Goal: Information Seeking & Learning: Find contact information

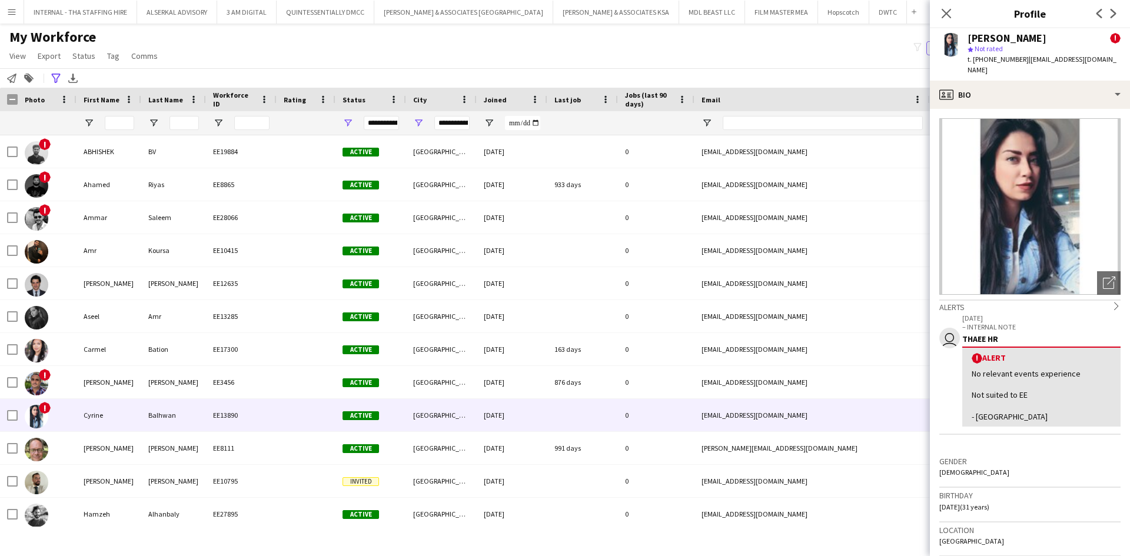
scroll to position [141, 0]
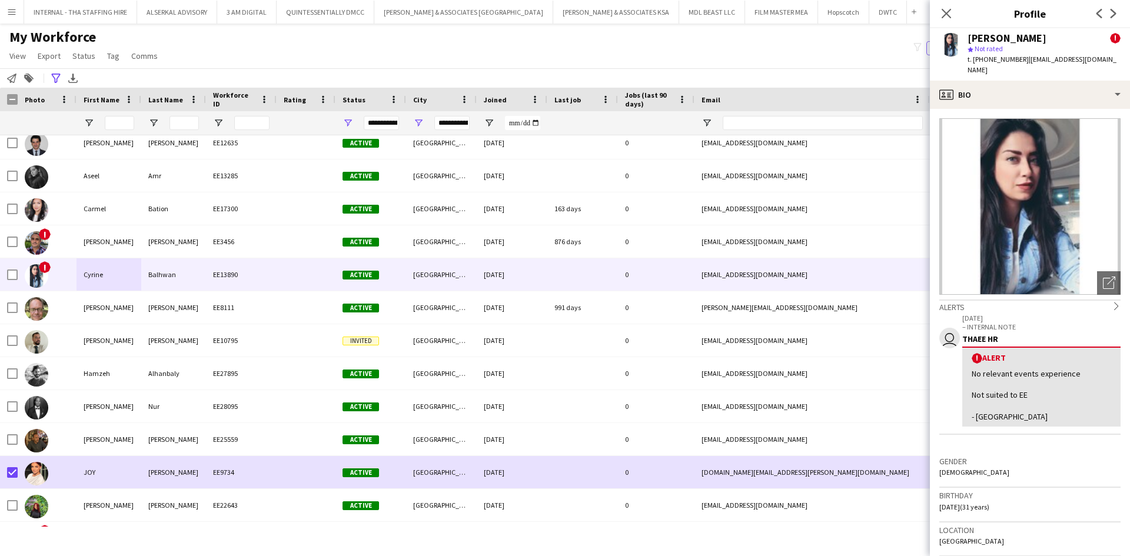
click at [11, 9] on app-icon "Menu" at bounding box center [11, 11] width 9 height 9
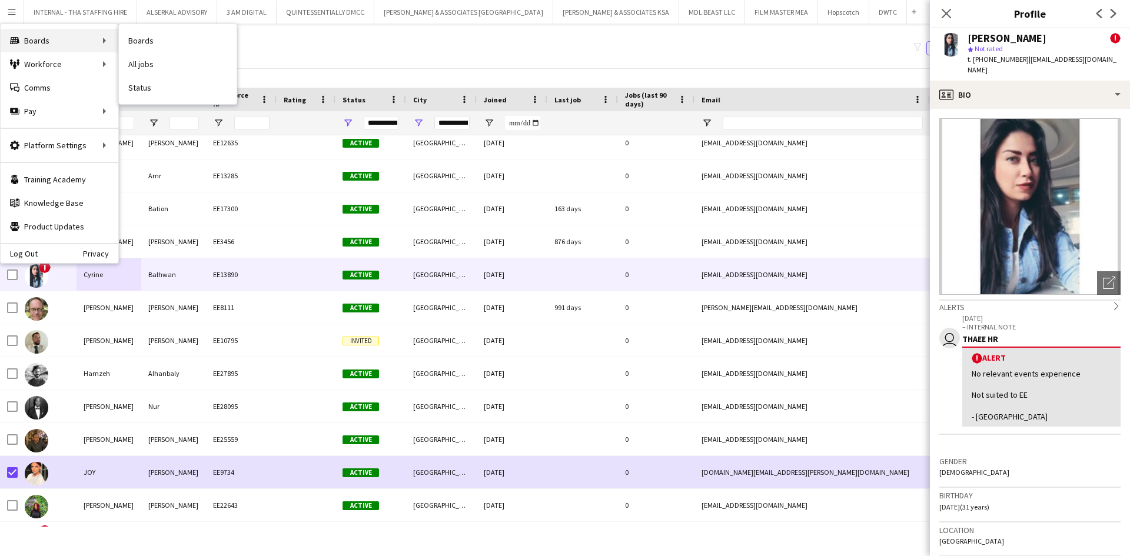
click at [38, 42] on div "Boards Boards" at bounding box center [60, 41] width 118 height 24
click at [151, 38] on link "Boards" at bounding box center [178, 41] width 118 height 24
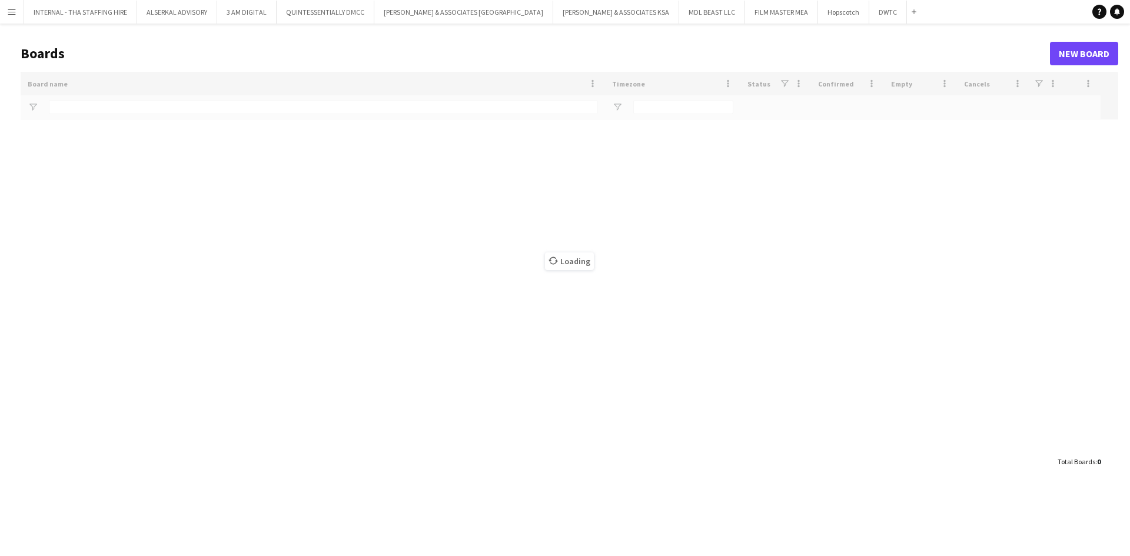
type input "****"
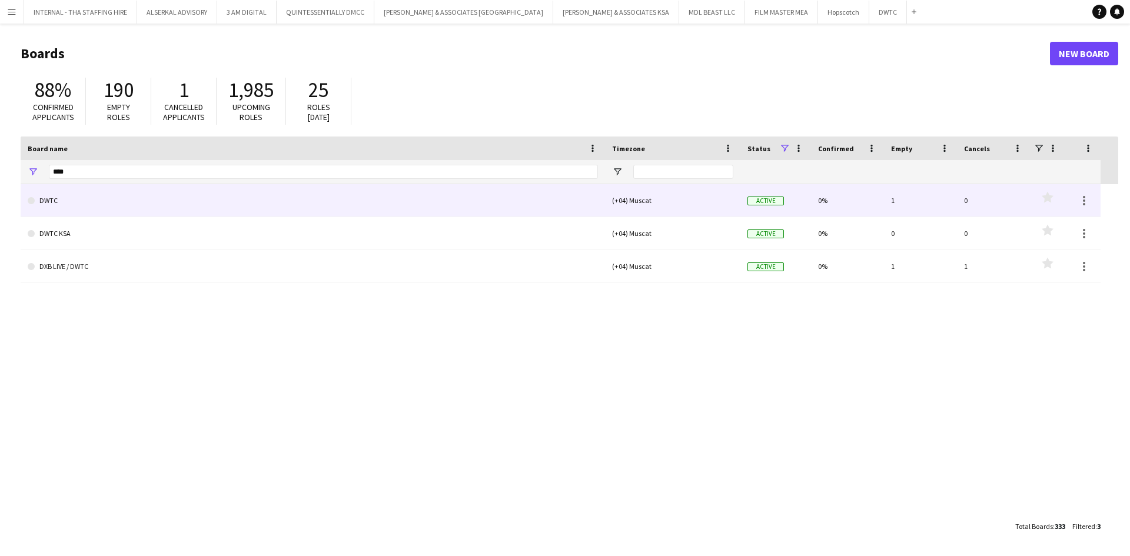
click at [71, 202] on link "DWTC" at bounding box center [313, 200] width 570 height 33
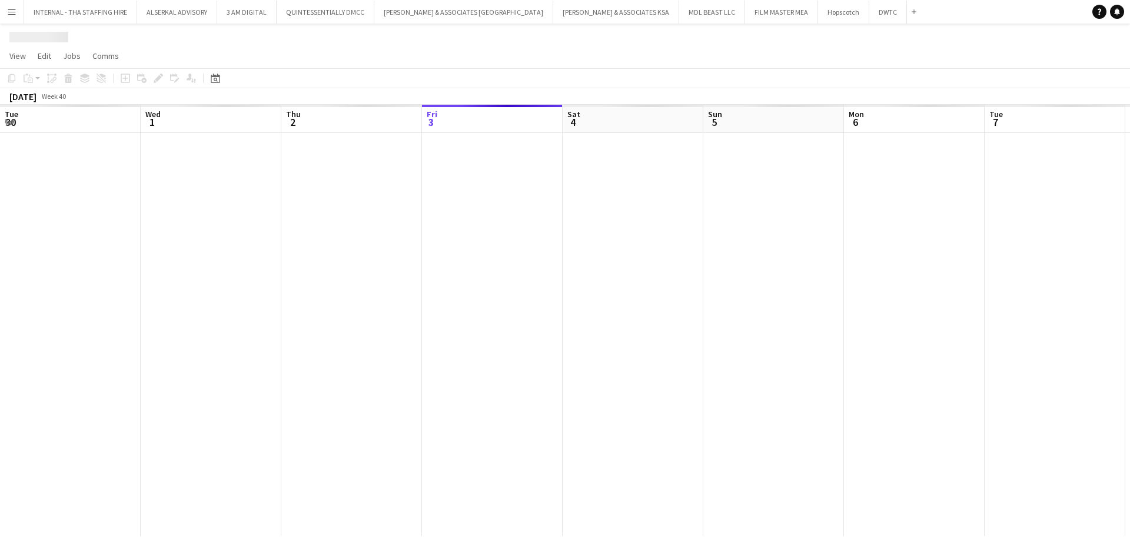
scroll to position [0, 281]
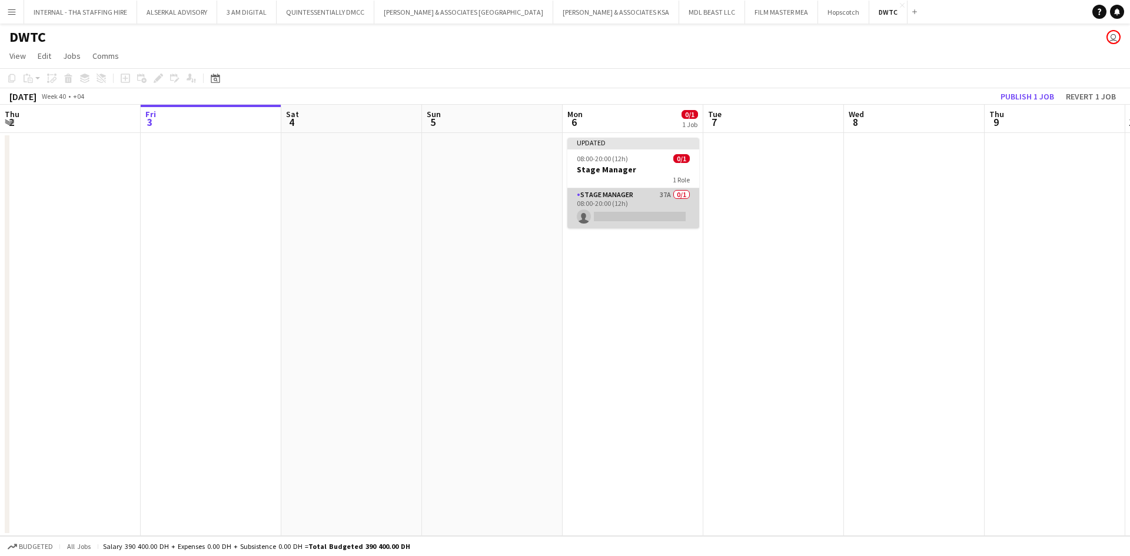
click at [682, 211] on app-card-role "Stage Manager 37A 0/1 08:00-20:00 (12h) single-neutral-actions" at bounding box center [634, 208] width 132 height 40
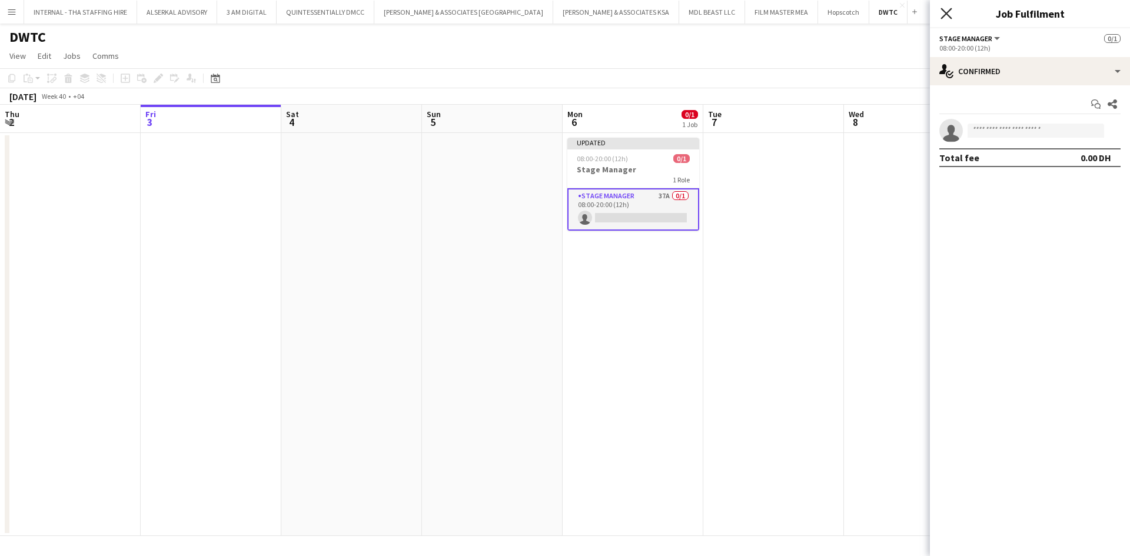
click at [947, 14] on icon at bounding box center [946, 13] width 11 height 11
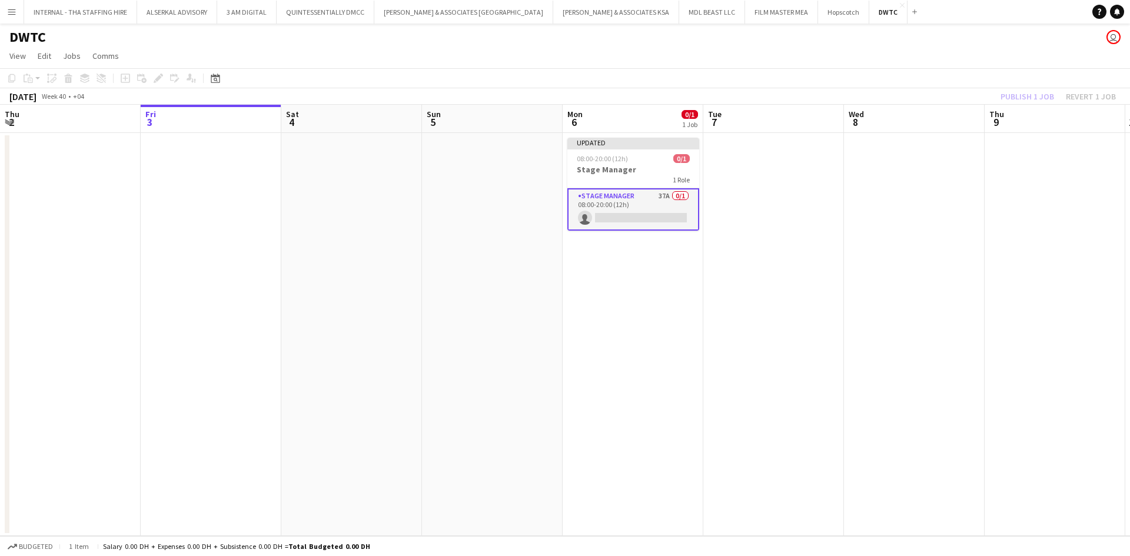
click at [8, 5] on button "Menu" at bounding box center [12, 12] width 24 height 24
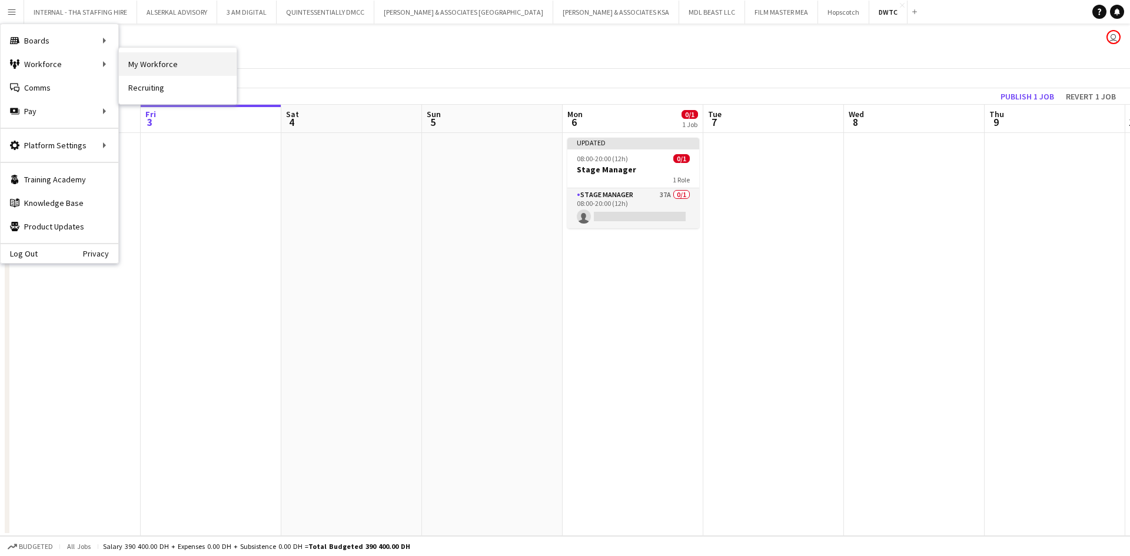
click at [200, 64] on link "My Workforce" at bounding box center [178, 64] width 118 height 24
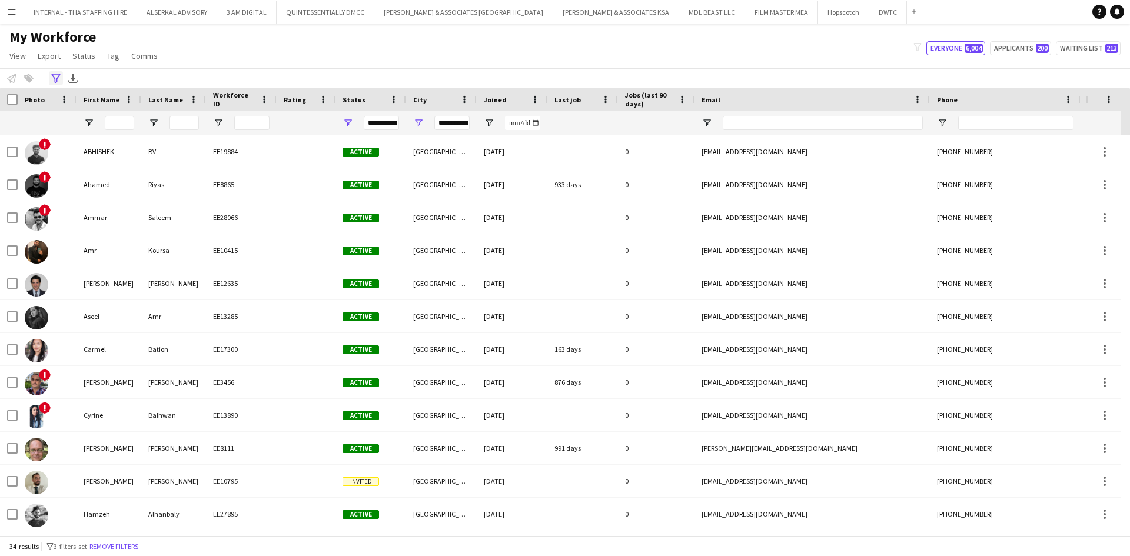
click at [53, 74] on icon at bounding box center [55, 78] width 9 height 9
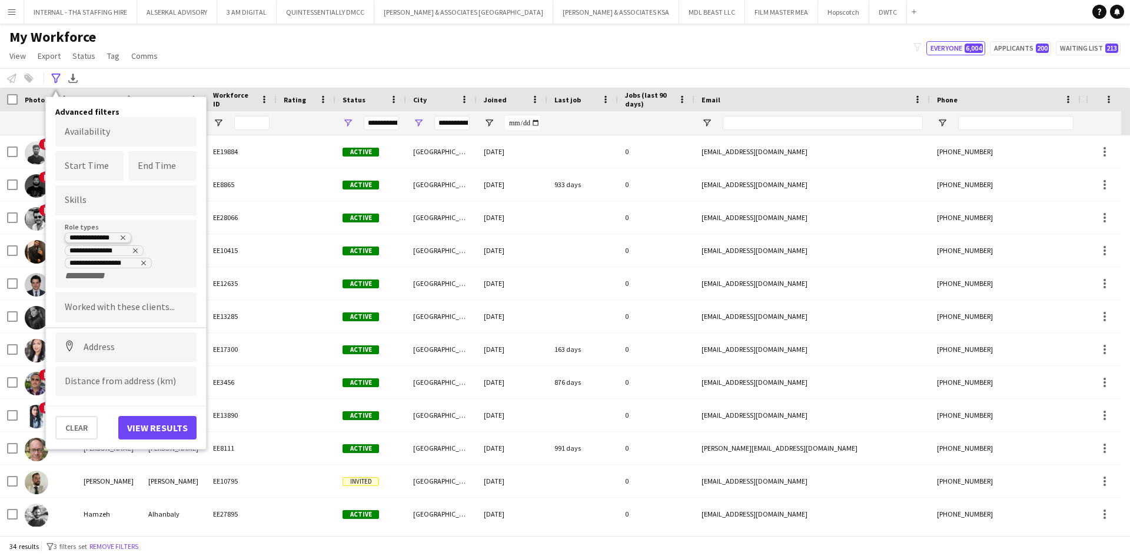
click at [122, 235] on icon "Remove tag" at bounding box center [123, 237] width 7 height 7
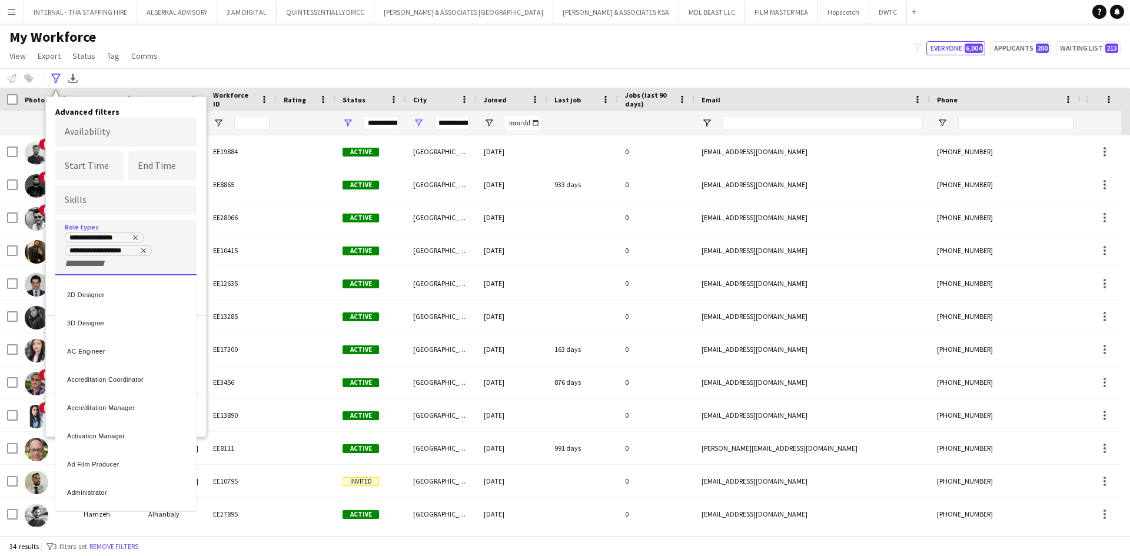
click at [135, 235] on div at bounding box center [565, 278] width 1130 height 556
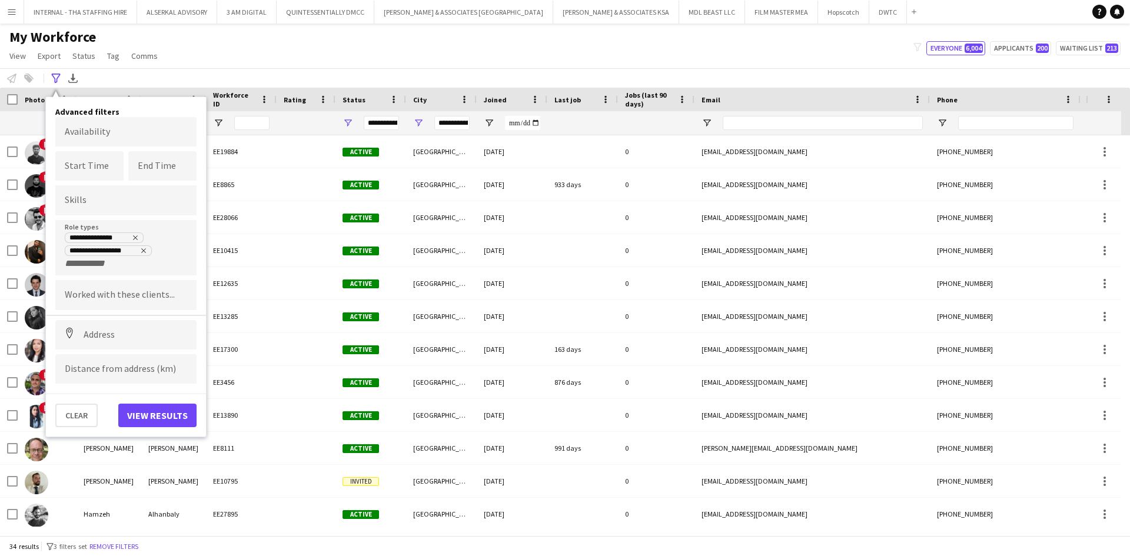
click at [146, 248] on icon "Remove tag" at bounding box center [143, 250] width 7 height 7
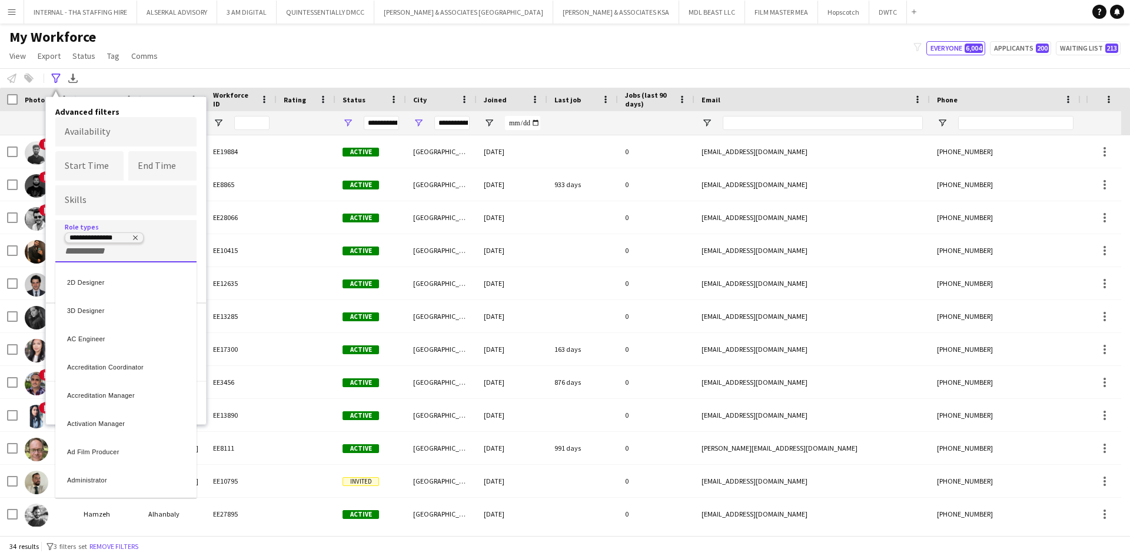
click at [136, 235] on div at bounding box center [565, 278] width 1130 height 556
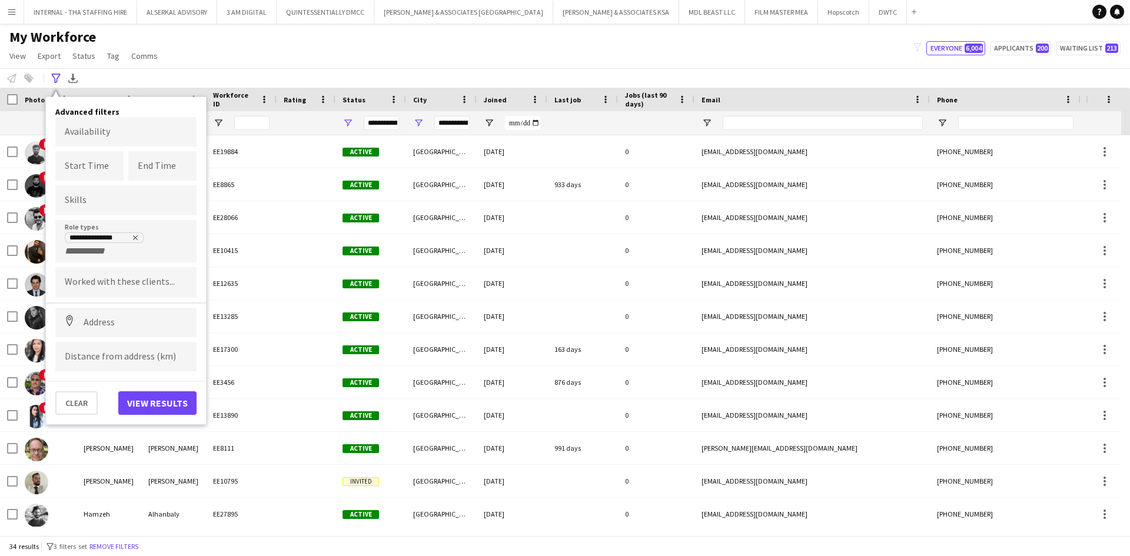
click at [136, 238] on icon "Remove tag" at bounding box center [135, 237] width 7 height 7
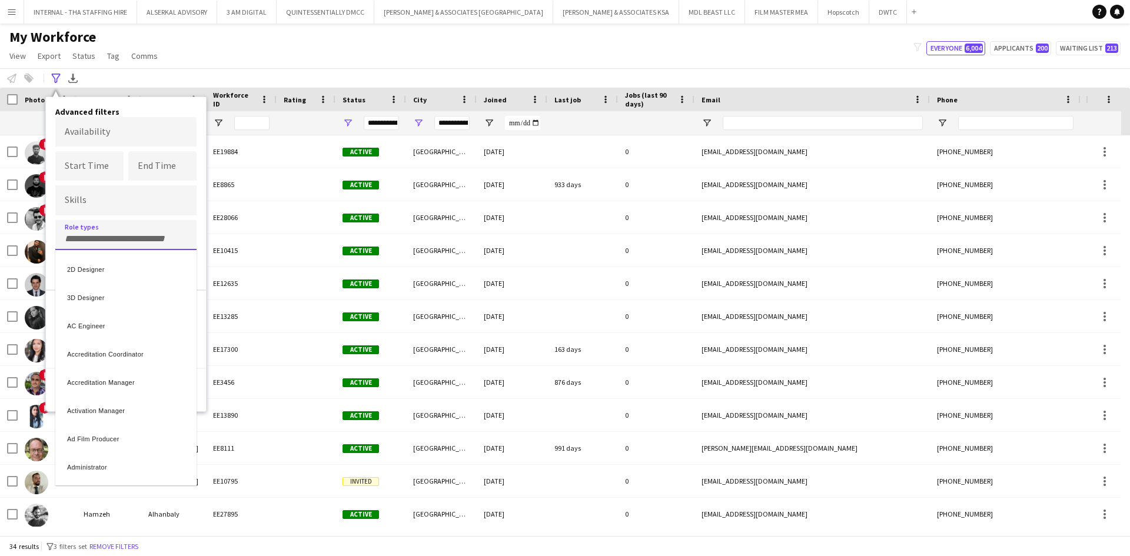
click at [127, 239] on div at bounding box center [565, 278] width 1130 height 556
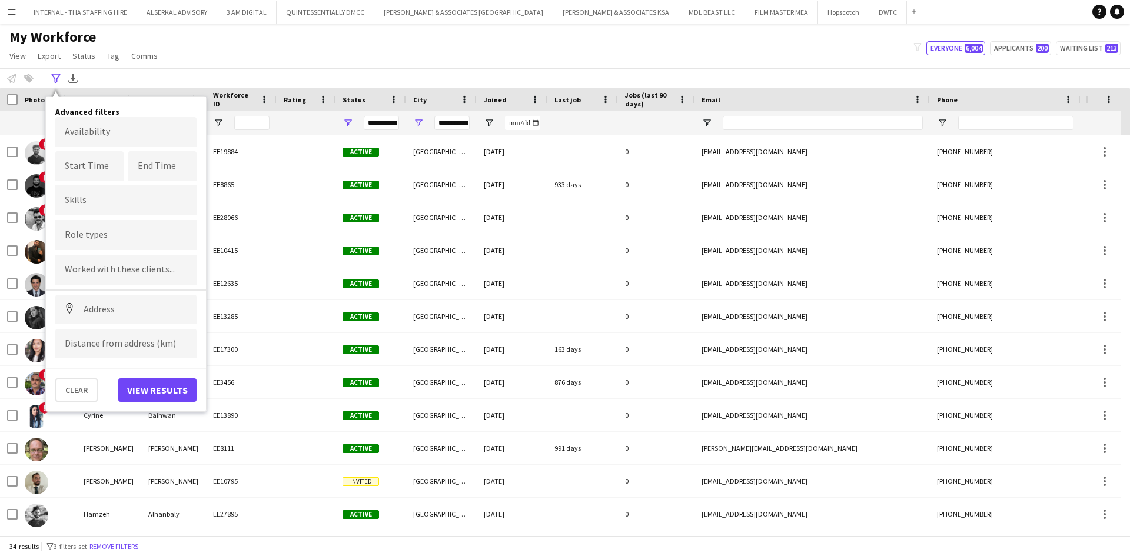
click at [298, 59] on div "My Workforce View Views Default view [PERSON_NAME] New view Update view Delete …" at bounding box center [565, 48] width 1130 height 40
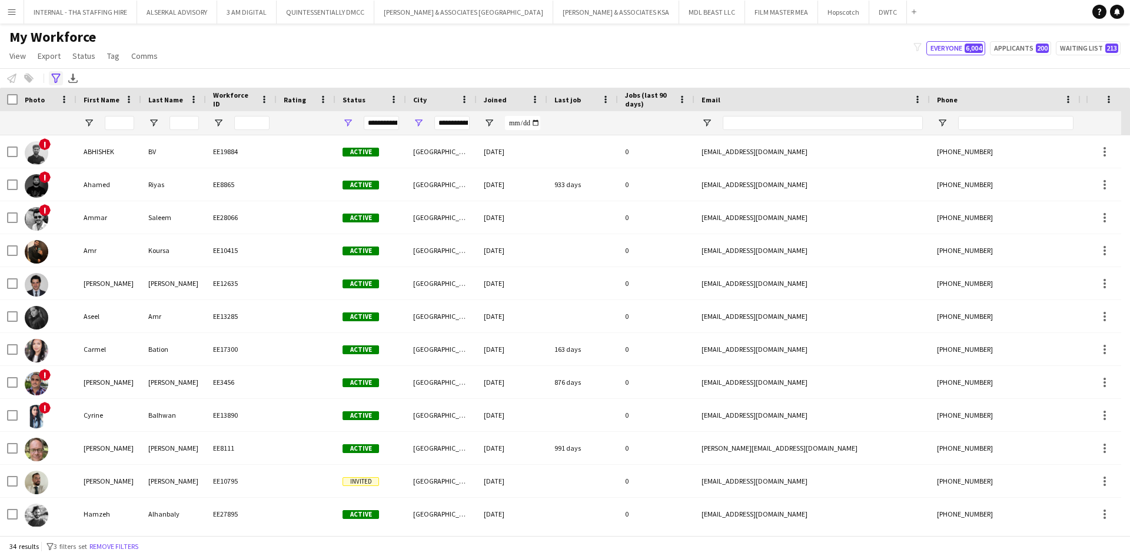
click at [57, 75] on icon "Advanced filters" at bounding box center [55, 78] width 9 height 9
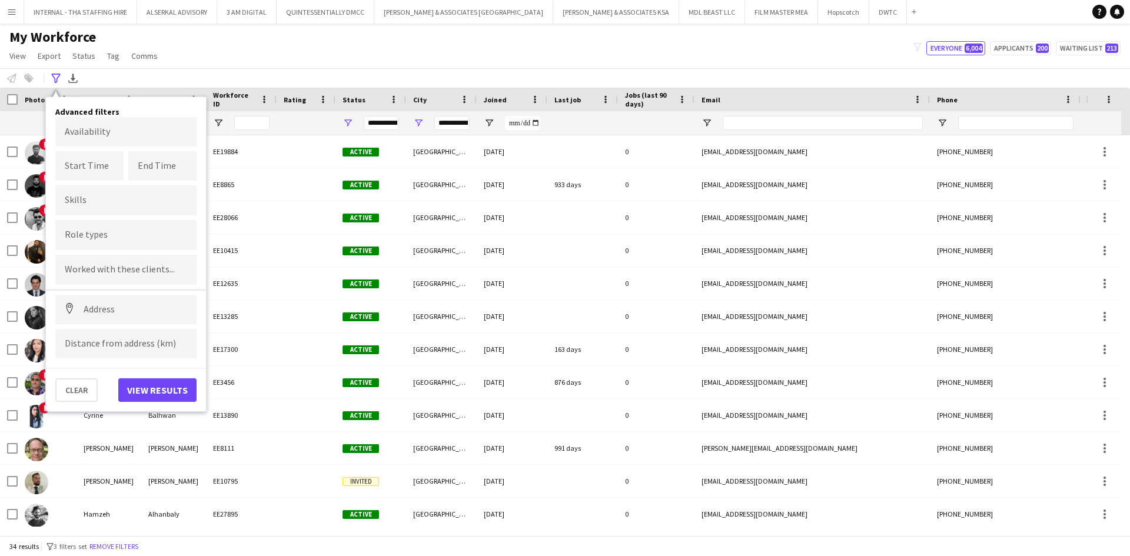
click at [87, 233] on form at bounding box center [126, 234] width 122 height 12
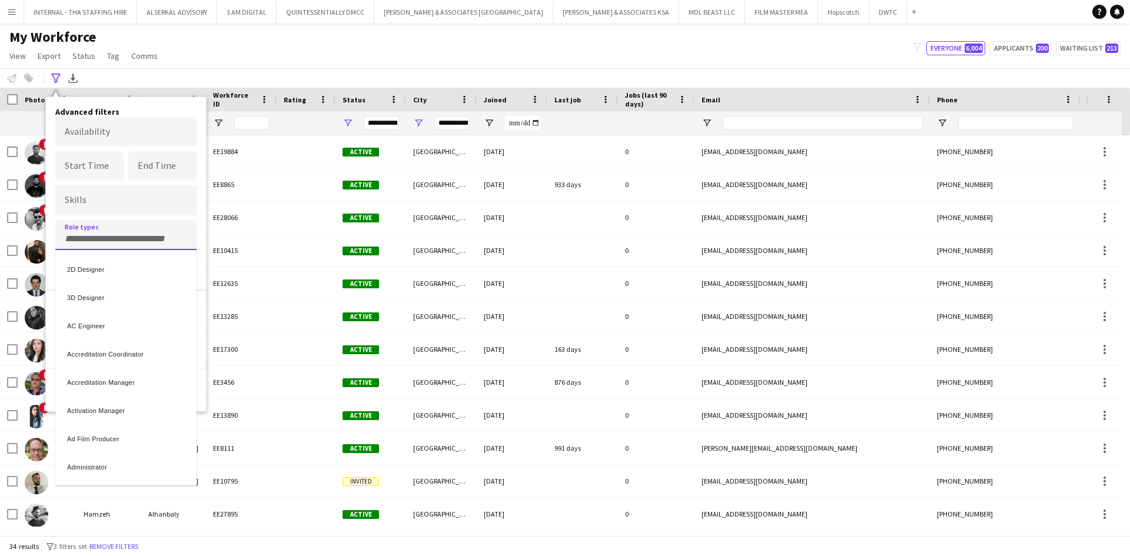
click at [87, 240] on div at bounding box center [565, 278] width 1130 height 556
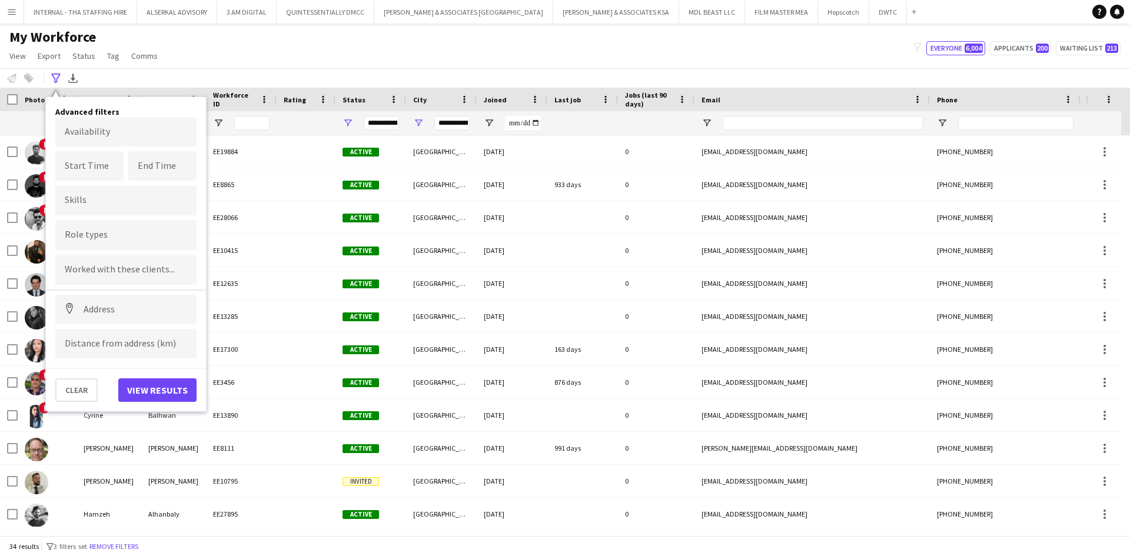
click at [83, 228] on div at bounding box center [125, 235] width 141 height 30
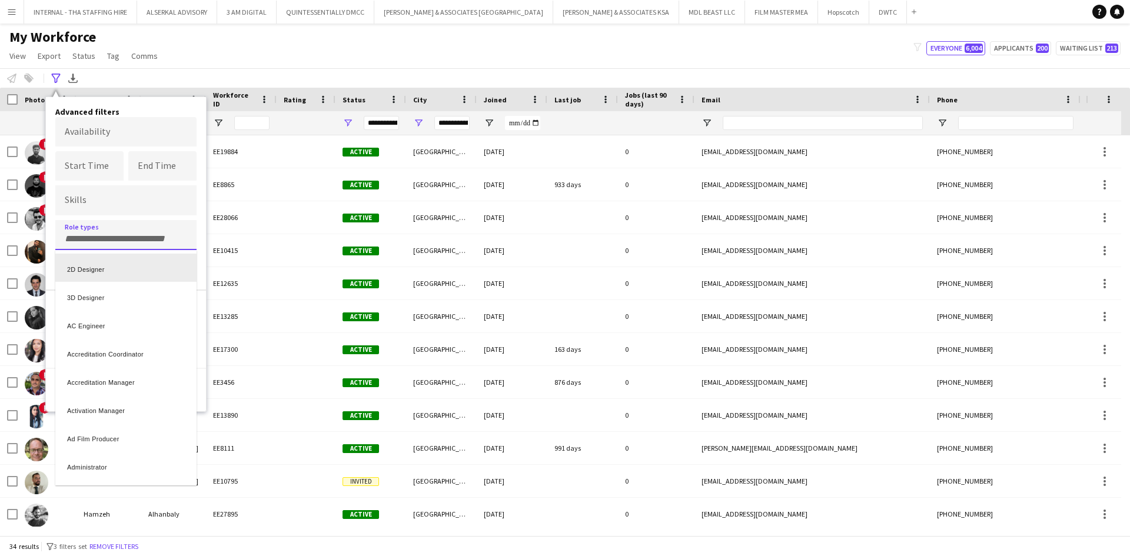
click at [78, 274] on div "2D Designer" at bounding box center [125, 268] width 141 height 28
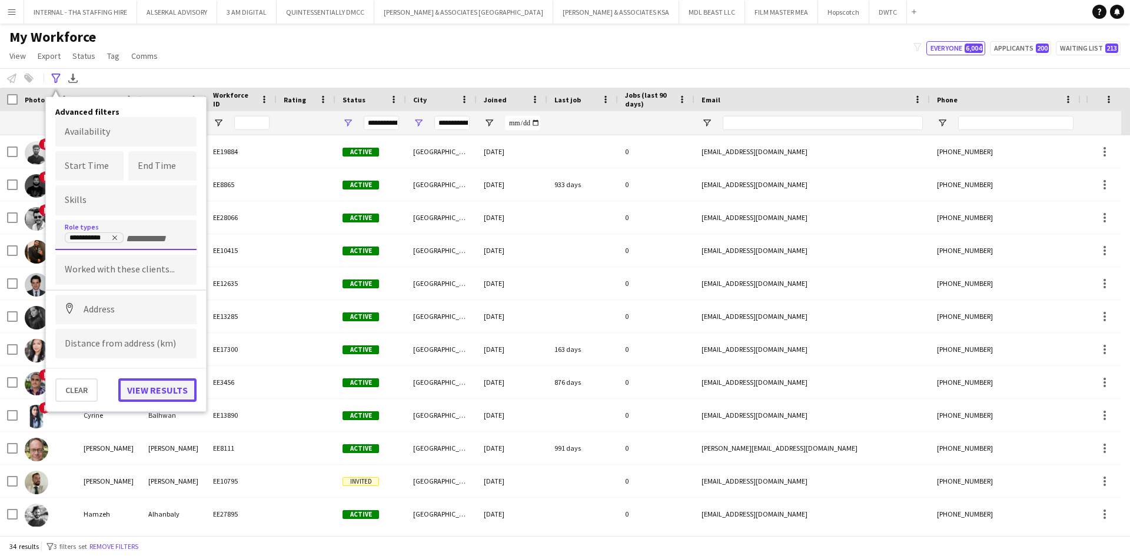
click at [146, 389] on button "View results" at bounding box center [157, 391] width 78 height 24
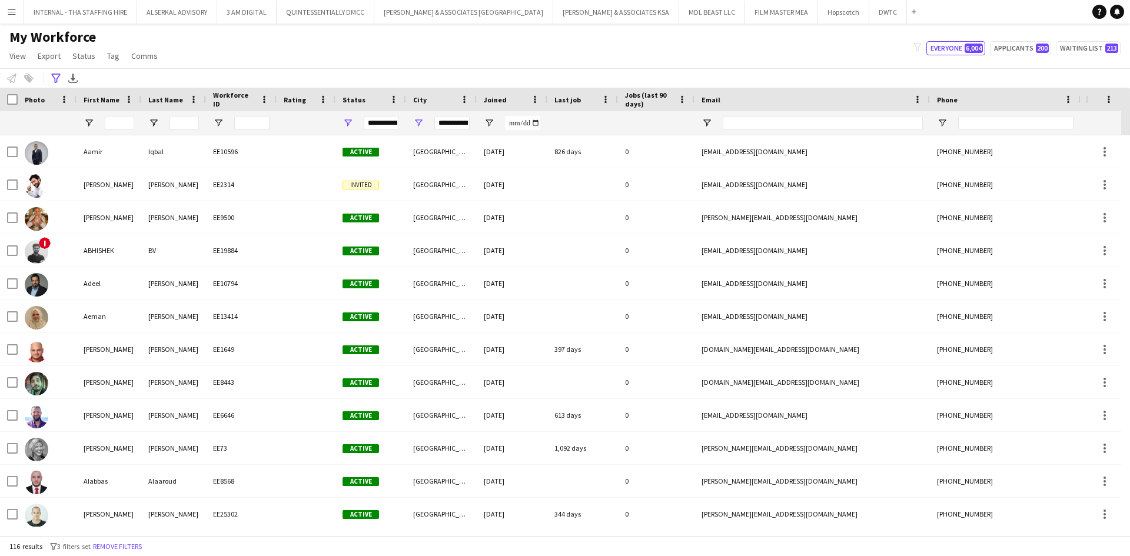
click at [424, 120] on div "**********" at bounding box center [441, 123] width 71 height 24
click at [420, 122] on span "Open Filter Menu" at bounding box center [418, 123] width 11 height 11
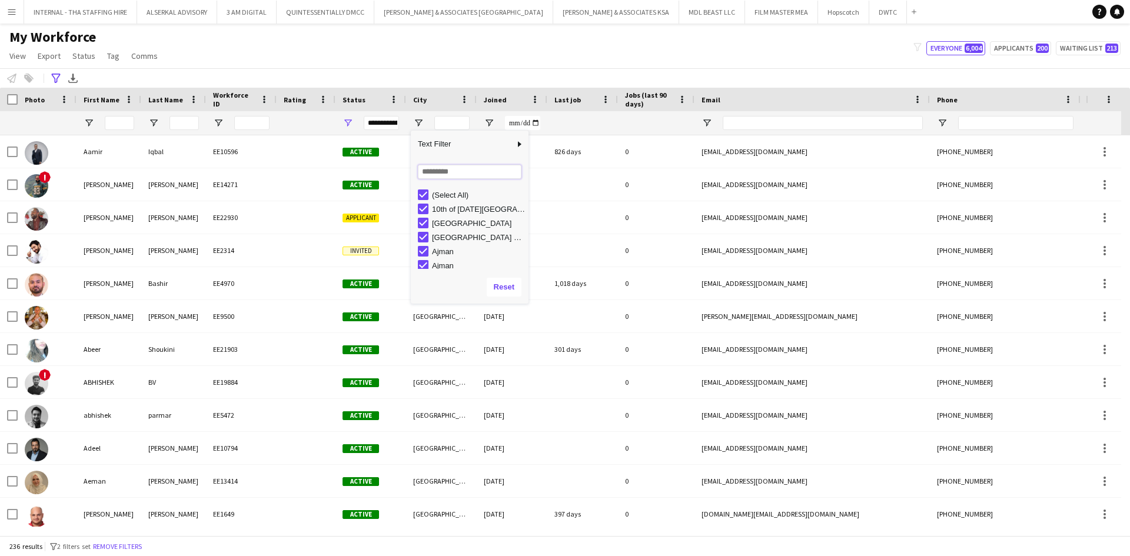
click at [433, 170] on input "Search filter values" at bounding box center [470, 172] width 104 height 14
type input "**"
click at [420, 203] on div "[GEOGRAPHIC_DATA]" at bounding box center [473, 209] width 111 height 14
click at [433, 225] on div "[GEOGRAPHIC_DATA]" at bounding box center [478, 223] width 93 height 9
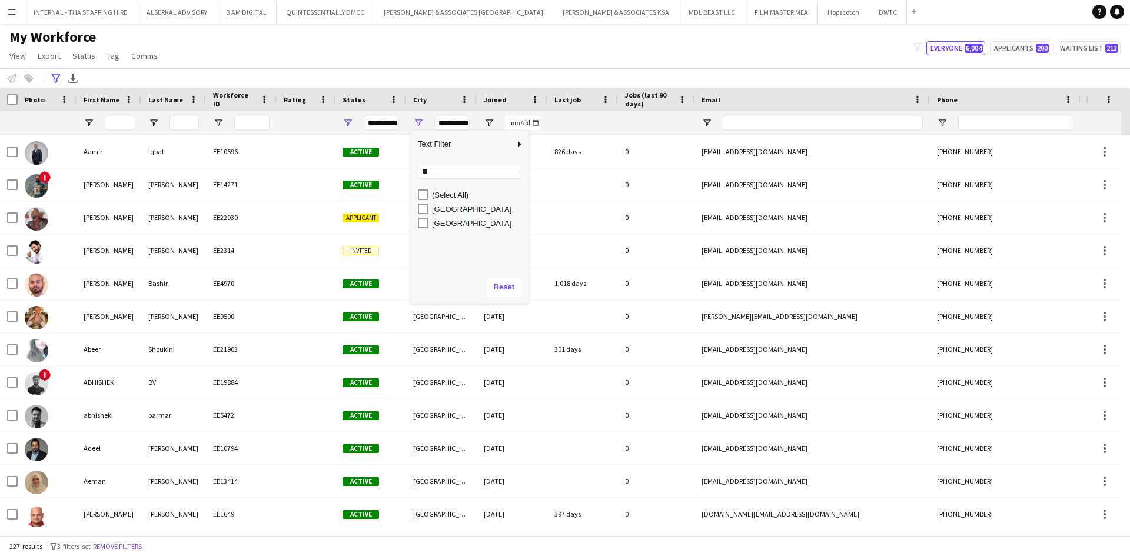
type input "**********"
click at [482, 172] on input "**" at bounding box center [470, 172] width 104 height 14
click at [426, 175] on input "**" at bounding box center [470, 172] width 104 height 14
click at [453, 174] on input "**" at bounding box center [470, 172] width 104 height 14
type input "*"
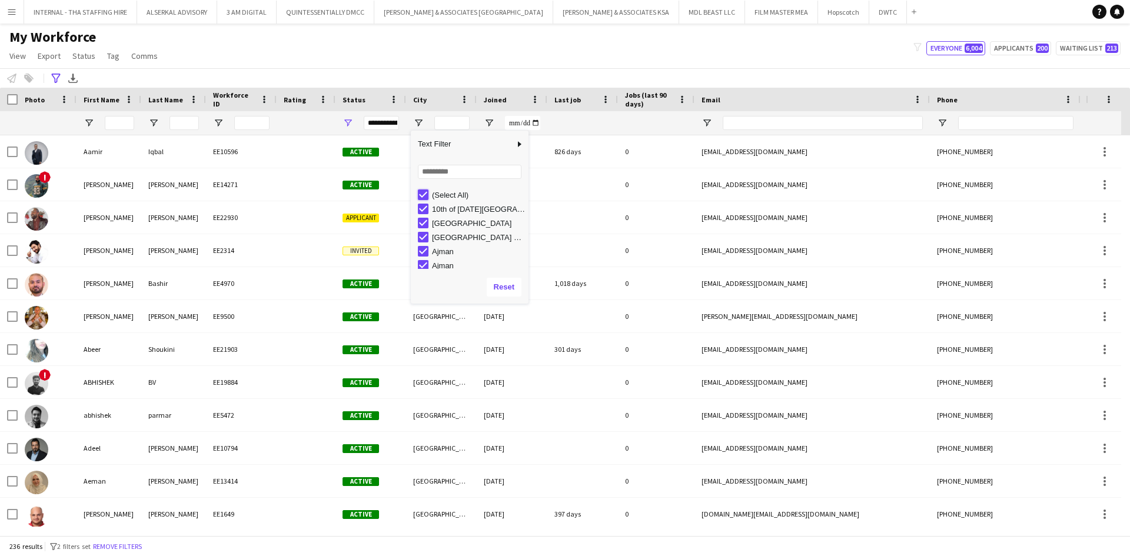
type input "***"
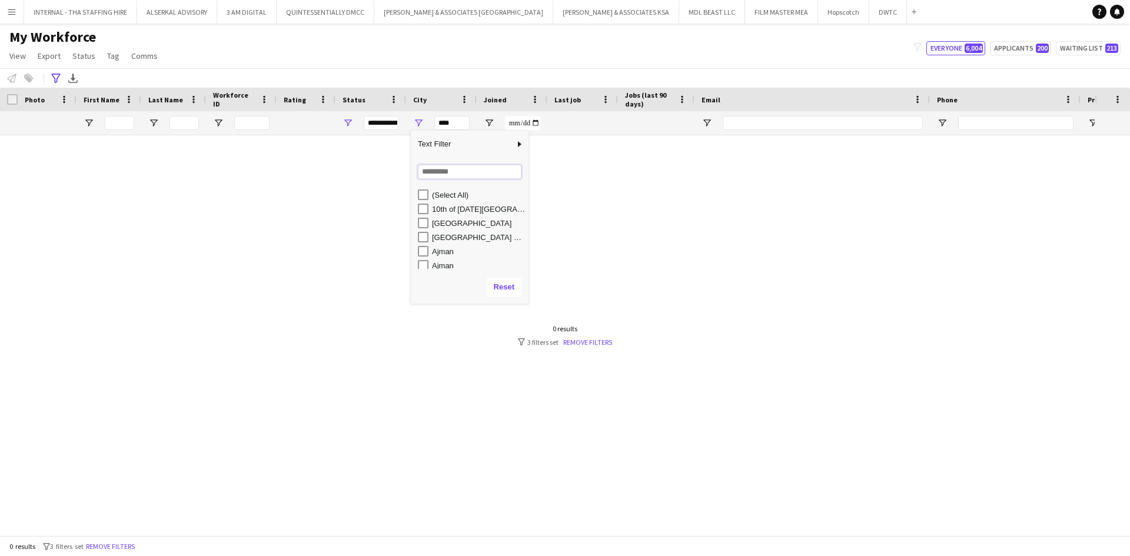
click at [434, 170] on input "Search filter values" at bounding box center [470, 172] width 104 height 14
type input "***"
type input "**********"
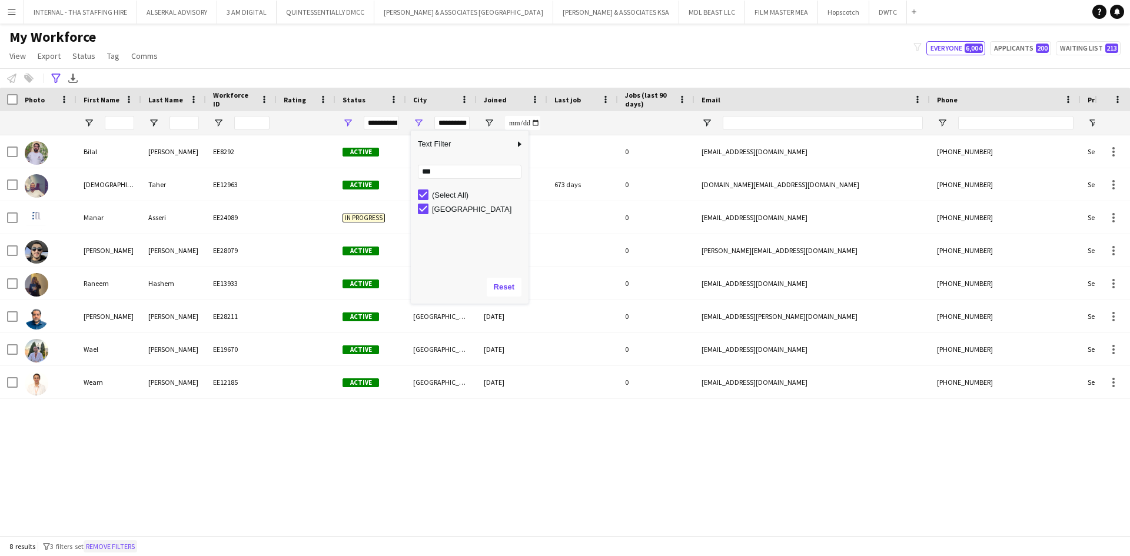
click at [121, 544] on button "Remove filters" at bounding box center [111, 546] width 54 height 13
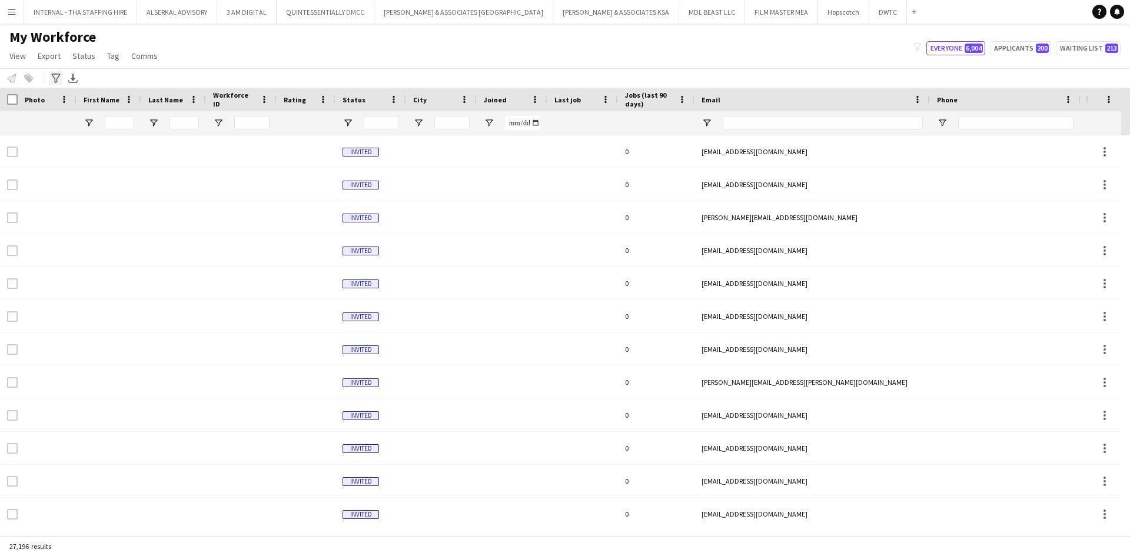
click at [55, 75] on icon "Advanced filters" at bounding box center [55, 78] width 9 height 9
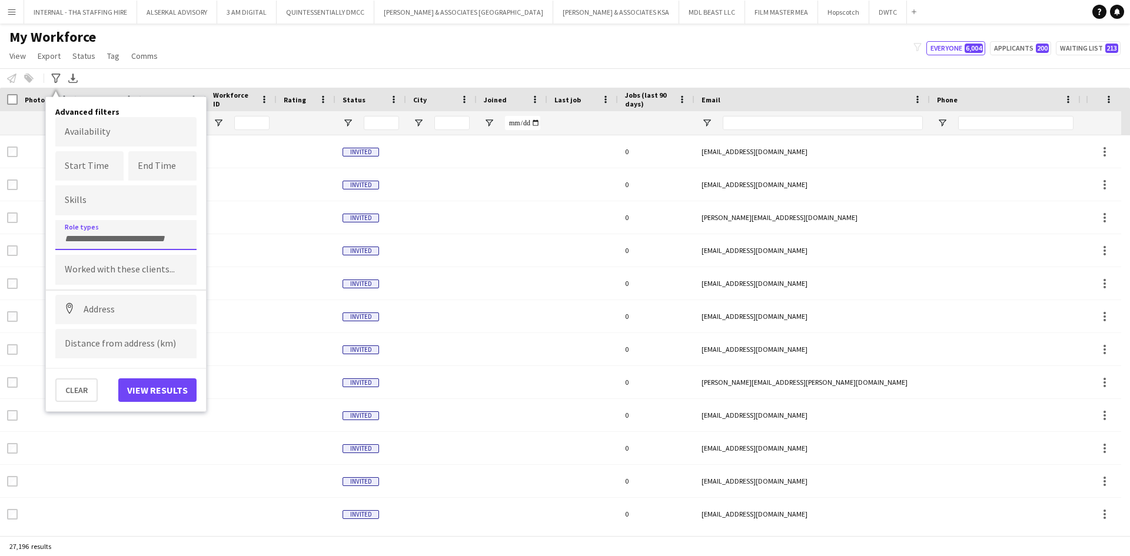
click at [134, 240] on input "Type to search role types..." at bounding box center [126, 239] width 122 height 11
click at [118, 241] on input "Type to search role types..." at bounding box center [126, 239] width 122 height 11
type input "***"
click at [114, 266] on div "CAD Draughtsman" at bounding box center [125, 268] width 141 height 28
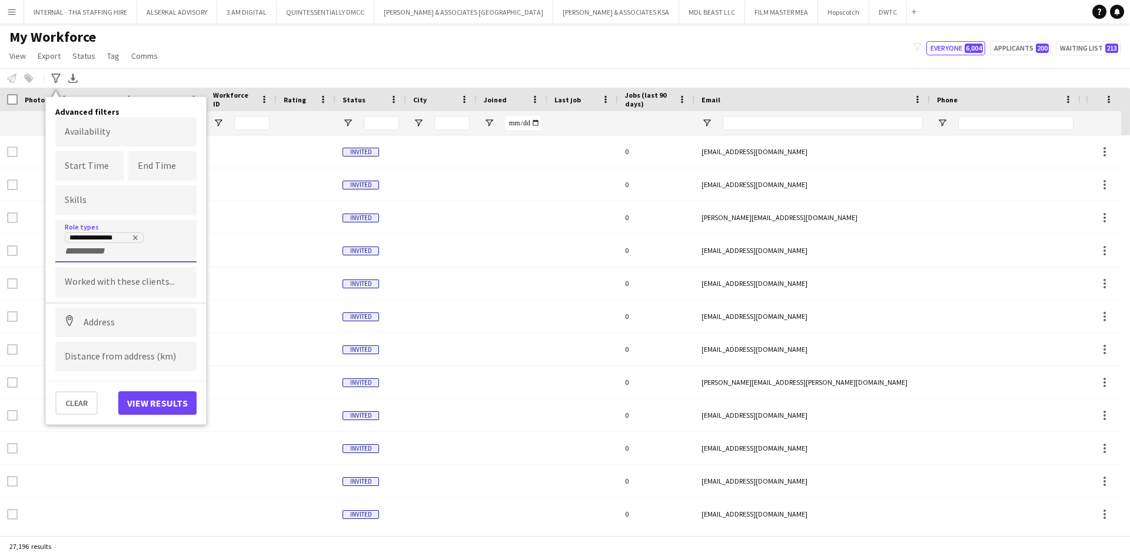
click at [117, 251] on div "**********" at bounding box center [126, 244] width 122 height 25
type input "***"
click at [120, 307] on div "CAD Specialist" at bounding box center [125, 308] width 141 height 28
type input "***"
click at [153, 252] on div at bounding box center [565, 278] width 1130 height 556
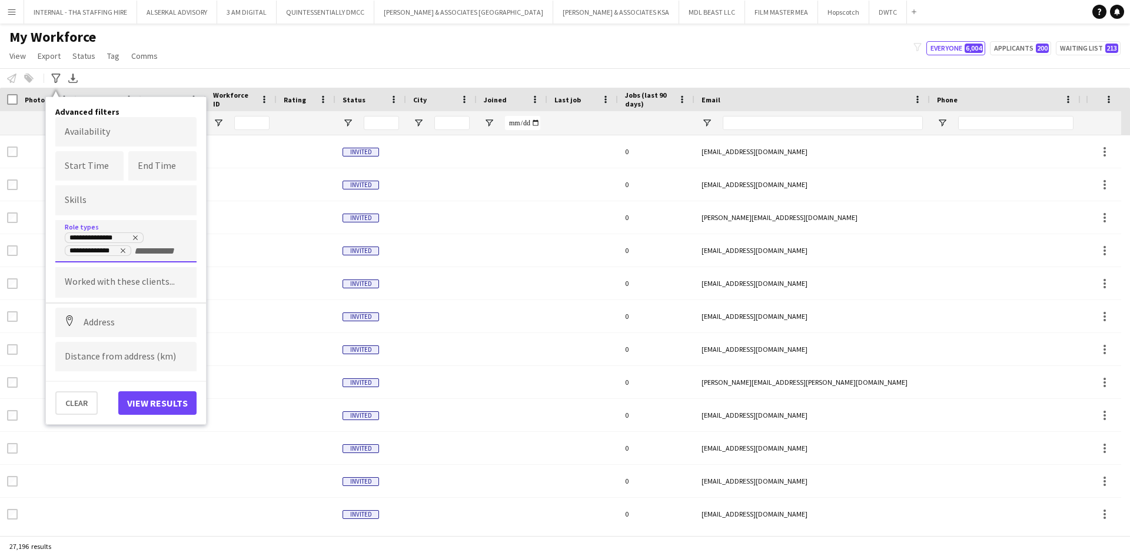
click at [145, 247] on input "+ Role type" at bounding box center [159, 251] width 50 height 11
type input "***"
click at [120, 281] on div "CAD Layout Manager" at bounding box center [125, 280] width 141 height 28
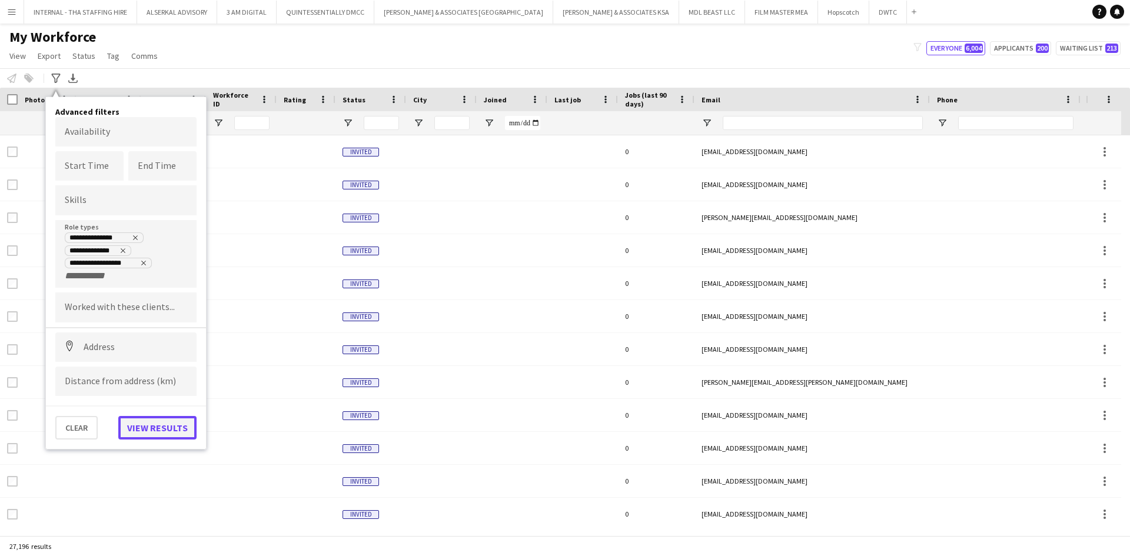
click at [156, 431] on button "View results" at bounding box center [157, 428] width 78 height 24
type input "**********"
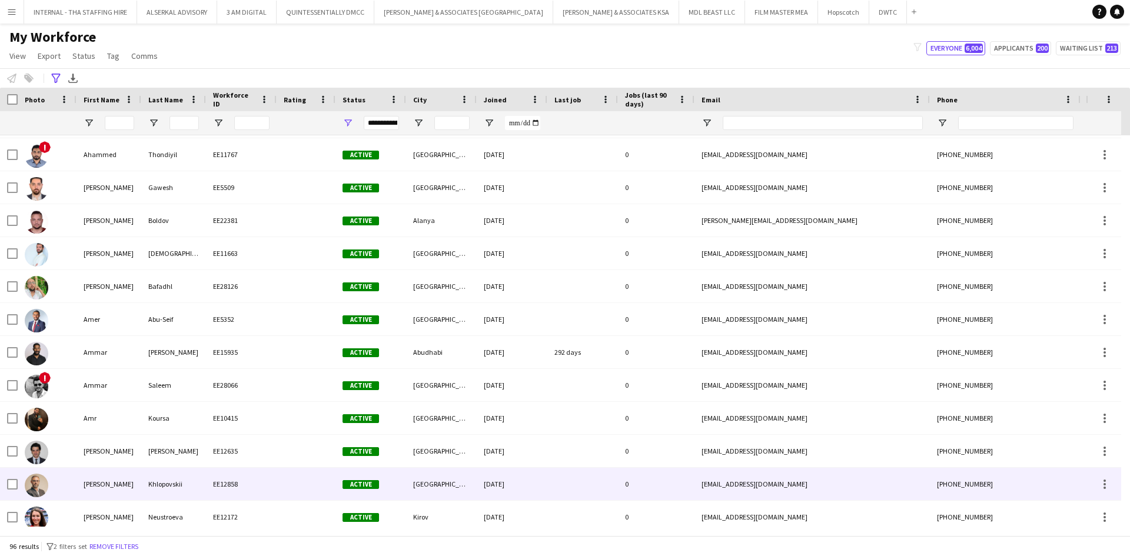
scroll to position [294, 0]
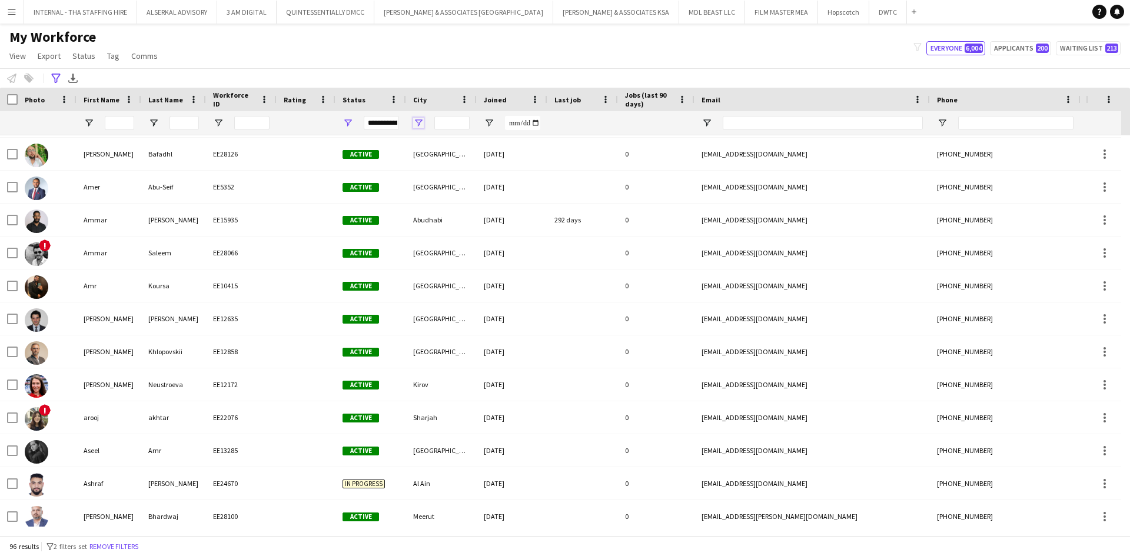
click at [423, 125] on span "Open Filter Menu" at bounding box center [418, 123] width 11 height 11
type input "***"
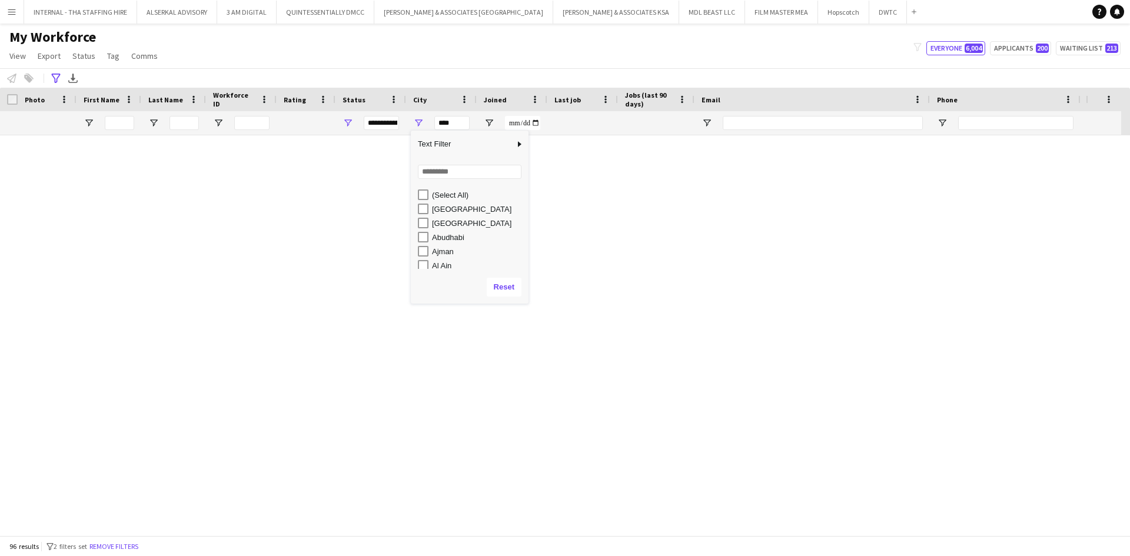
scroll to position [0, 0]
click at [468, 173] on input "Search filter values" at bounding box center [470, 172] width 104 height 14
type input "***"
click at [445, 206] on div "[GEOGRAPHIC_DATA]" at bounding box center [478, 209] width 93 height 9
type input "**********"
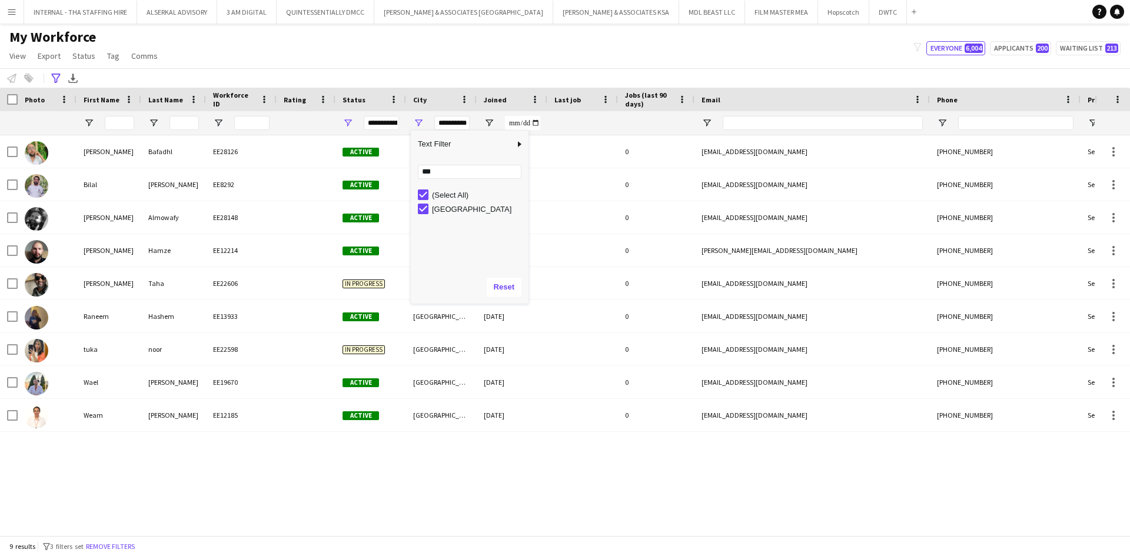
click at [9, 13] on app-icon "Menu" at bounding box center [11, 11] width 9 height 9
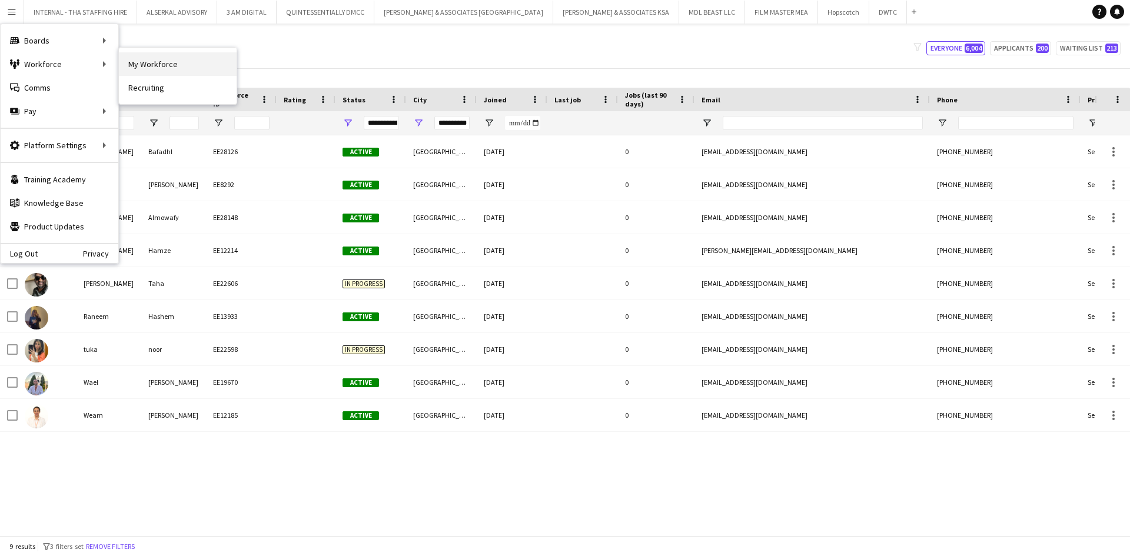
click at [152, 64] on link "My Workforce" at bounding box center [178, 64] width 118 height 24
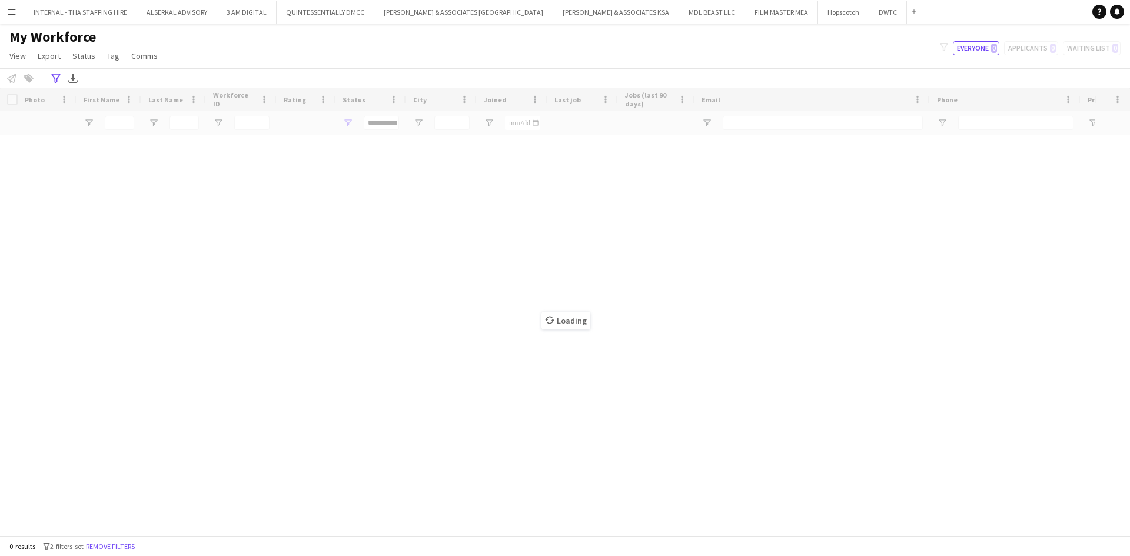
click at [14, 13] on app-icon "Menu" at bounding box center [11, 11] width 9 height 9
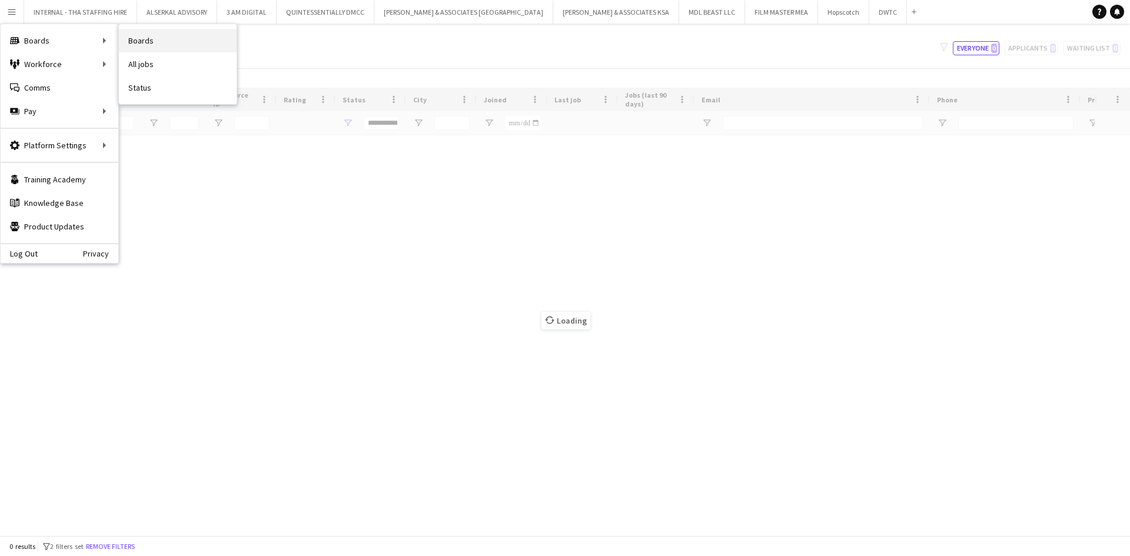
click at [178, 42] on link "Boards" at bounding box center [178, 41] width 118 height 24
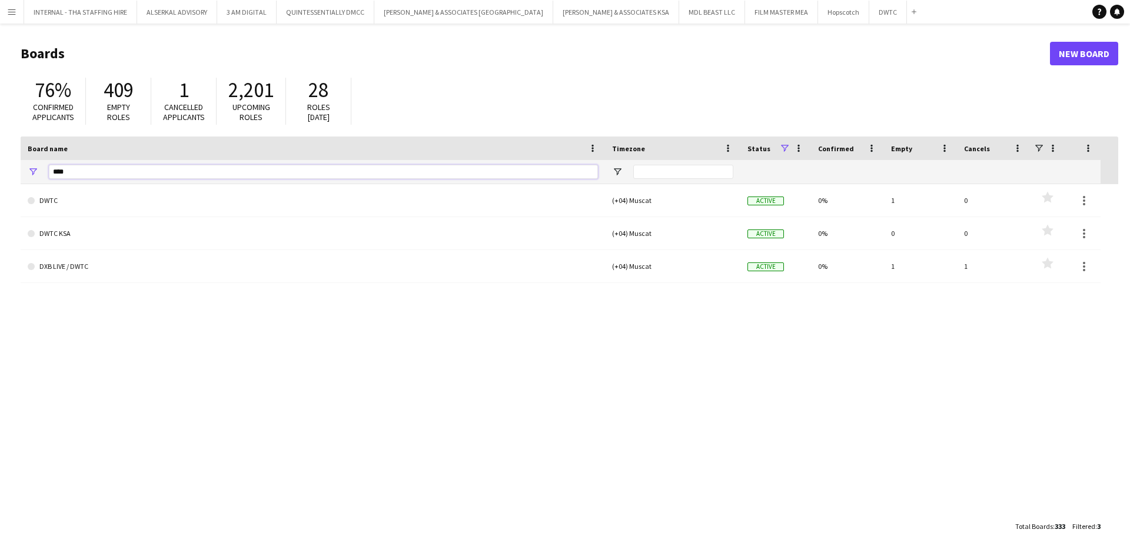
drag, startPoint x: 126, startPoint y: 176, endPoint x: 45, endPoint y: 173, distance: 80.7
click at [45, 173] on div "****" at bounding box center [313, 172] width 585 height 24
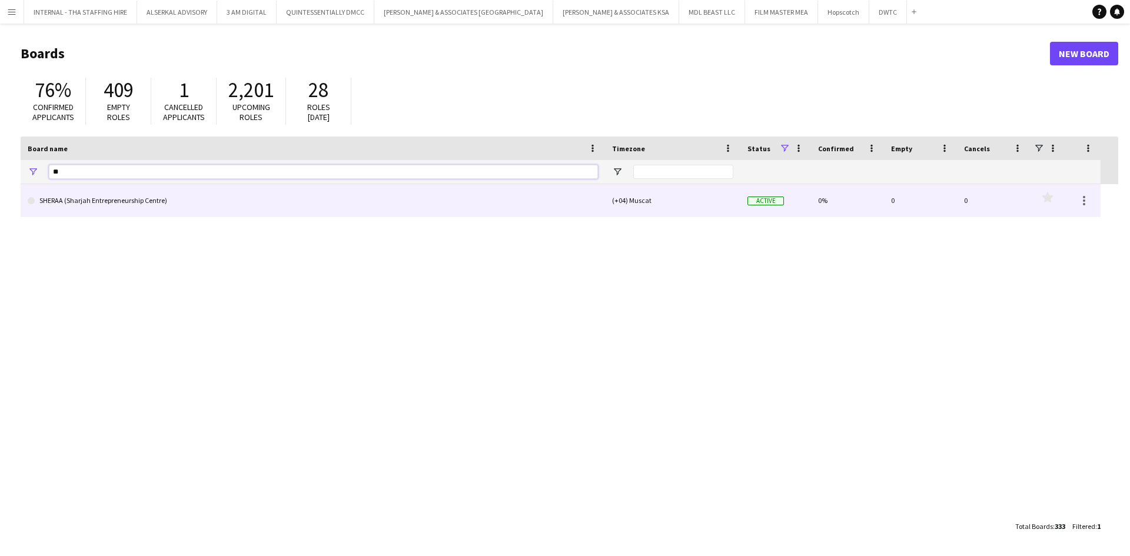
type input "*"
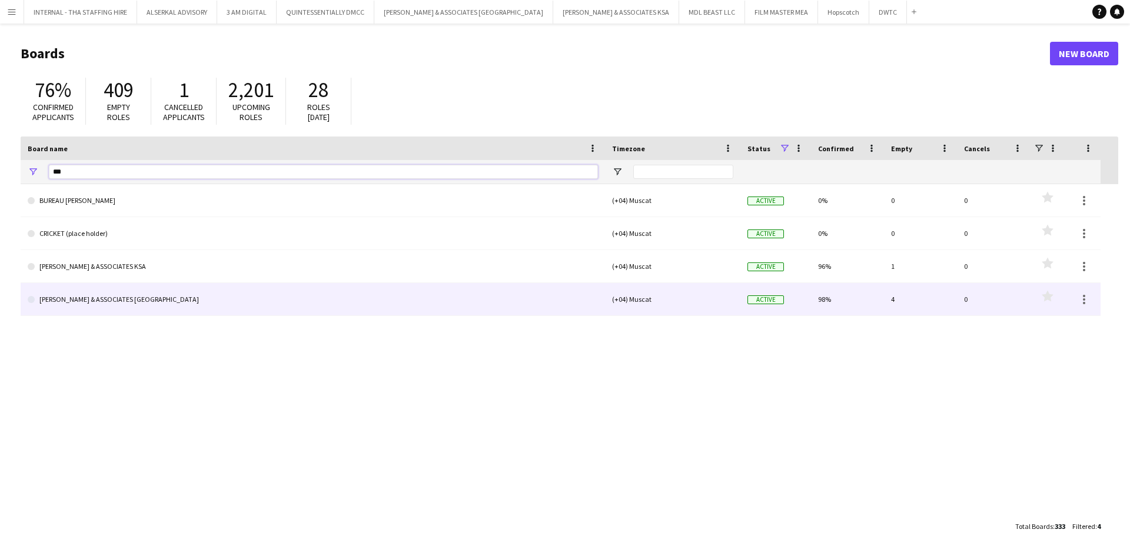
type input "***"
click at [151, 298] on link "[PERSON_NAME] & ASSOCIATES [GEOGRAPHIC_DATA]" at bounding box center [313, 299] width 570 height 33
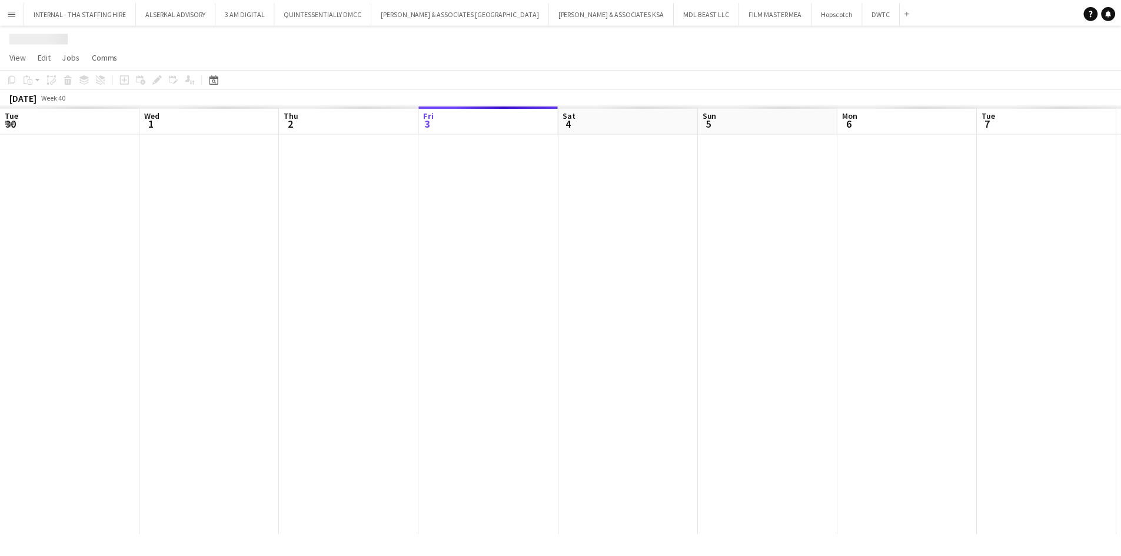
scroll to position [0, 281]
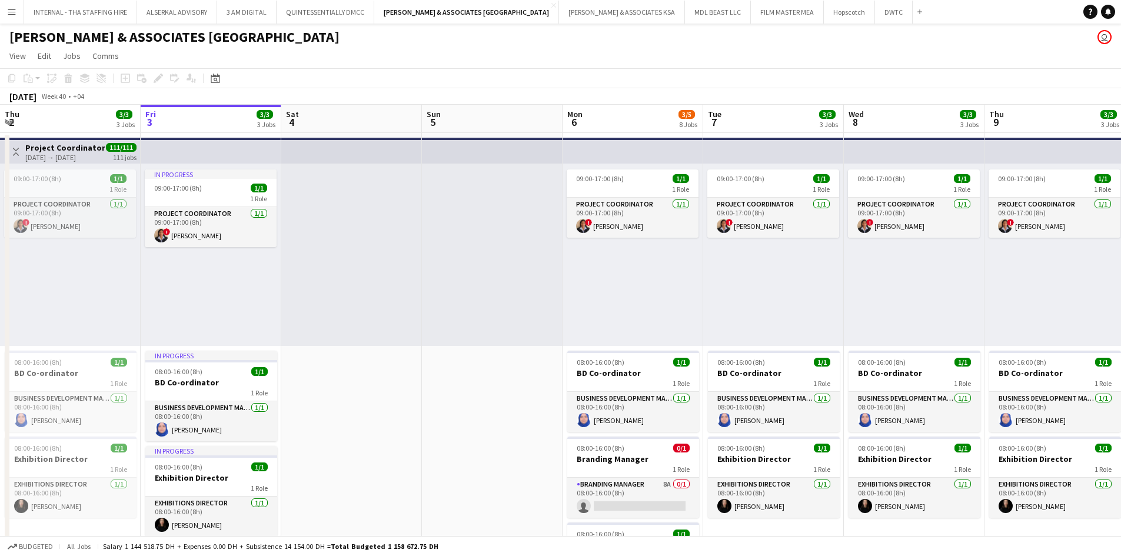
click at [472, 214] on div at bounding box center [492, 255] width 141 height 182
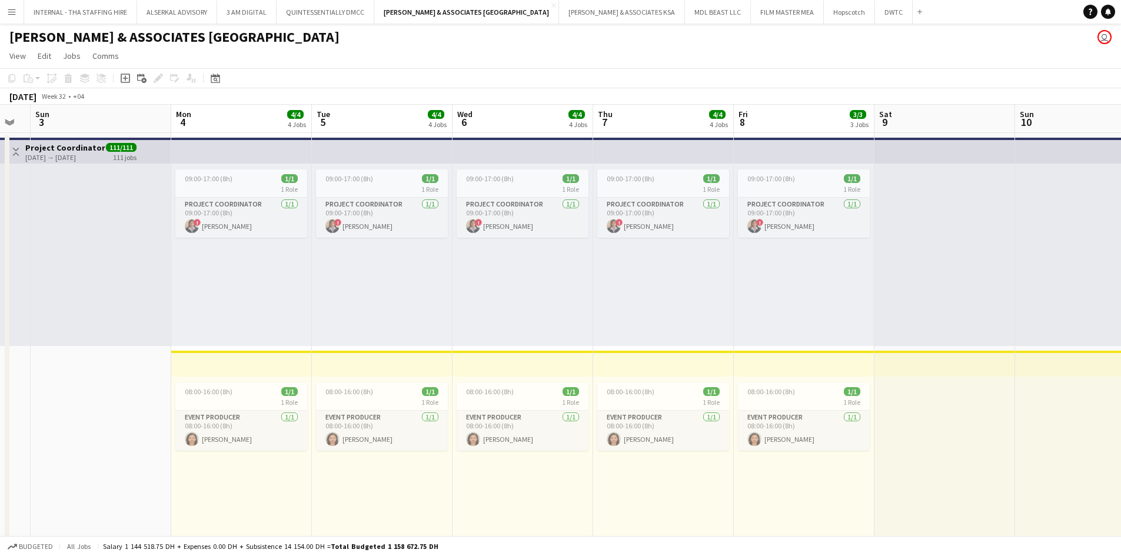
scroll to position [0, 246]
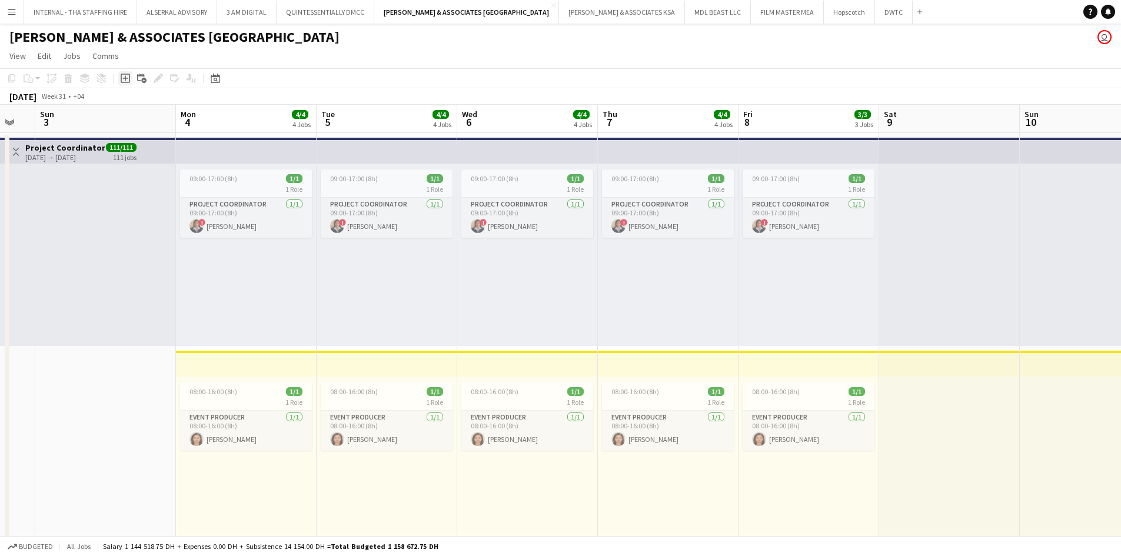
click at [123, 76] on icon "Add job" at bounding box center [125, 78] width 9 height 9
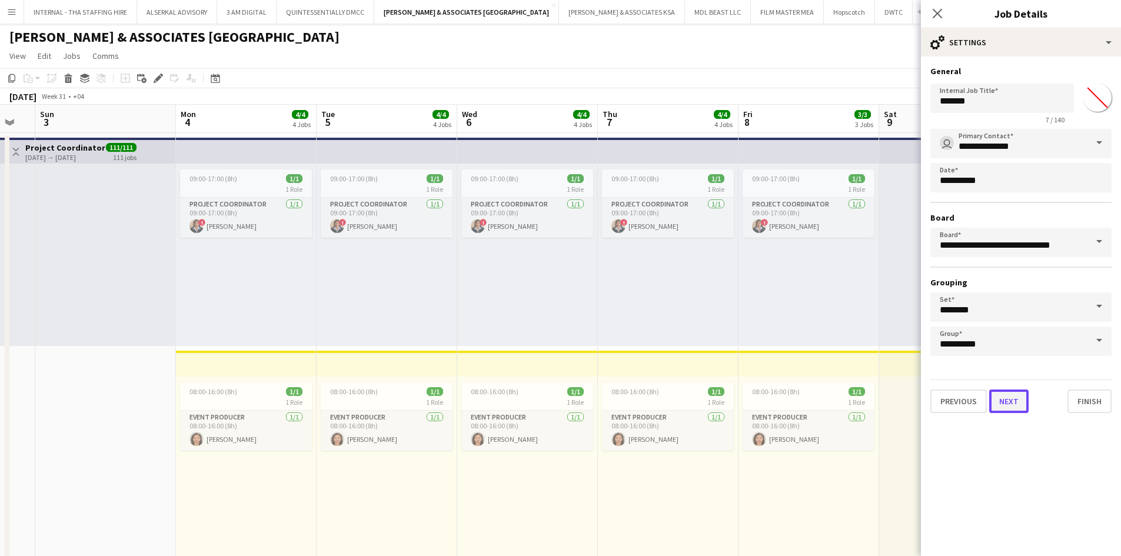
click at [1011, 403] on button "Next" at bounding box center [1009, 402] width 39 height 24
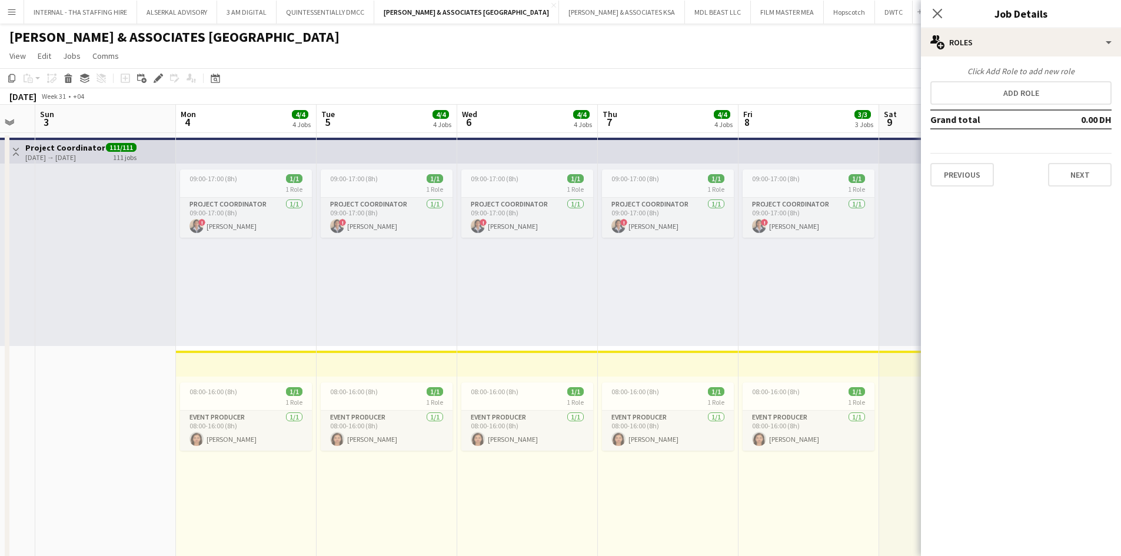
click at [1060, 80] on div "Click Add Role to add new role Add role Grand total 0.00 DH Previous Next" at bounding box center [1021, 126] width 200 height 121
click at [1059, 89] on button "Add role" at bounding box center [1021, 93] width 181 height 24
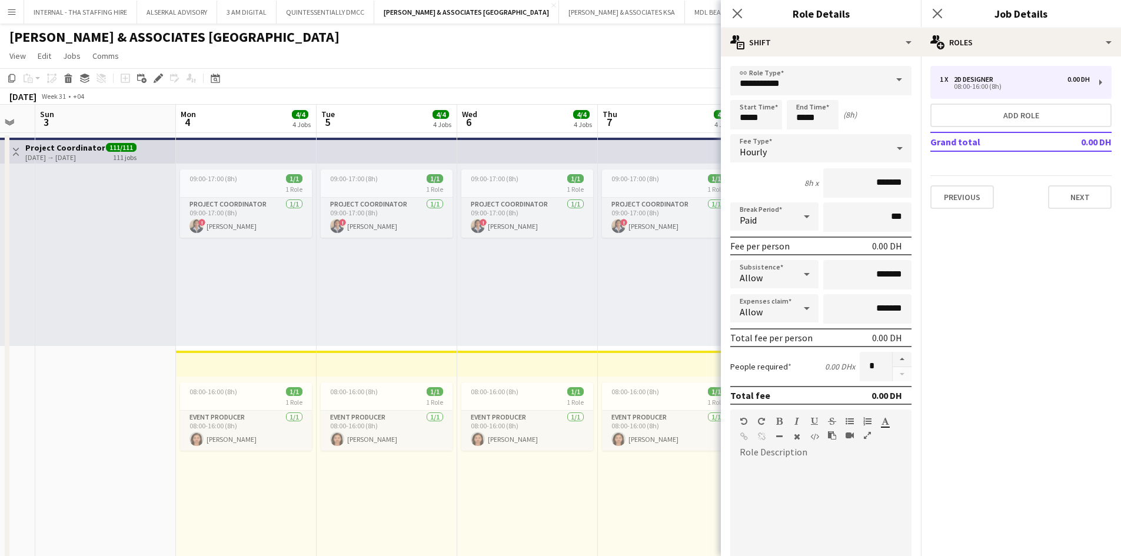
click at [890, 78] on span at bounding box center [899, 80] width 25 height 28
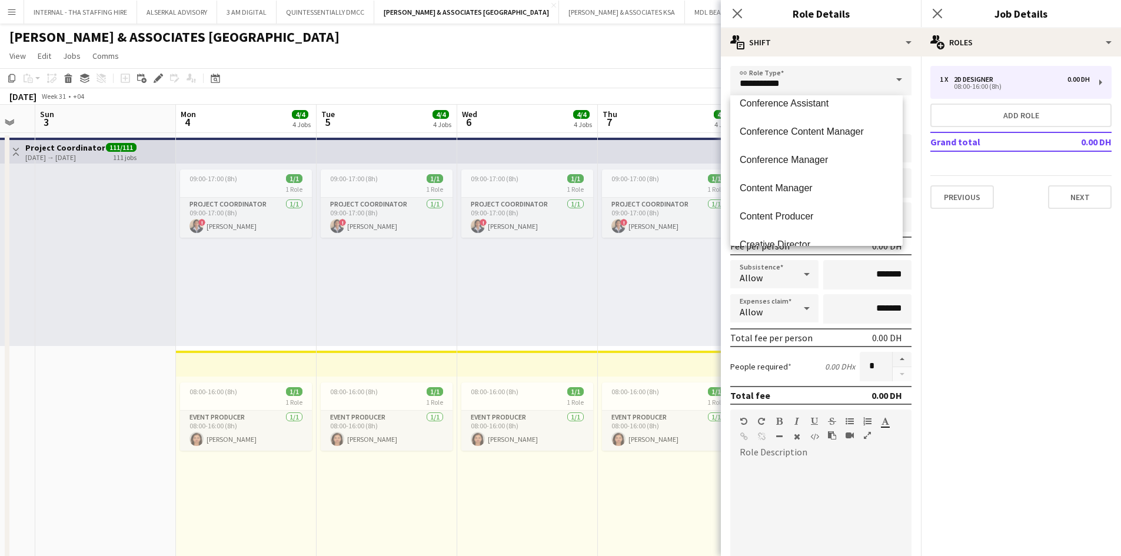
scroll to position [1001, 0]
drag, startPoint x: 795, startPoint y: 89, endPoint x: 669, endPoint y: 85, distance: 126.6
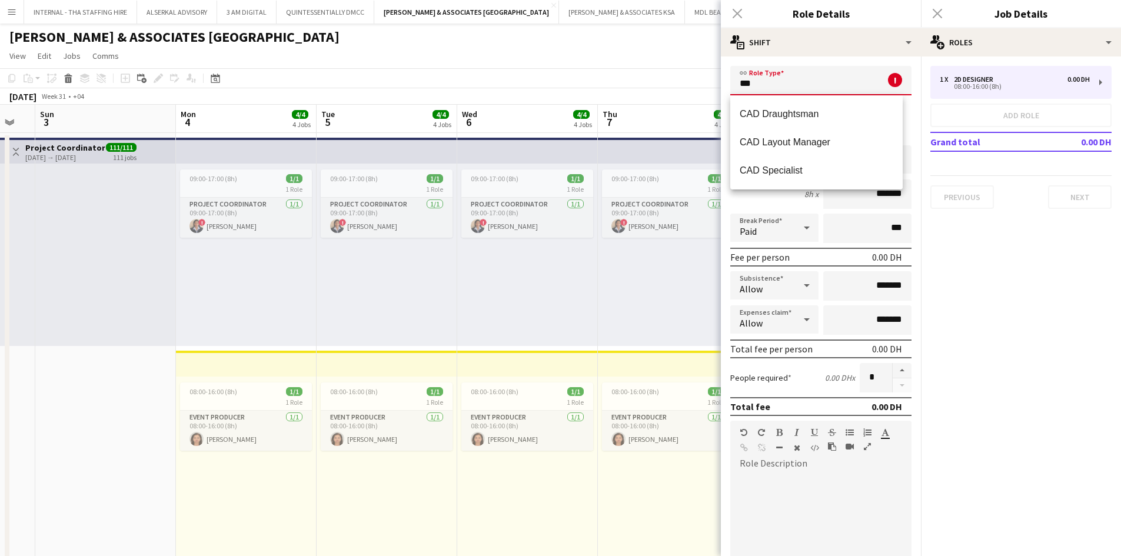
scroll to position [0, 0]
click at [776, 167] on span "CAD Specialist" at bounding box center [817, 170] width 154 height 11
type input "**********"
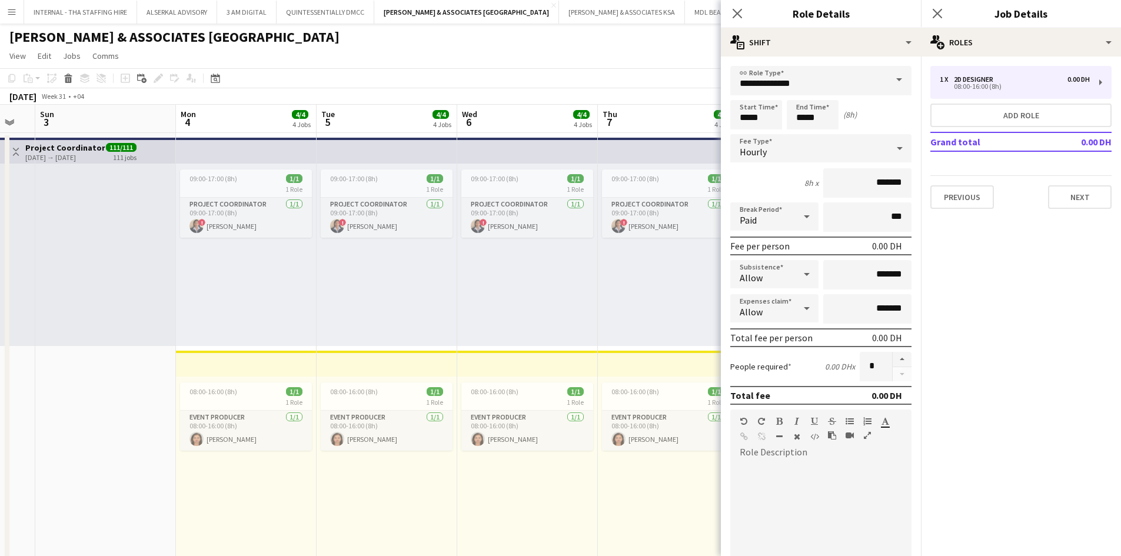
click at [872, 245] on div "0.00 DH" at bounding box center [887, 246] width 30 height 12
click at [858, 239] on div "Fee per person 0.00 DH" at bounding box center [821, 246] width 181 height 19
click at [872, 247] on div "0.00 DH" at bounding box center [887, 246] width 30 height 12
click at [879, 217] on input "***" at bounding box center [868, 217] width 88 height 29
click at [881, 247] on div "0.00 DH" at bounding box center [887, 246] width 30 height 12
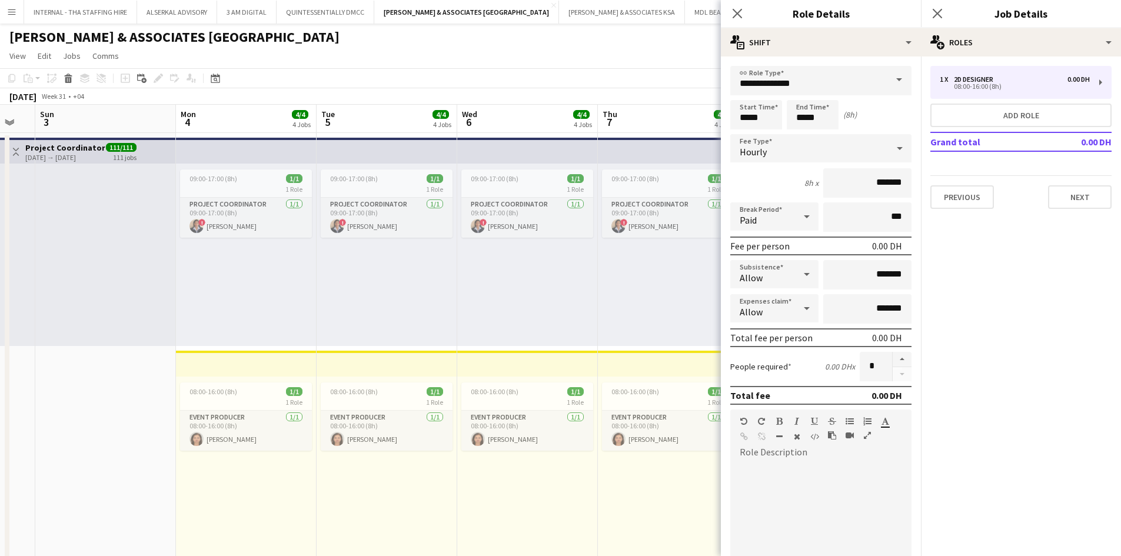
click at [895, 145] on icon at bounding box center [900, 149] width 14 height 24
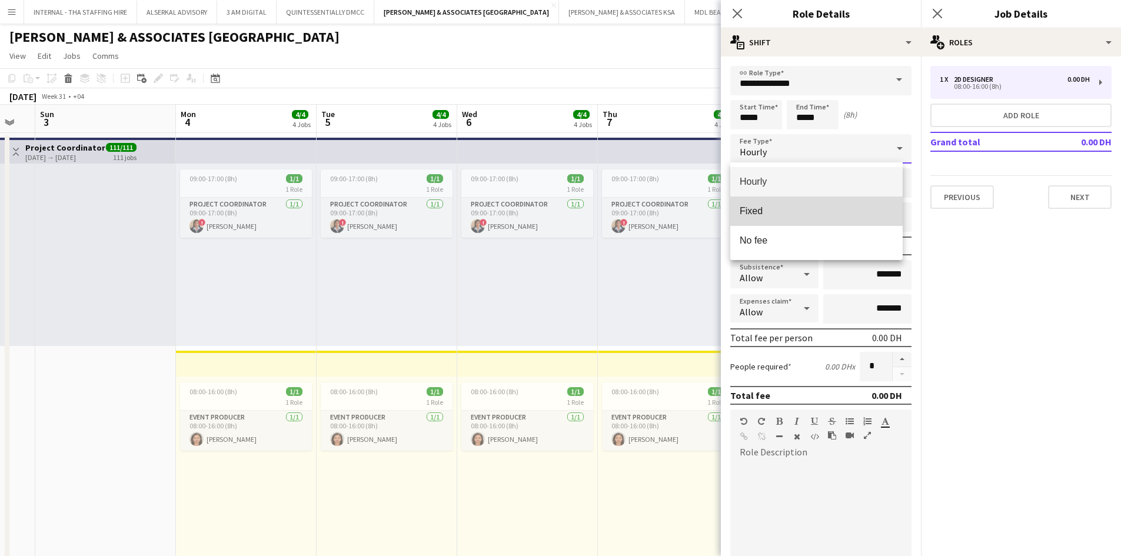
click at [788, 207] on span "Fixed" at bounding box center [817, 210] width 154 height 11
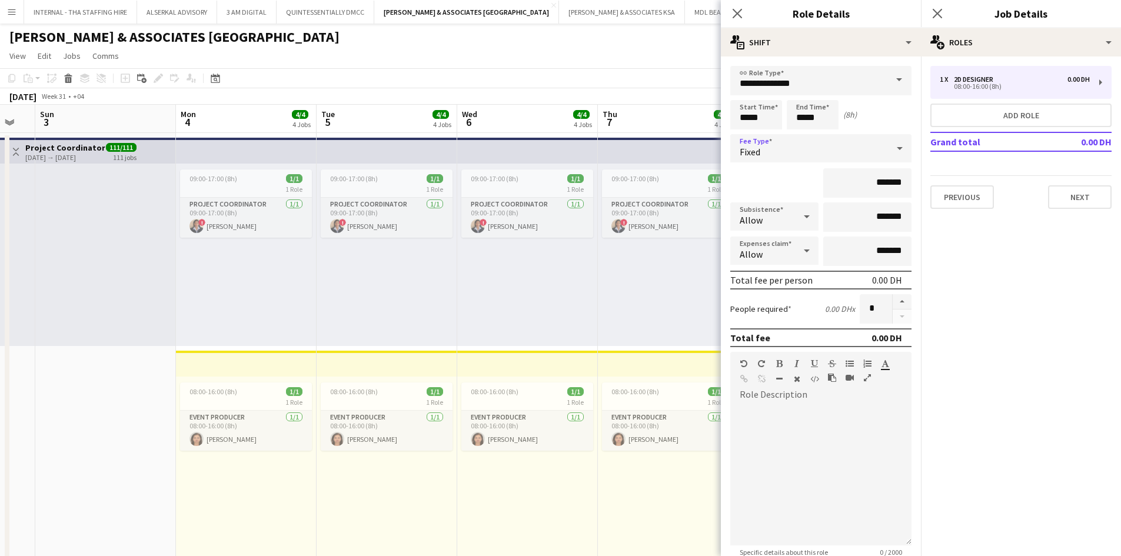
click at [893, 145] on icon at bounding box center [900, 149] width 14 height 24
click at [809, 206] on span "Fixed" at bounding box center [817, 210] width 154 height 11
click at [799, 118] on input "*****" at bounding box center [813, 114] width 52 height 29
click at [828, 91] on div at bounding box center [825, 94] width 24 height 12
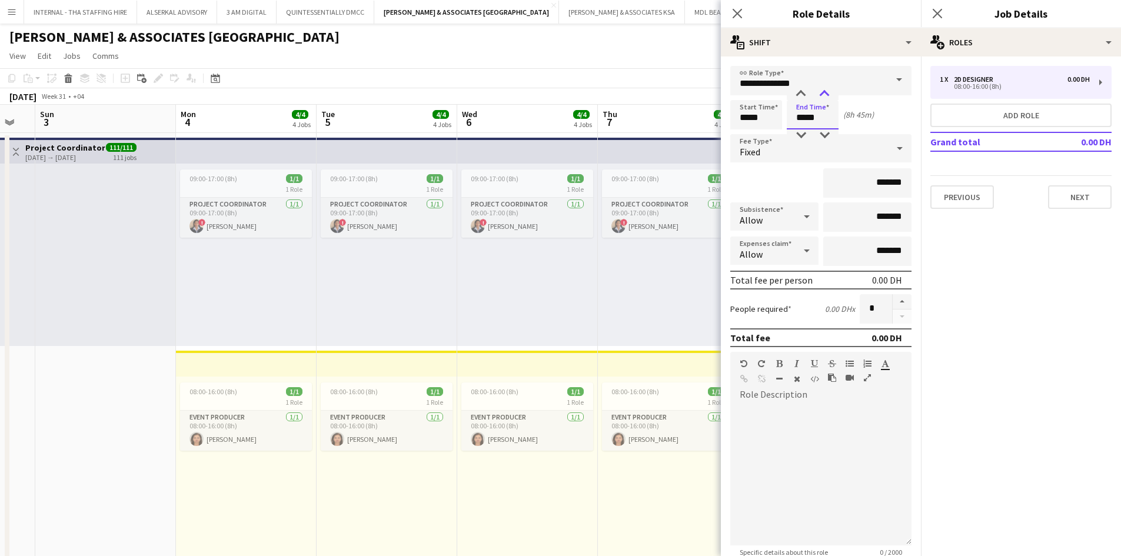
click at [828, 91] on div at bounding box center [825, 94] width 24 height 12
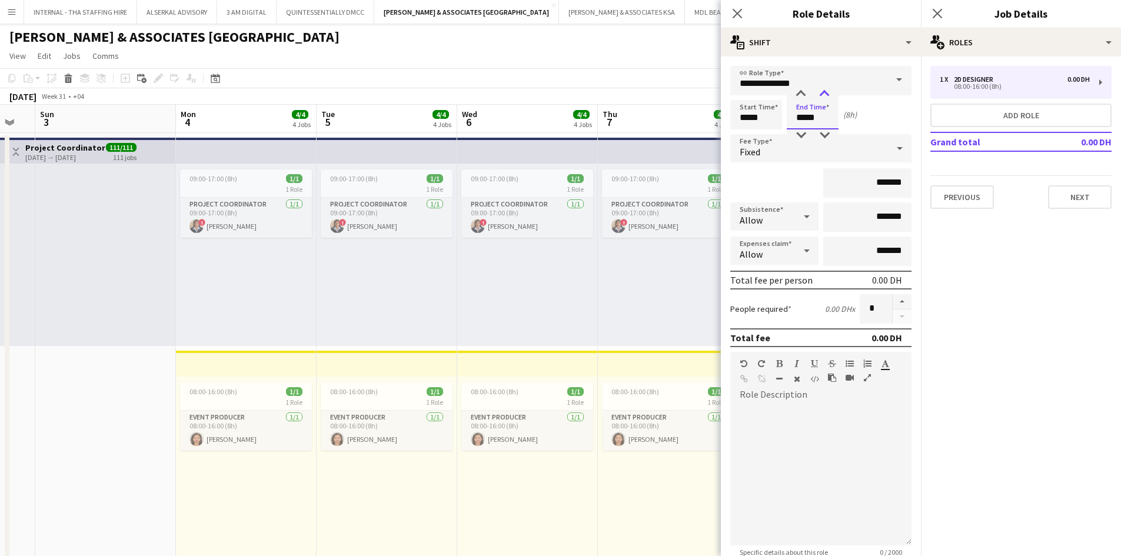
click at [828, 91] on div at bounding box center [825, 94] width 24 height 12
click at [828, 89] on div at bounding box center [825, 94] width 24 height 12
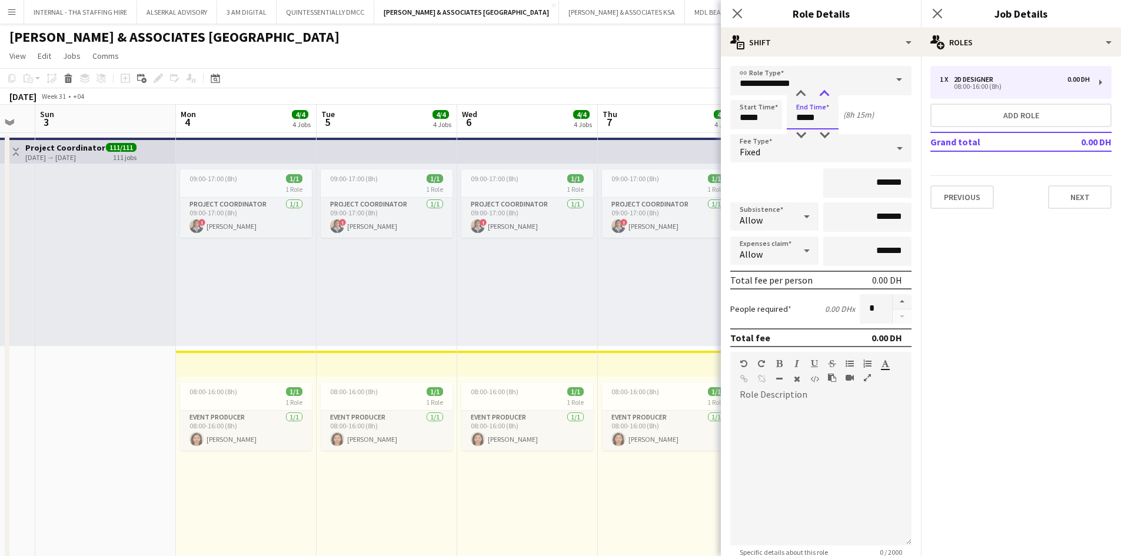
click at [828, 89] on div at bounding box center [825, 94] width 24 height 12
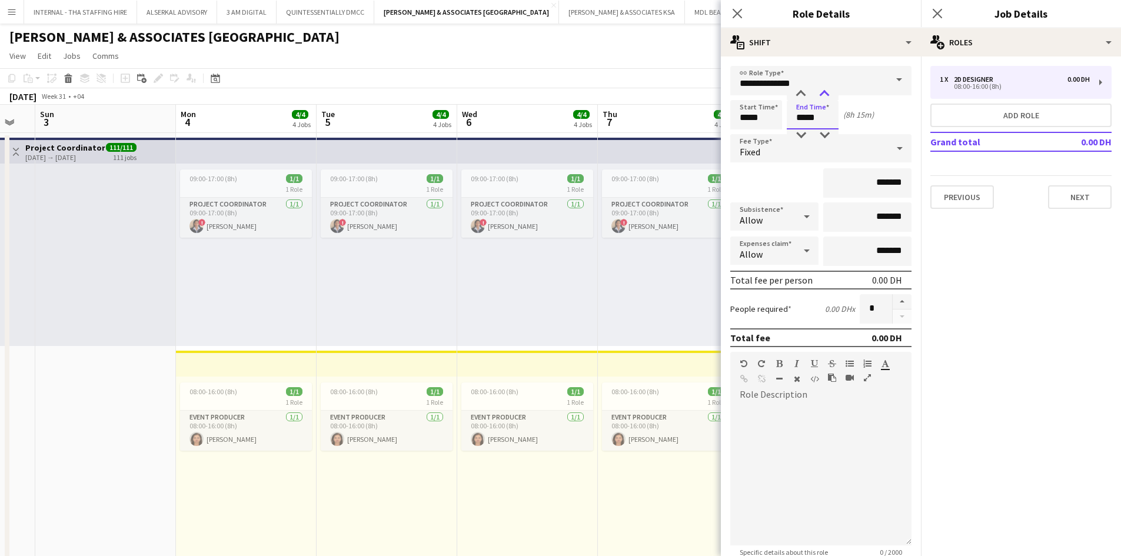
click at [828, 89] on div at bounding box center [825, 94] width 24 height 12
click at [823, 93] on div at bounding box center [825, 94] width 24 height 12
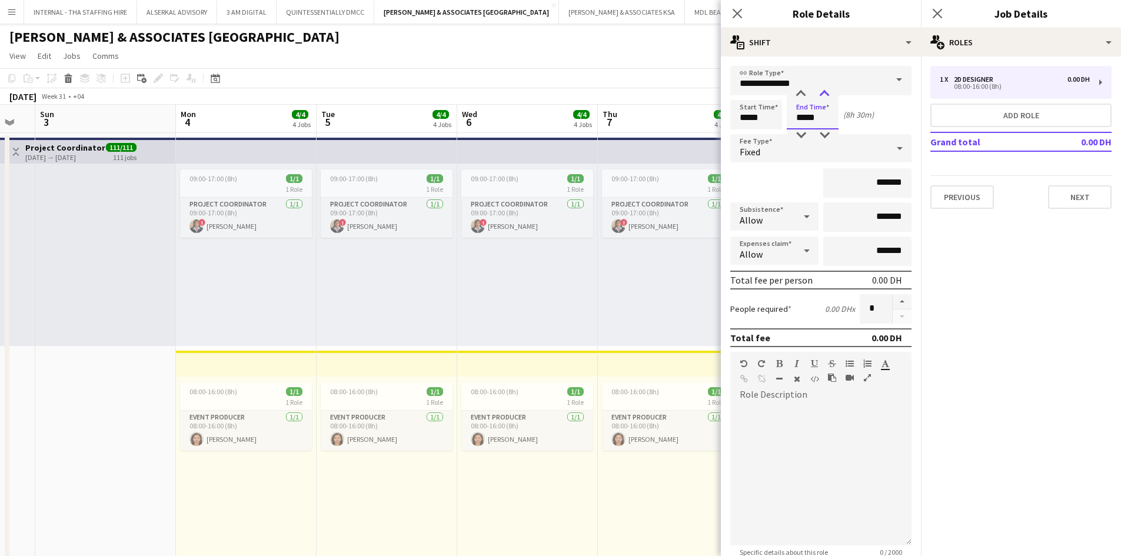
click at [821, 91] on div at bounding box center [825, 94] width 24 height 12
click at [822, 91] on div at bounding box center [825, 94] width 24 height 12
click at [824, 90] on div at bounding box center [825, 94] width 24 height 12
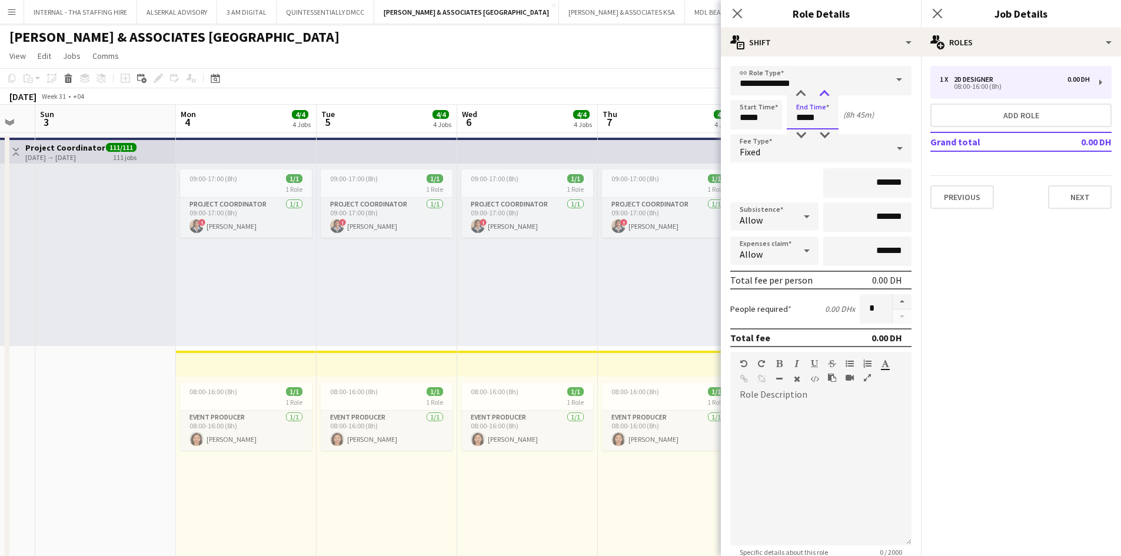
click at [824, 90] on div at bounding box center [825, 94] width 24 height 12
type input "*****"
click at [798, 91] on div at bounding box center [801, 94] width 24 height 12
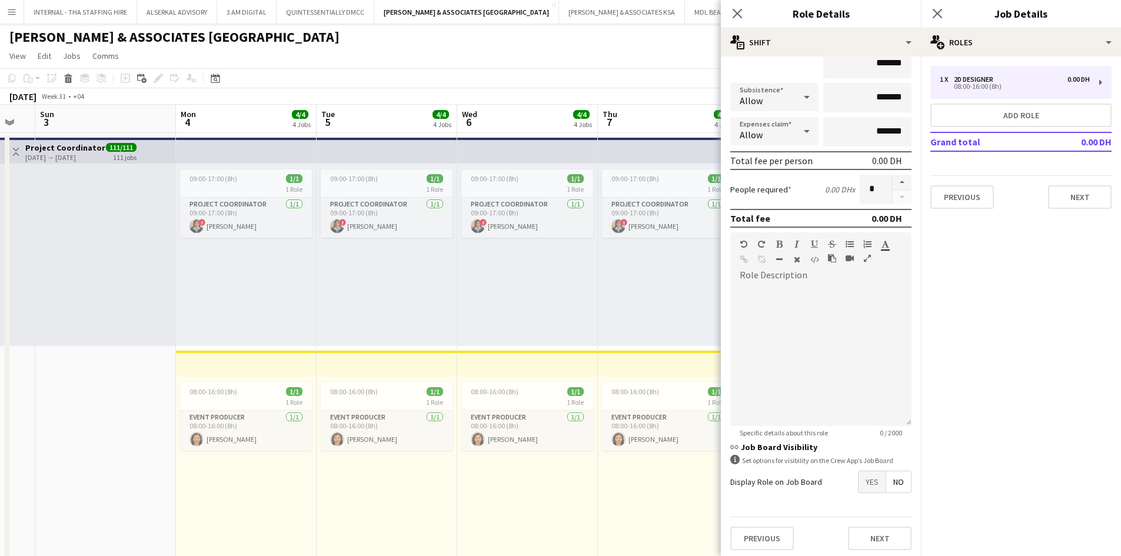
scroll to position [123, 0]
click at [778, 305] on div at bounding box center [821, 351] width 181 height 141
paste div
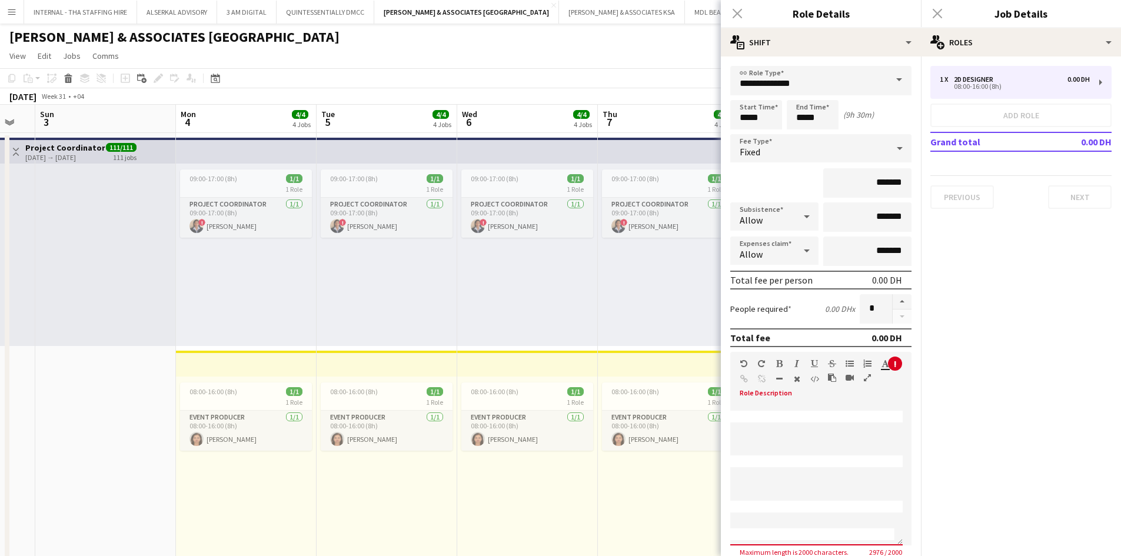
scroll to position [1332, 257]
click at [782, 423] on span "**********" at bounding box center [750, 416] width 183 height 21
drag, startPoint x: 748, startPoint y: 402, endPoint x: 797, endPoint y: 439, distance: 60.9
click at [797, 439] on div "**********" at bounding box center [817, 474] width 172 height 141
click at [763, 467] on span "**********" at bounding box center [971, 462] width 693 height 12
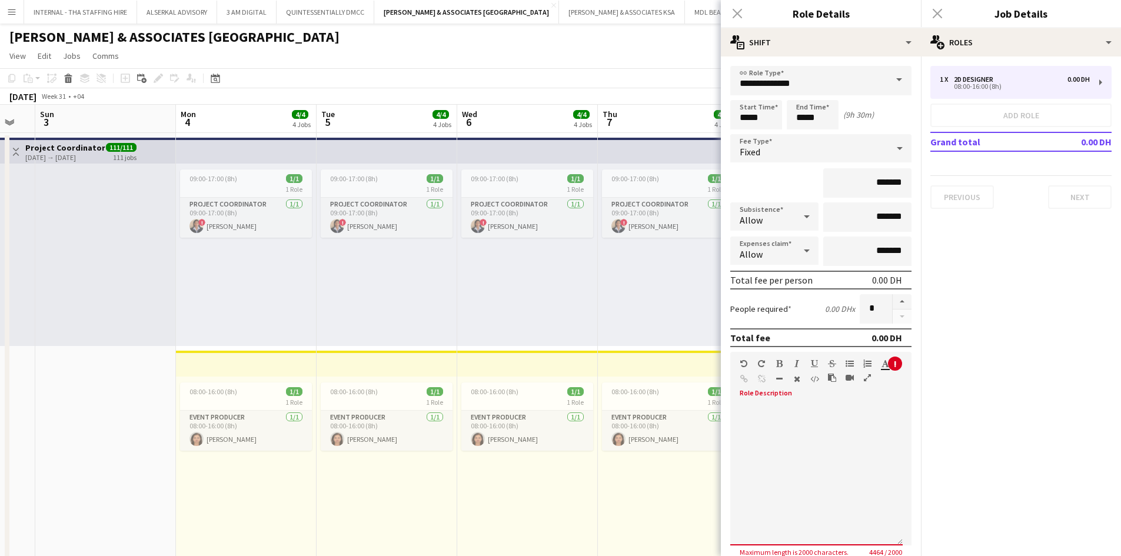
scroll to position [1127, 565]
click at [753, 413] on div "**********" at bounding box center [817, 474] width 172 height 141
click at [800, 401] on div "**********" at bounding box center [821, 471] width 181 height 150
click at [858, 278] on div "Total fee per person 0.00 DH" at bounding box center [821, 280] width 181 height 19
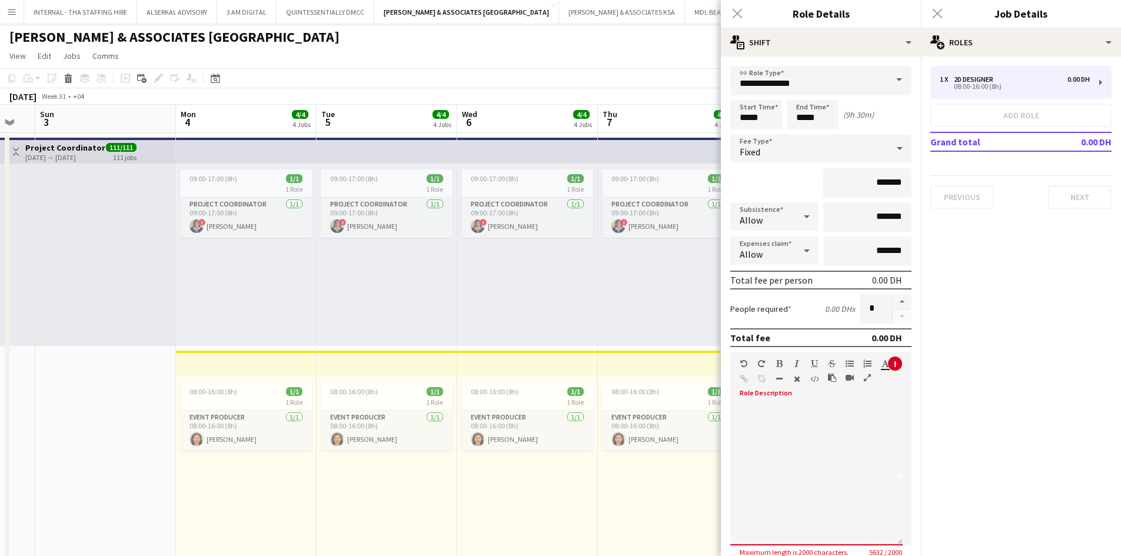
click at [890, 276] on div "0.00 DH" at bounding box center [887, 280] width 30 height 12
click at [873, 341] on div "0.00 DH" at bounding box center [887, 338] width 31 height 12
click at [880, 215] on input "*******" at bounding box center [868, 217] width 88 height 29
click at [874, 252] on input "*******" at bounding box center [868, 251] width 88 height 29
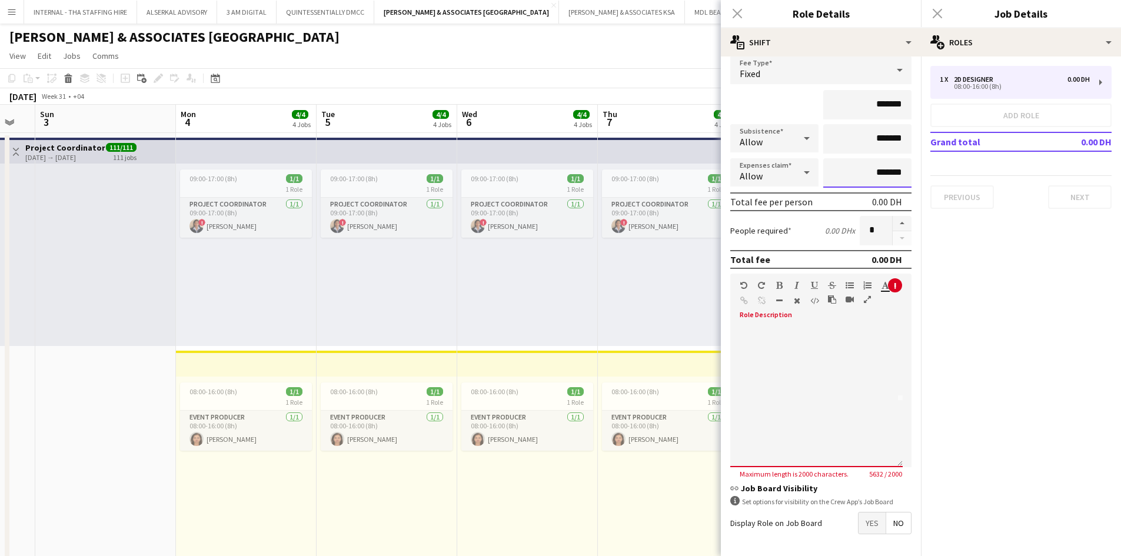
scroll to position [0, 0]
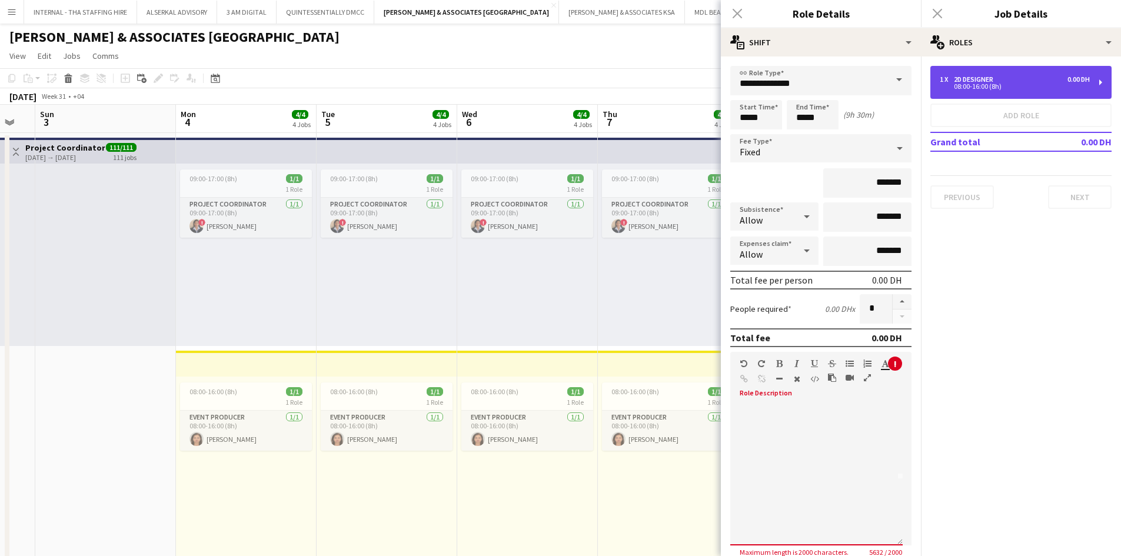
click at [981, 87] on div "08:00-16:00 (8h)" at bounding box center [1015, 87] width 150 height 6
click at [1103, 81] on div "1 x 2D Designer 0.00 DH 08:00-16:00 (8h)" at bounding box center [1021, 82] width 181 height 33
click at [1098, 78] on div "1 x 2D Designer 0.00 DH 08:00-16:00 (8h)" at bounding box center [1021, 82] width 181 height 33
click at [941, 85] on div "08:00-16:00 (8h)" at bounding box center [1015, 87] width 150 height 6
drag, startPoint x: 941, startPoint y: 87, endPoint x: 739, endPoint y: 13, distance: 214.9
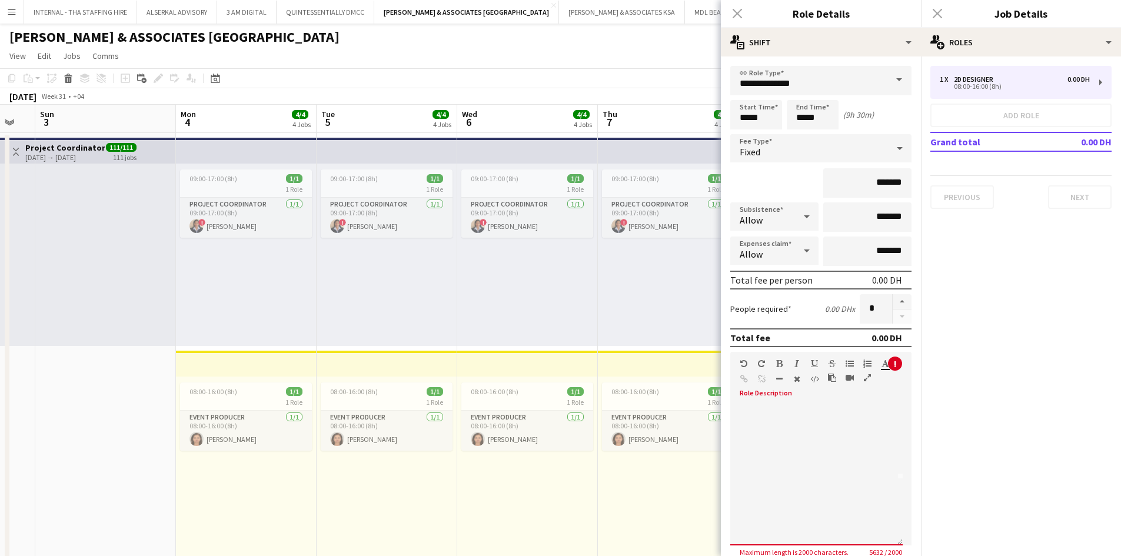
click at [741, 13] on div "Close pop-in" at bounding box center [737, 13] width 33 height 27
click at [736, 10] on div "Close pop-in" at bounding box center [737, 13] width 33 height 27
click at [936, 12] on div "Close pop-in" at bounding box center [937, 13] width 33 height 27
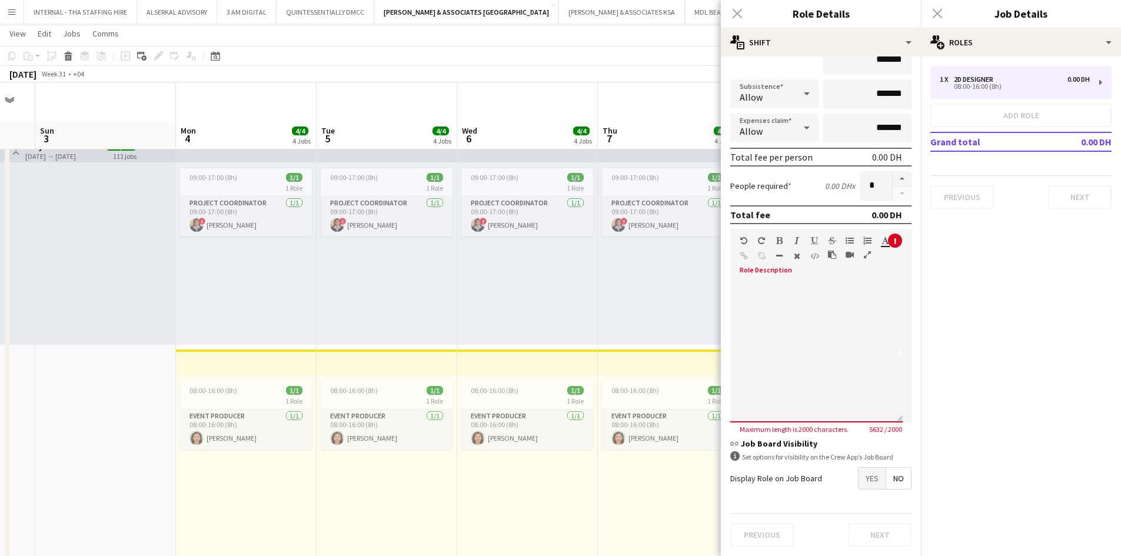
scroll to position [118, 0]
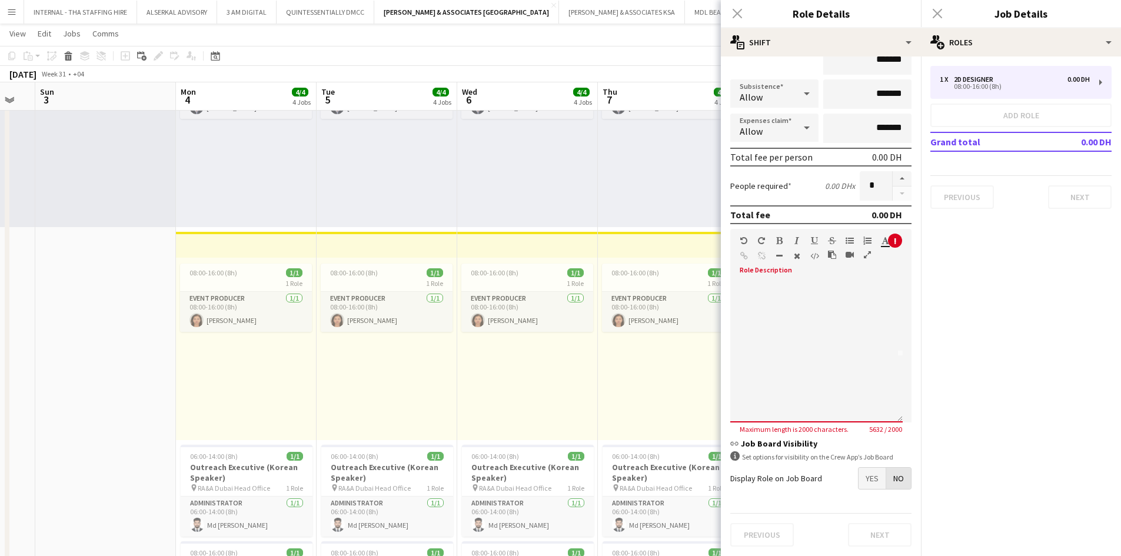
click at [887, 480] on span "No" at bounding box center [899, 478] width 25 height 21
click at [737, 15] on div "Close pop-in" at bounding box center [737, 13] width 33 height 27
click at [932, 8] on div "Close pop-in" at bounding box center [937, 13] width 33 height 27
click at [797, 306] on div "**********" at bounding box center [817, 351] width 172 height 141
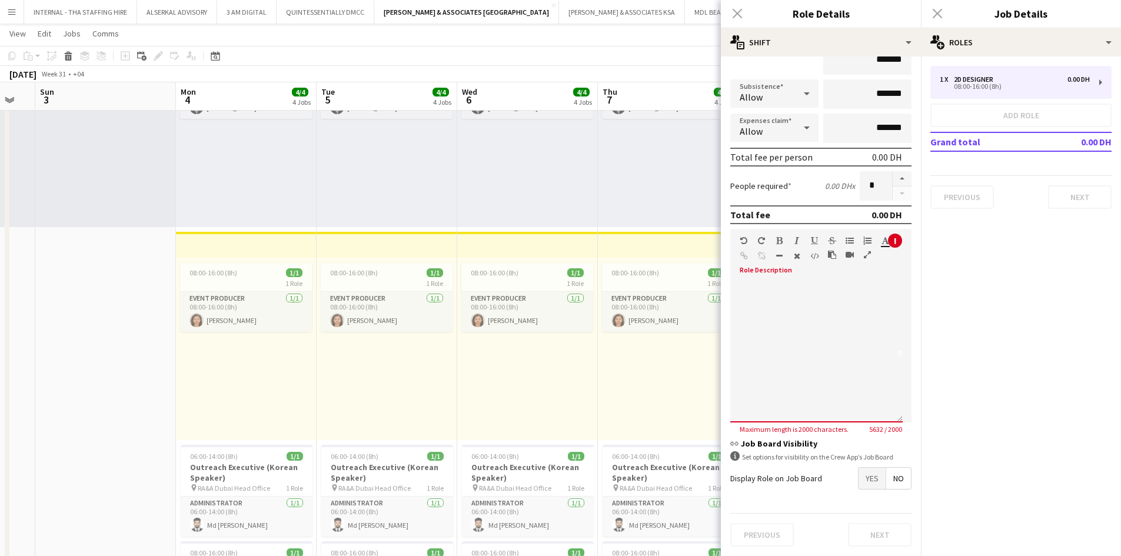
click at [890, 427] on span "5632 / 2000" at bounding box center [886, 429] width 52 height 9
drag, startPoint x: 841, startPoint y: 389, endPoint x: 786, endPoint y: 375, distance: 57.0
click at [786, 375] on div "**********" at bounding box center [817, 351] width 172 height 141
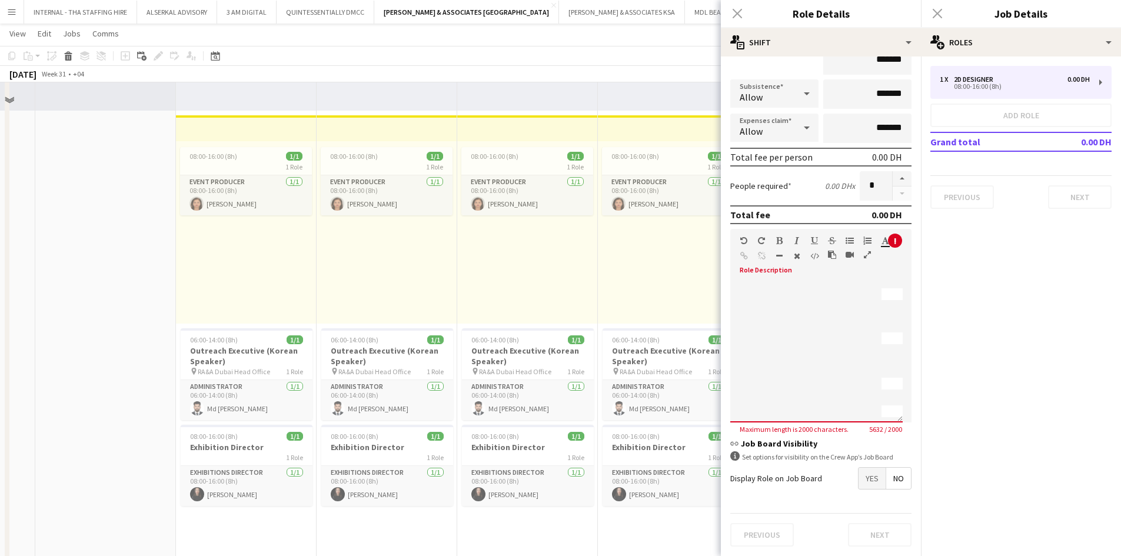
scroll to position [530, 0]
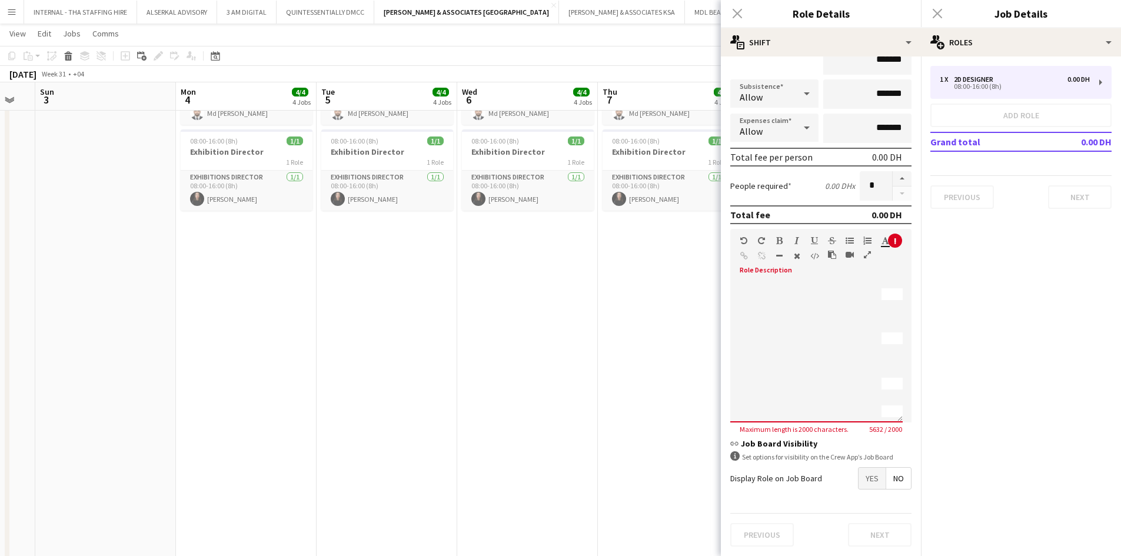
click at [736, 13] on div "Close pop-in" at bounding box center [737, 13] width 33 height 27
click at [736, 12] on div "Close pop-in" at bounding box center [737, 13] width 33 height 27
click at [735, 12] on div "Close pop-in" at bounding box center [737, 13] width 33 height 27
click at [731, 12] on div "Close pop-in" at bounding box center [737, 13] width 33 height 27
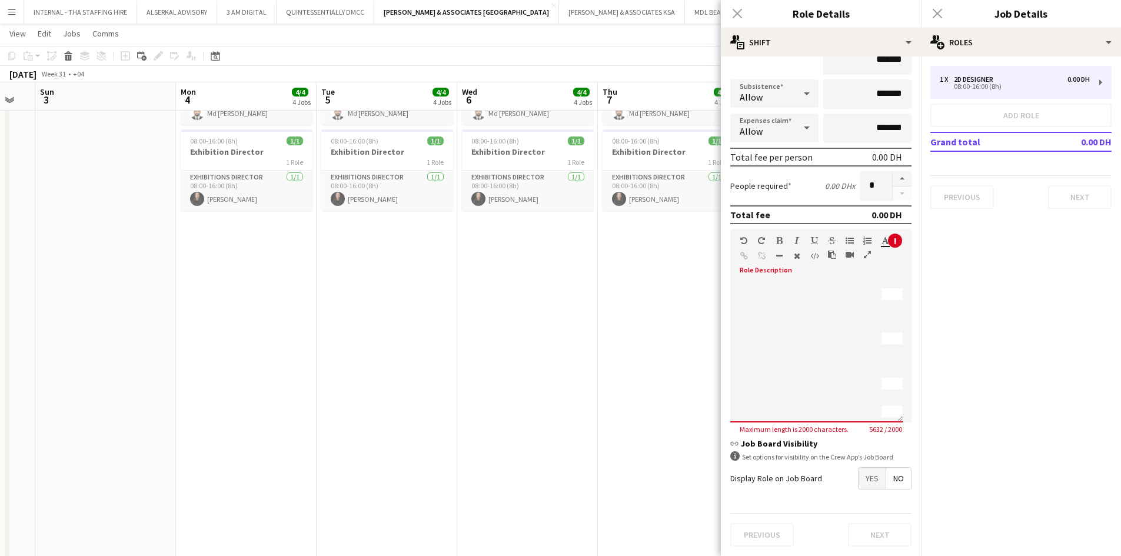
click at [941, 8] on div "Close pop-in" at bounding box center [937, 13] width 33 height 27
click at [938, 11] on div "Close pop-in" at bounding box center [937, 13] width 33 height 27
click at [741, 15] on div "Close pop-in" at bounding box center [737, 13] width 33 height 27
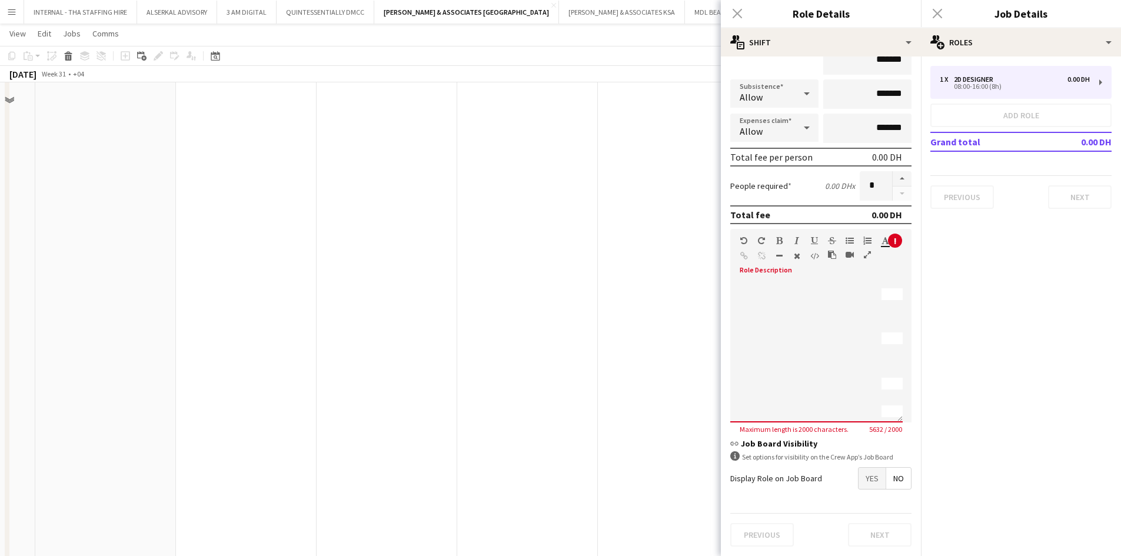
scroll to position [765, 0]
click at [398, 295] on app-date-cell "09:00-17:00 (8h) 1/1 1 Role Project Coordinator [DATE] 09:00-17:00 (8h) ! [PERS…" at bounding box center [387, 27] width 141 height 1321
click at [645, 301] on app-date-cell "09:00-17:00 (8h) 1/1 1 Role Project Coordinator [DATE] 09:00-17:00 (8h) ! [PERS…" at bounding box center [669, 27] width 141 height 1321
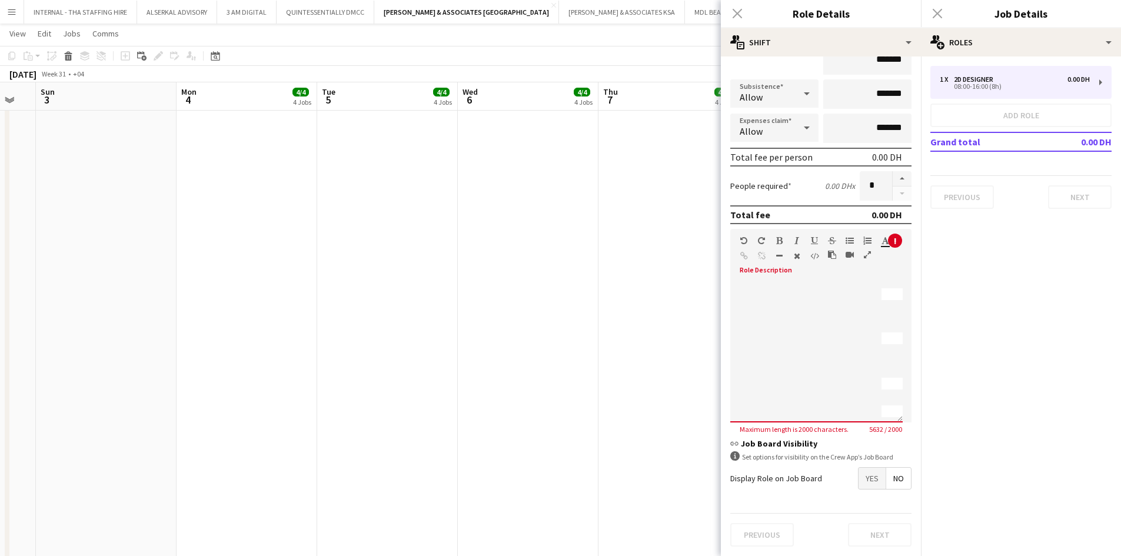
click at [937, 15] on div "Close pop-in" at bounding box center [937, 13] width 33 height 27
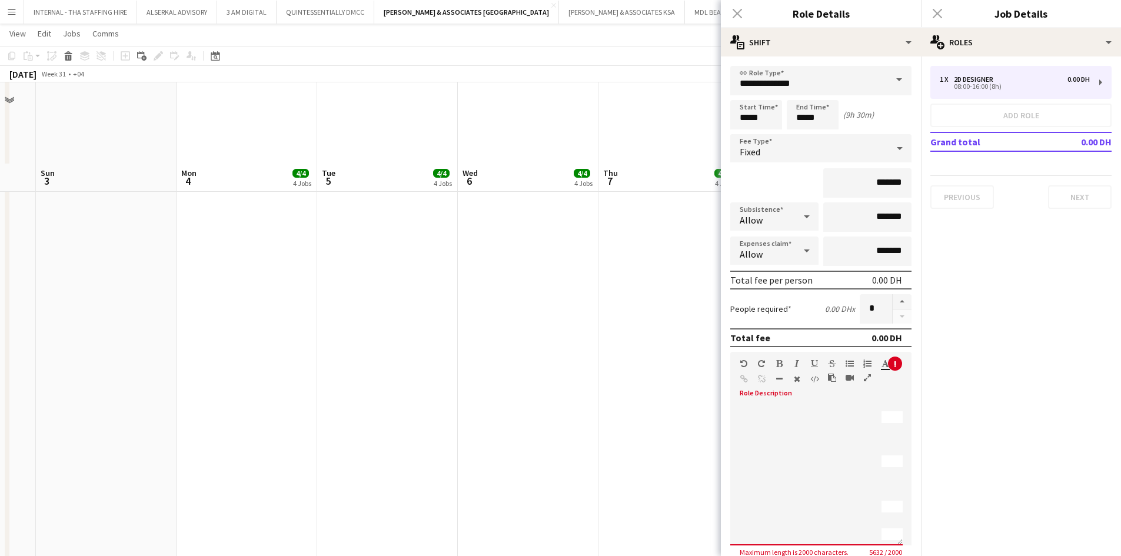
scroll to position [412, 0]
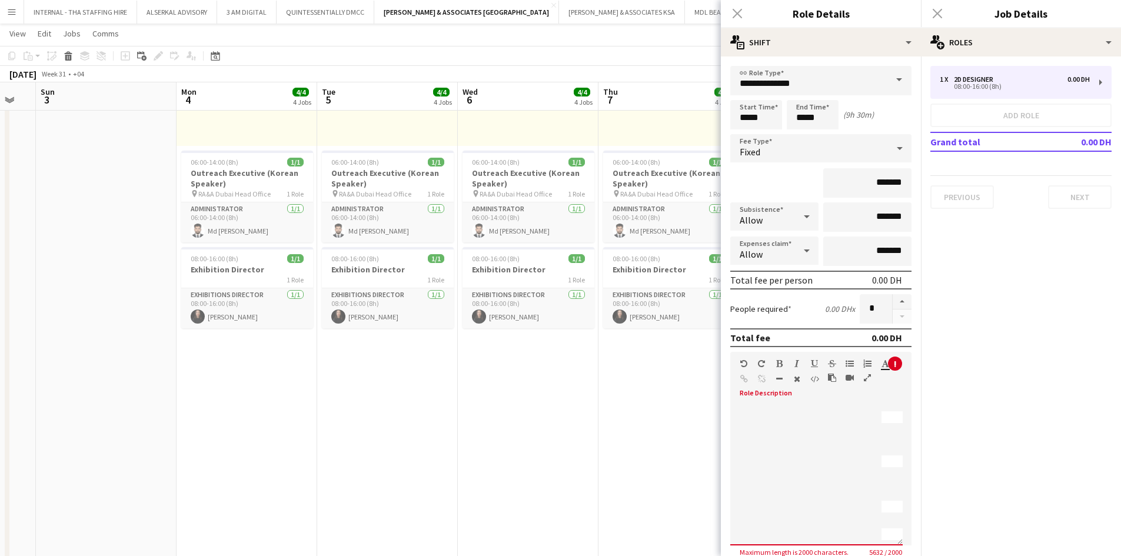
click at [736, 13] on div "Close pop-in" at bounding box center [737, 13] width 33 height 27
click at [740, 16] on div "Close pop-in" at bounding box center [737, 13] width 33 height 27
click at [738, 16] on div "Close pop-in" at bounding box center [737, 13] width 33 height 27
click at [893, 529] on span "**********" at bounding box center [996, 535] width 229 height 12
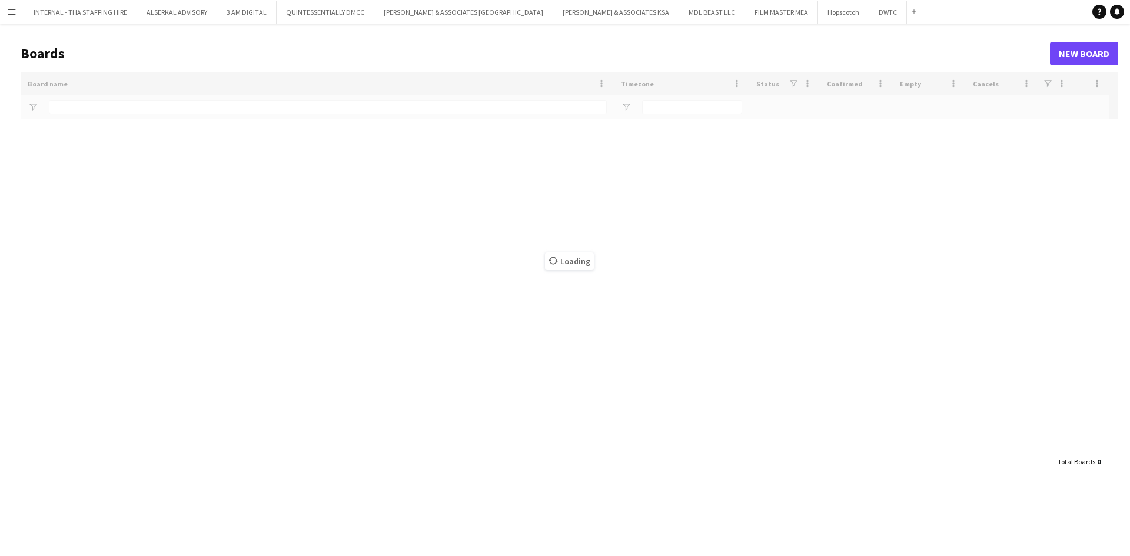
type input "***"
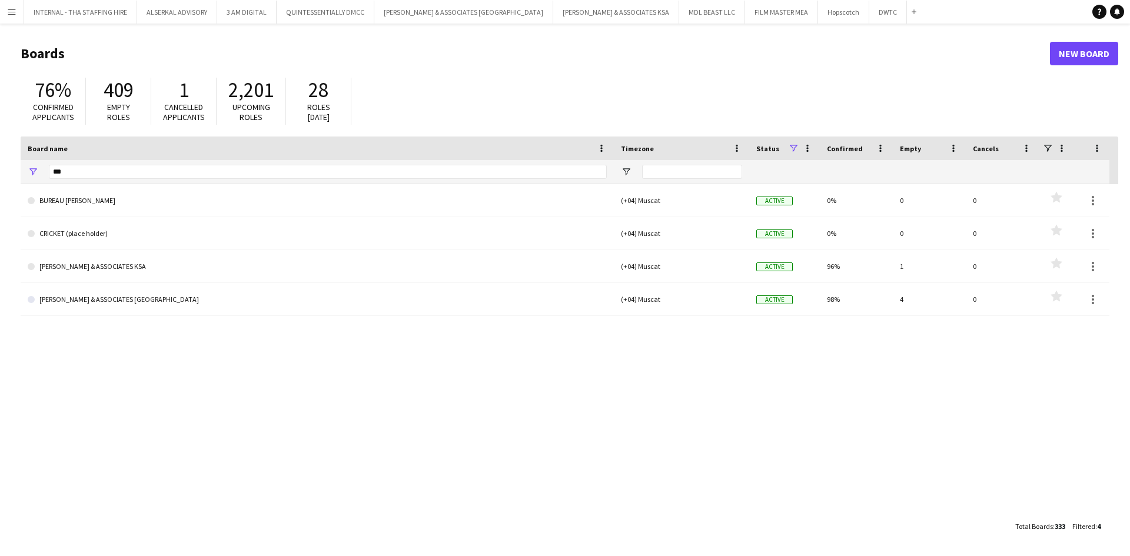
click at [12, 9] on app-icon "Menu" at bounding box center [11, 11] width 9 height 9
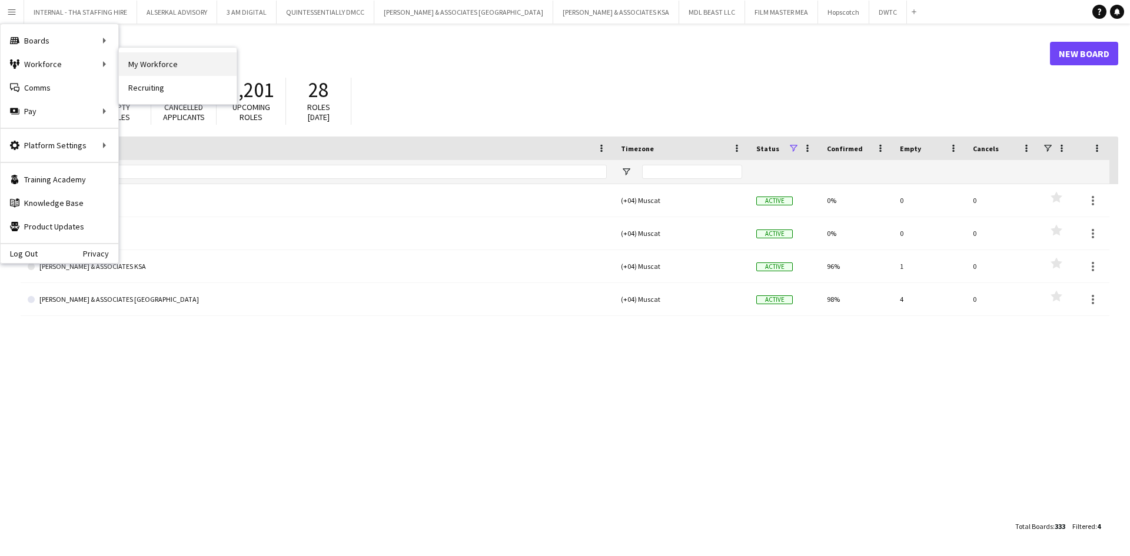
click at [196, 67] on link "My Workforce" at bounding box center [178, 64] width 118 height 24
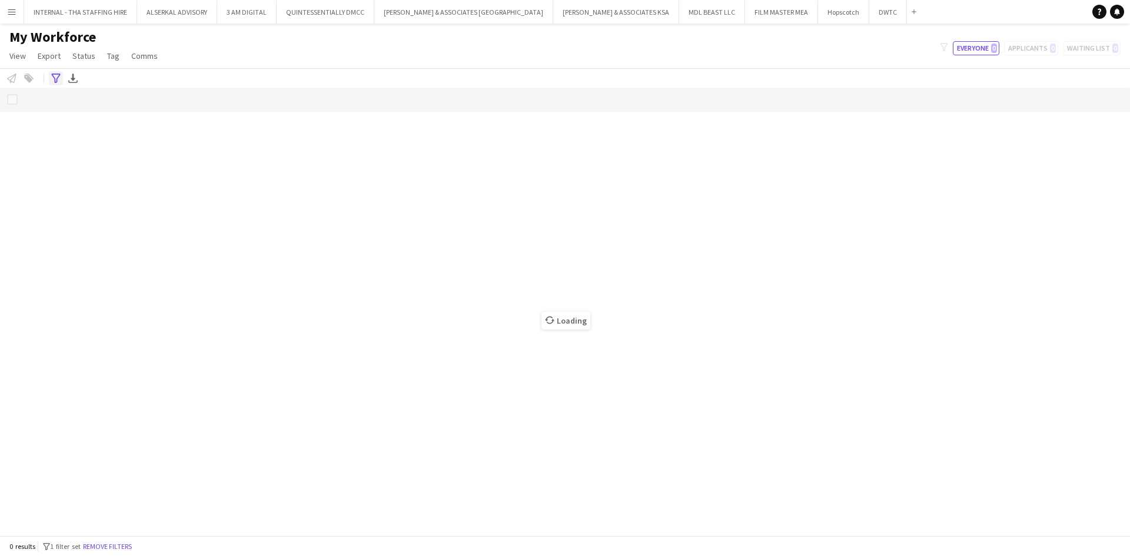
click at [55, 73] on div "Advanced filters" at bounding box center [56, 78] width 14 height 14
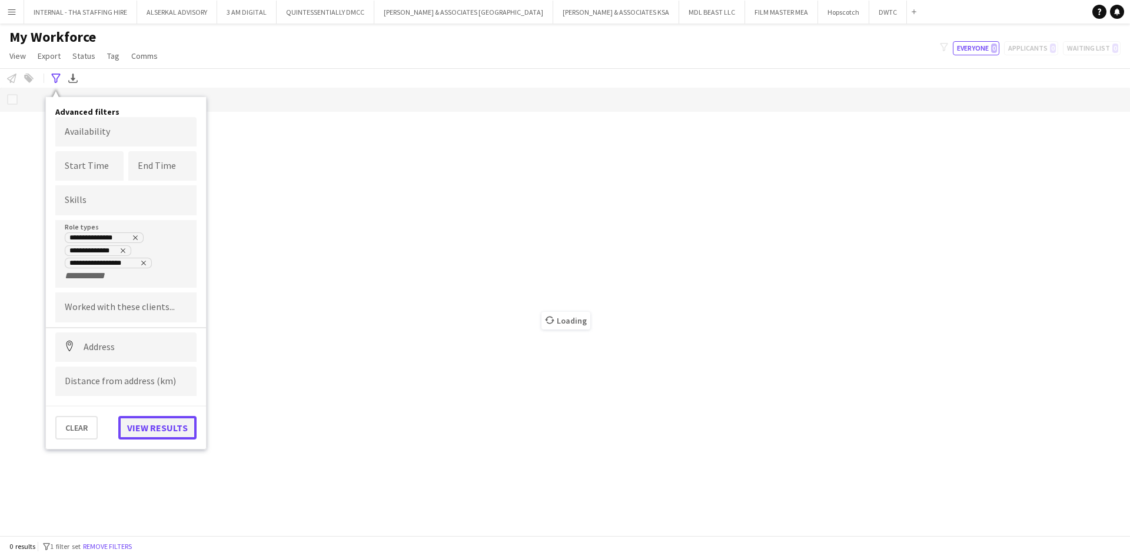
click at [158, 429] on button "View results" at bounding box center [157, 428] width 78 height 24
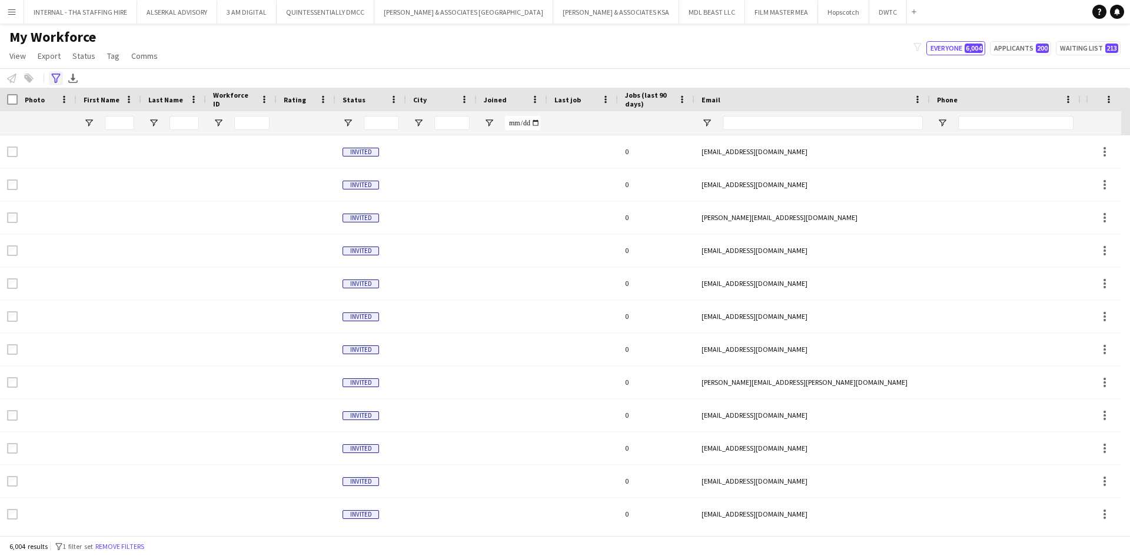
click at [51, 79] on div "Advanced filters" at bounding box center [56, 78] width 14 height 14
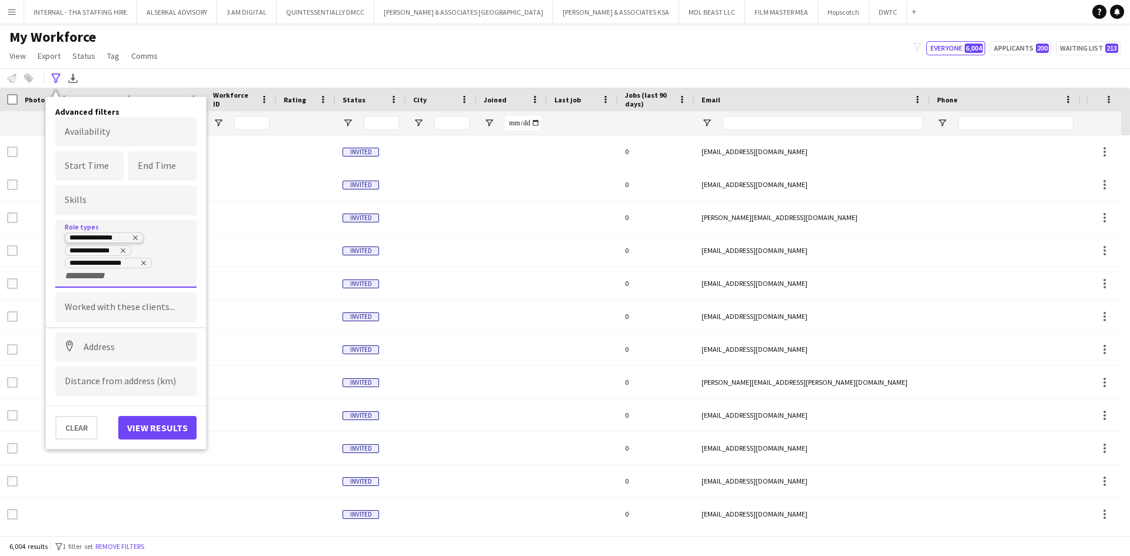
click at [137, 235] on icon "Remove tag" at bounding box center [135, 237] width 7 height 7
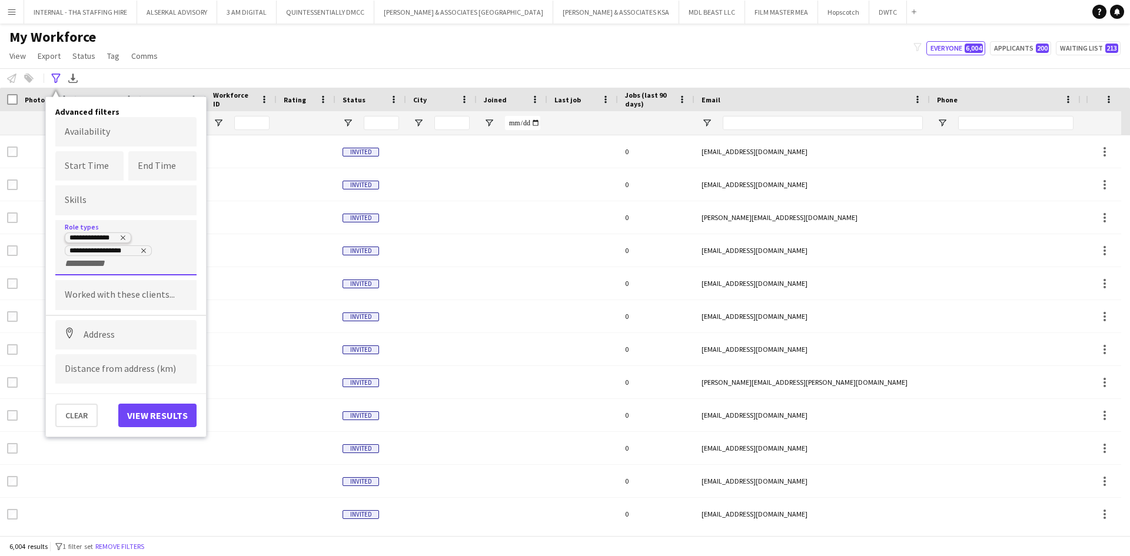
click at [124, 235] on icon "Remove tag" at bounding box center [123, 237] width 7 height 7
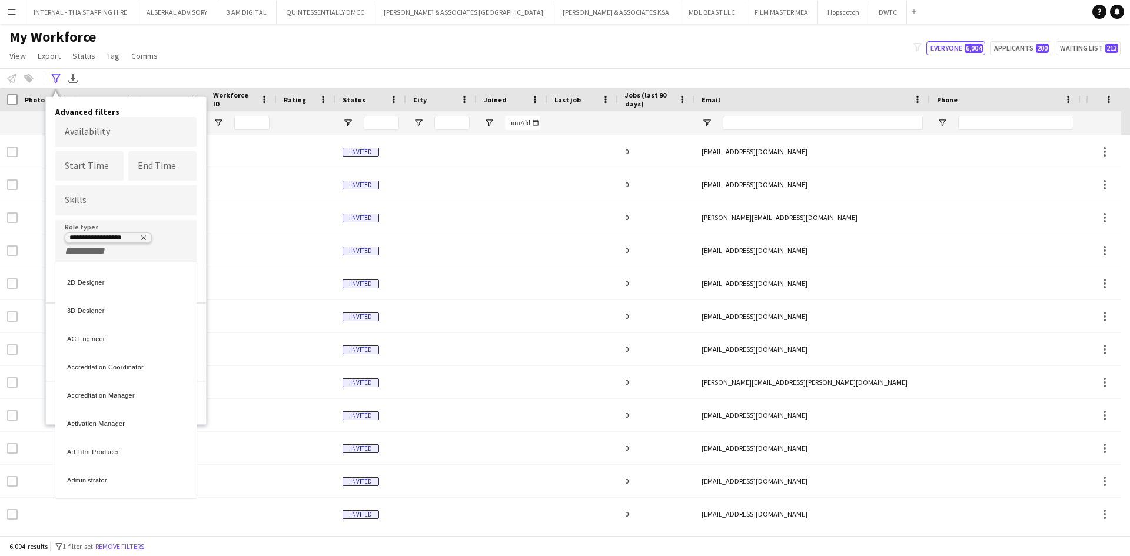
click at [144, 236] on div at bounding box center [565, 278] width 1130 height 556
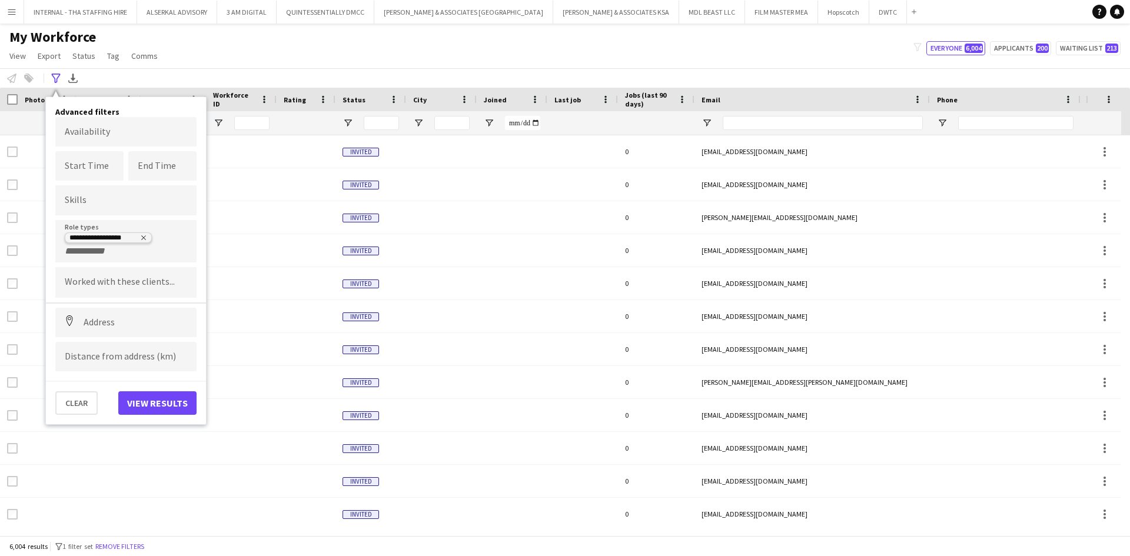
click at [144, 234] on icon "Remove tag" at bounding box center [143, 237] width 7 height 7
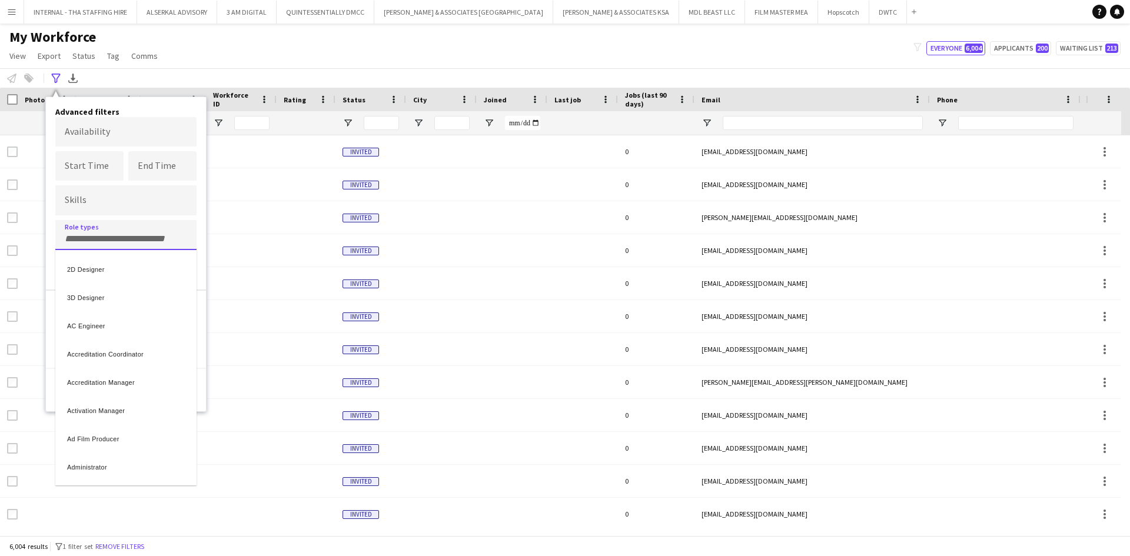
click at [139, 241] on div at bounding box center [565, 278] width 1130 height 556
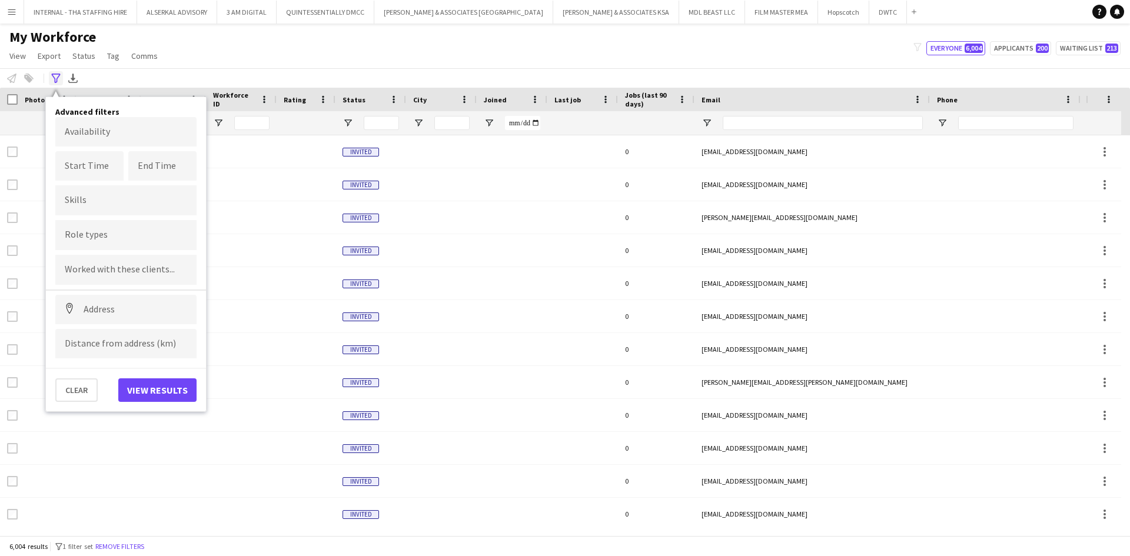
click at [55, 81] on icon at bounding box center [55, 78] width 9 height 9
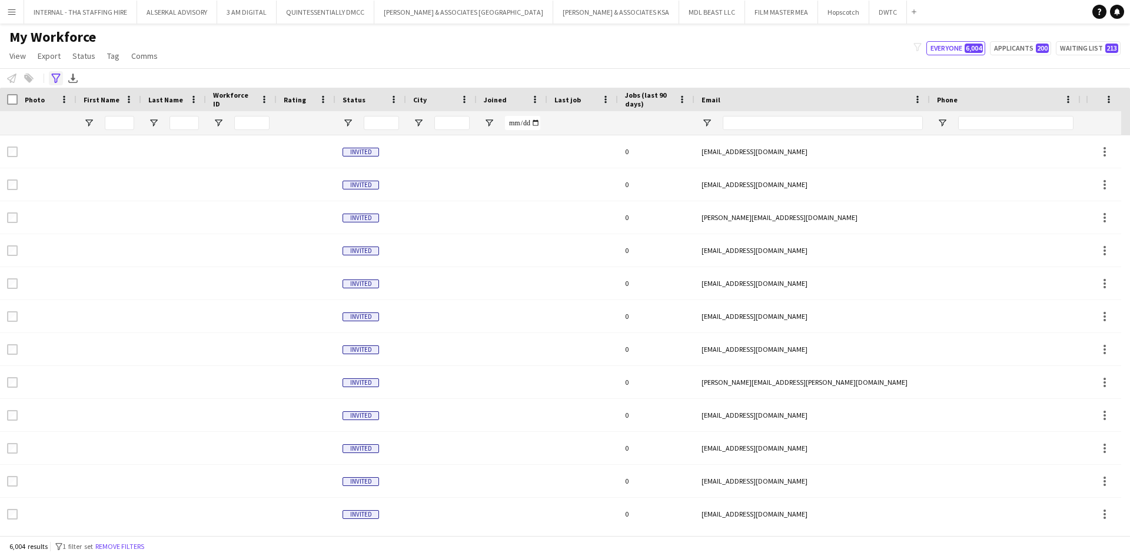
click at [55, 81] on icon at bounding box center [55, 78] width 9 height 9
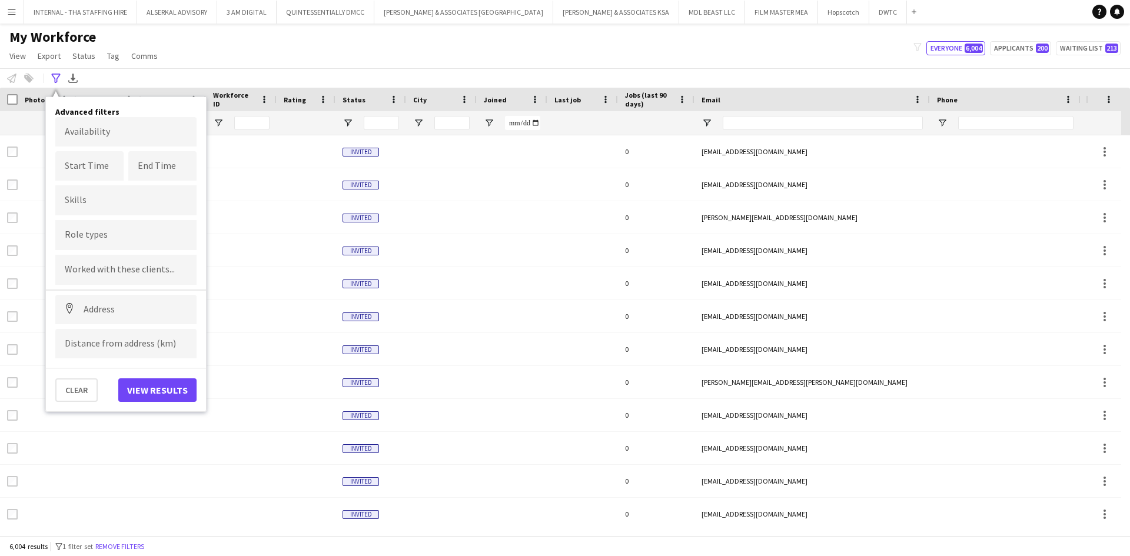
click at [78, 236] on input "Type to search role types..." at bounding box center [126, 235] width 122 height 11
type input "***"
click at [98, 267] on div "Administrator" at bounding box center [125, 268] width 141 height 28
click at [141, 386] on button "View results" at bounding box center [157, 391] width 78 height 24
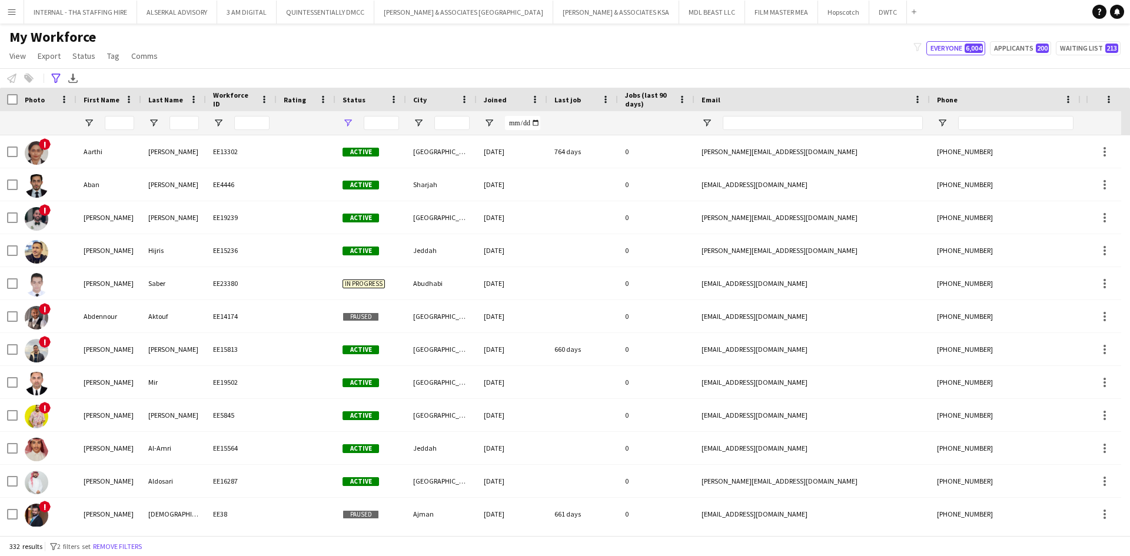
type input "**********"
click at [420, 121] on span "Open Filter Menu" at bounding box center [418, 123] width 11 height 11
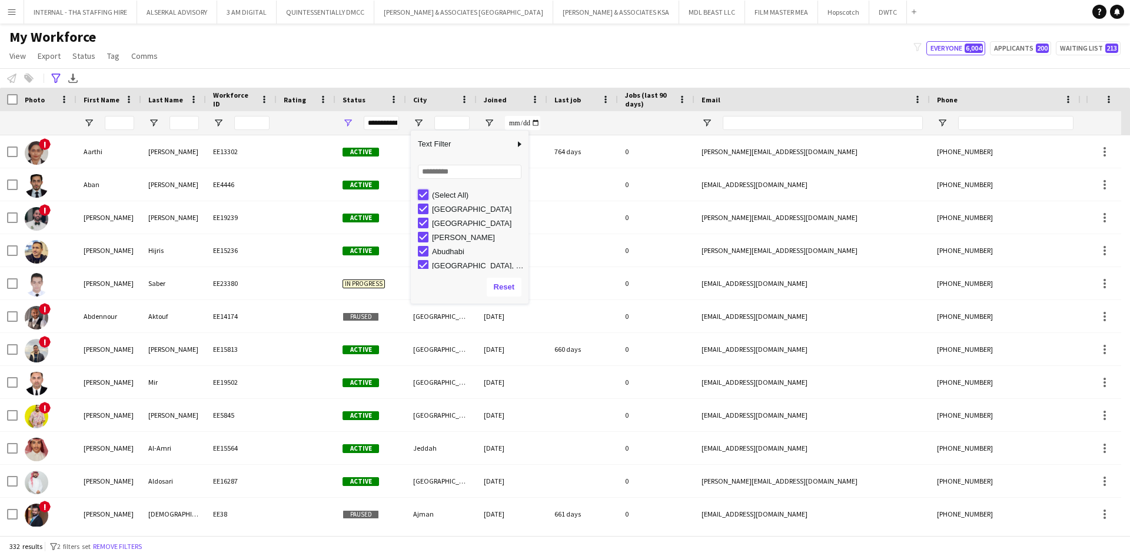
type input "***"
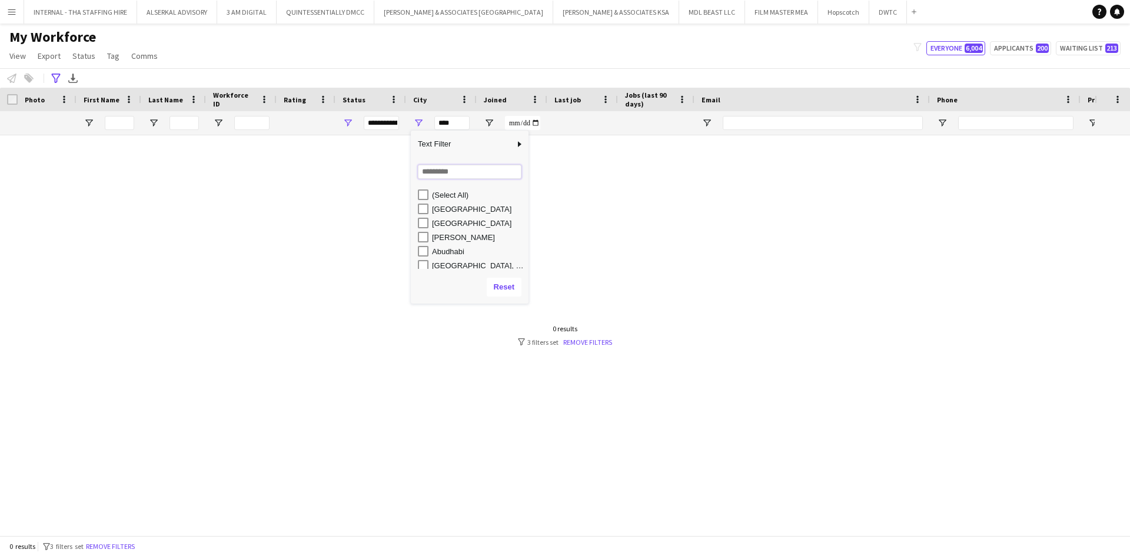
click at [440, 174] on input "Search filter values" at bounding box center [470, 172] width 104 height 14
drag, startPoint x: 454, startPoint y: 174, endPoint x: 392, endPoint y: 174, distance: 62.4
click at [392, 174] on div "Drag here to set row groups Photo Title Full Name First Name Last Name Workforc…" at bounding box center [565, 312] width 1130 height 448
type input "*"
type input "***"
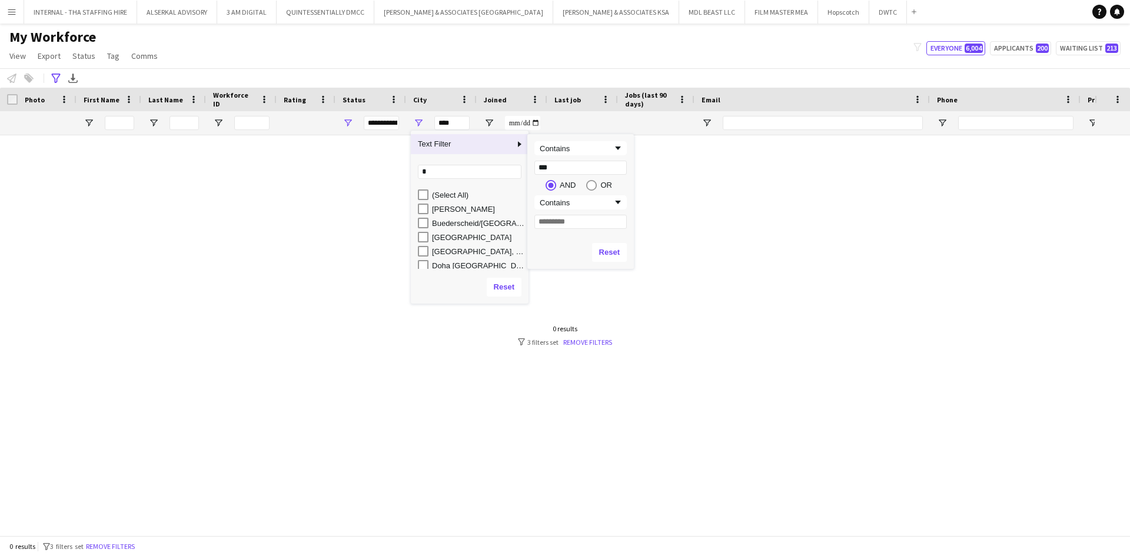
type input "***"
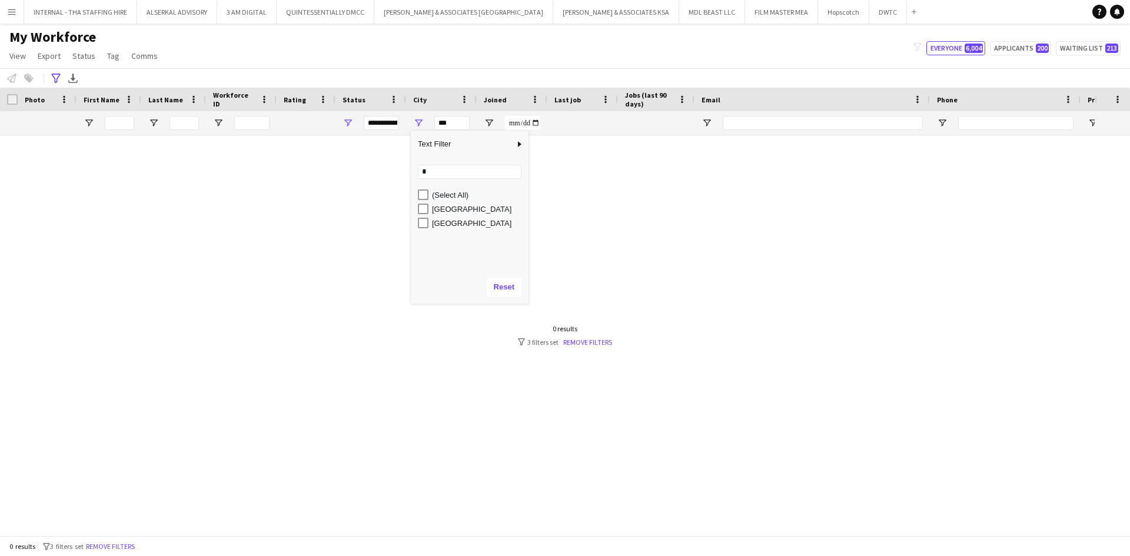
click at [434, 205] on div "[GEOGRAPHIC_DATA]" at bounding box center [478, 209] width 93 height 9
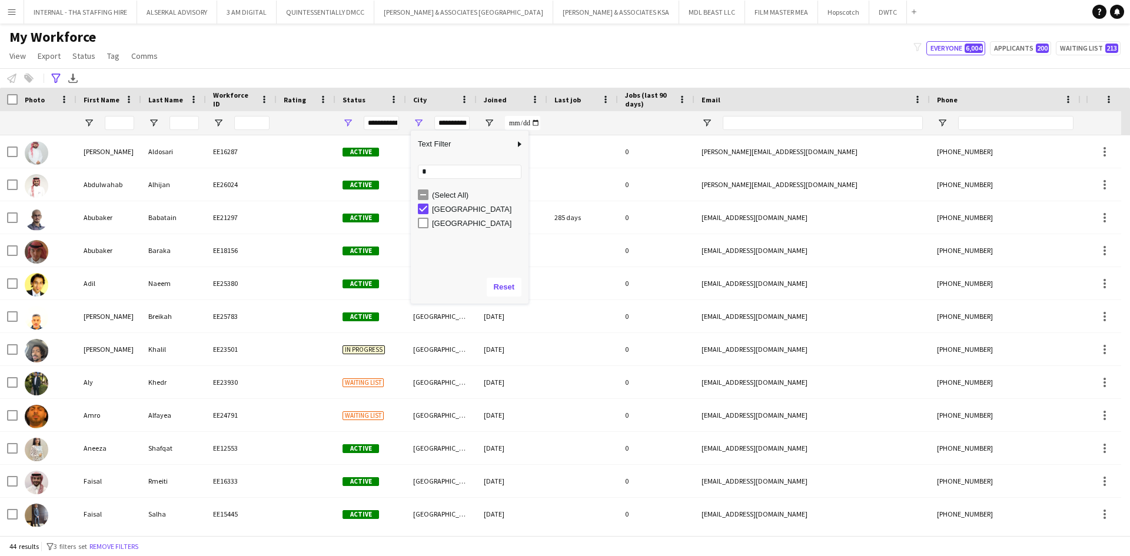
click at [441, 225] on div "[GEOGRAPHIC_DATA]" at bounding box center [478, 223] width 93 height 9
type input "**********"
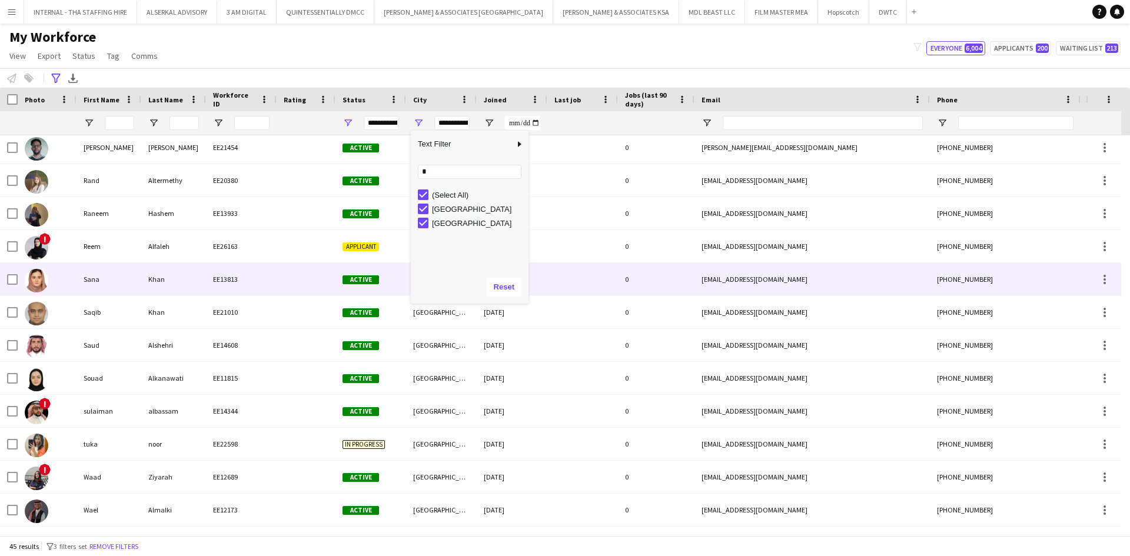
scroll to position [1092, 0]
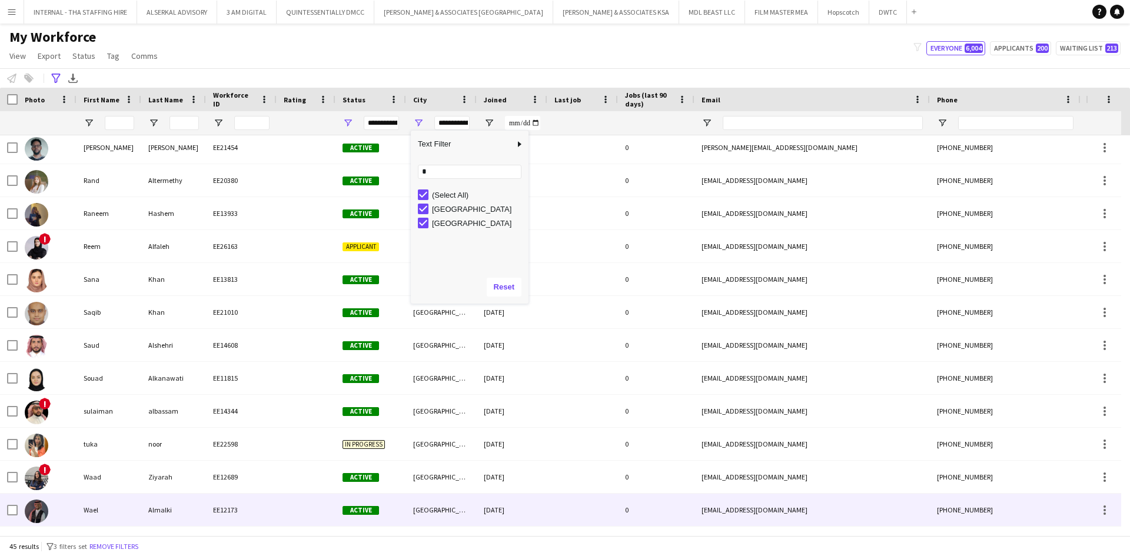
click at [439, 508] on div "[GEOGRAPHIC_DATA]" at bounding box center [441, 510] width 71 height 32
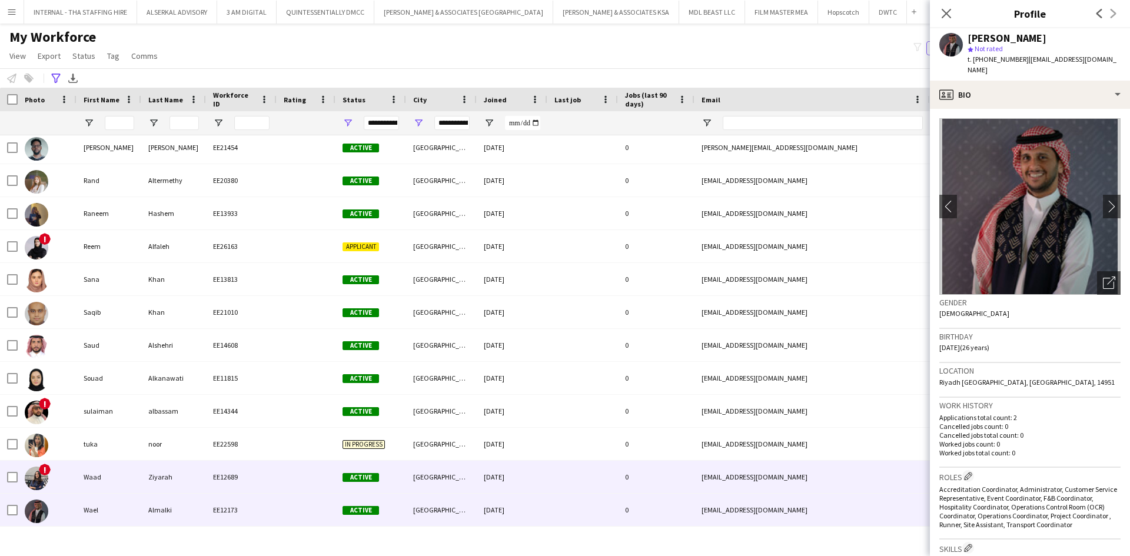
click at [439, 478] on div "[GEOGRAPHIC_DATA]" at bounding box center [441, 477] width 71 height 32
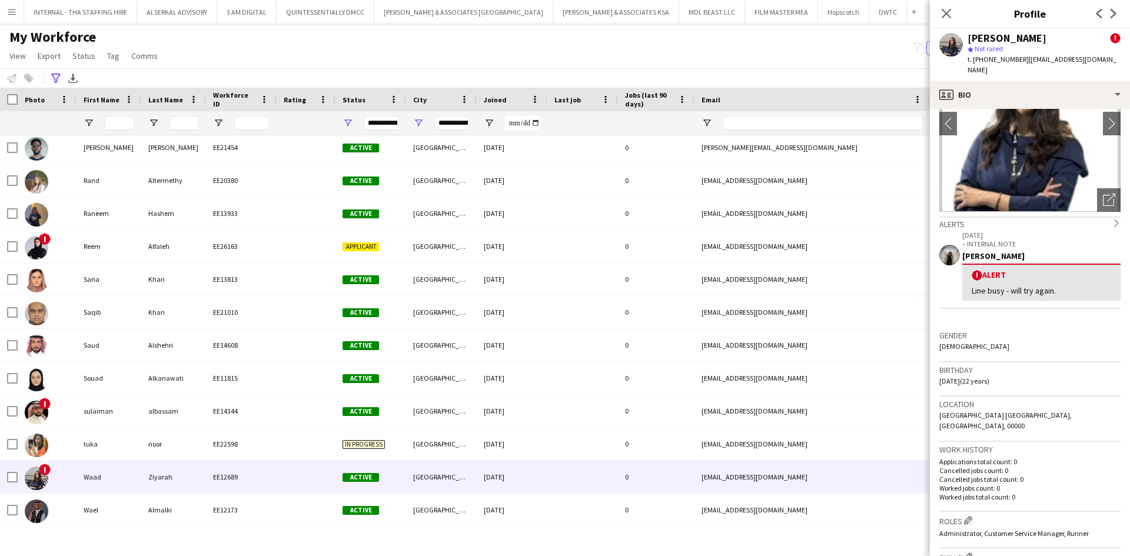
scroll to position [235, 0]
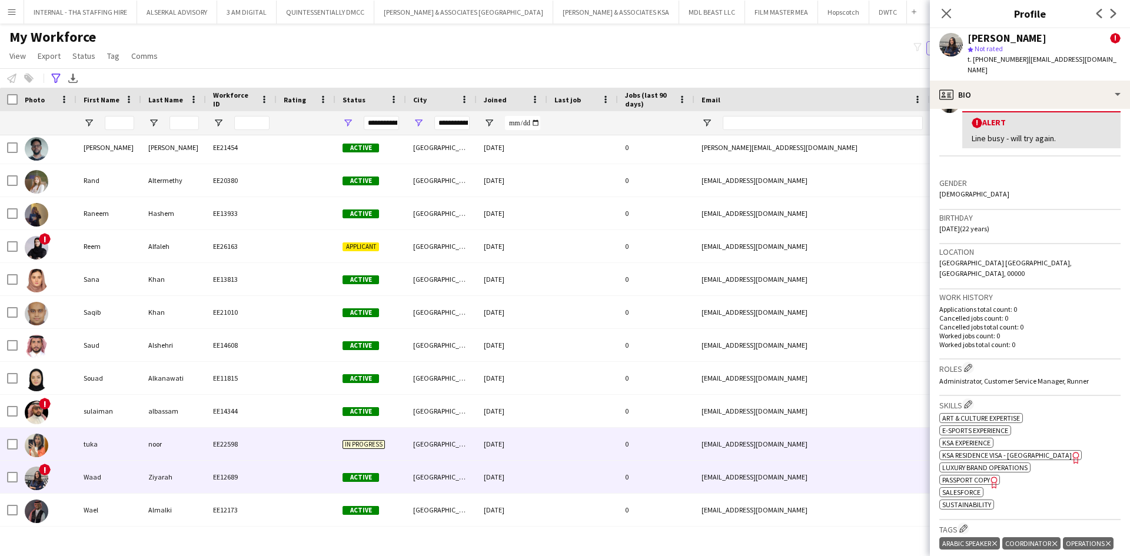
click at [572, 437] on div at bounding box center [582, 444] width 71 height 32
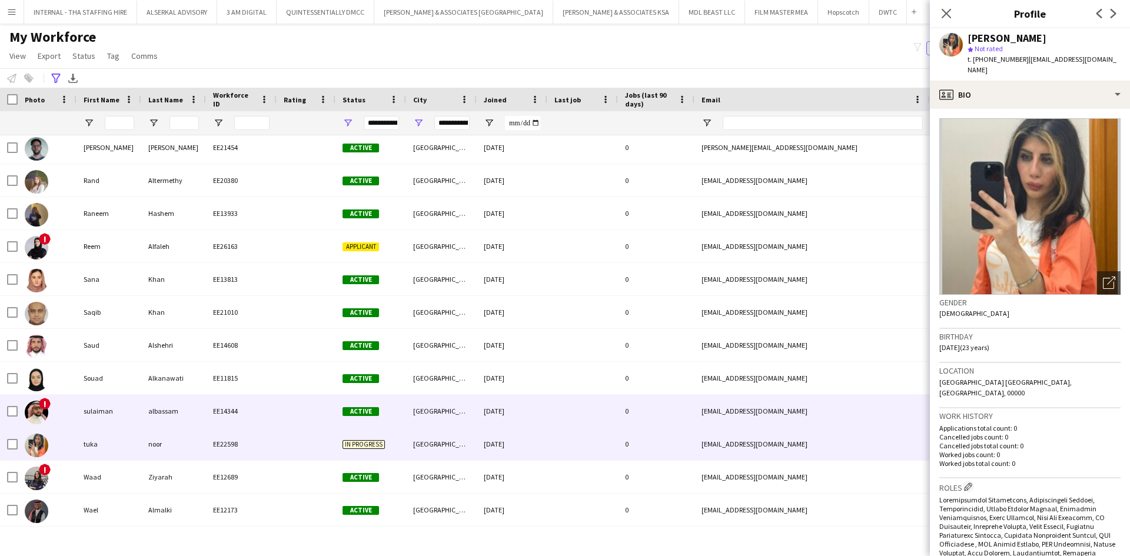
click at [569, 401] on div at bounding box center [582, 411] width 71 height 32
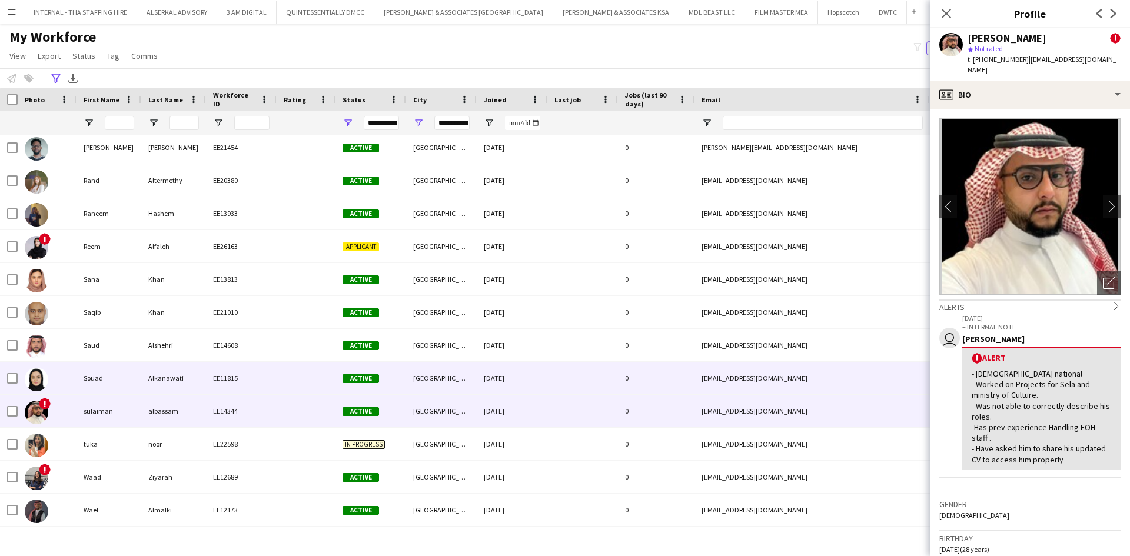
click at [571, 377] on div at bounding box center [582, 378] width 71 height 32
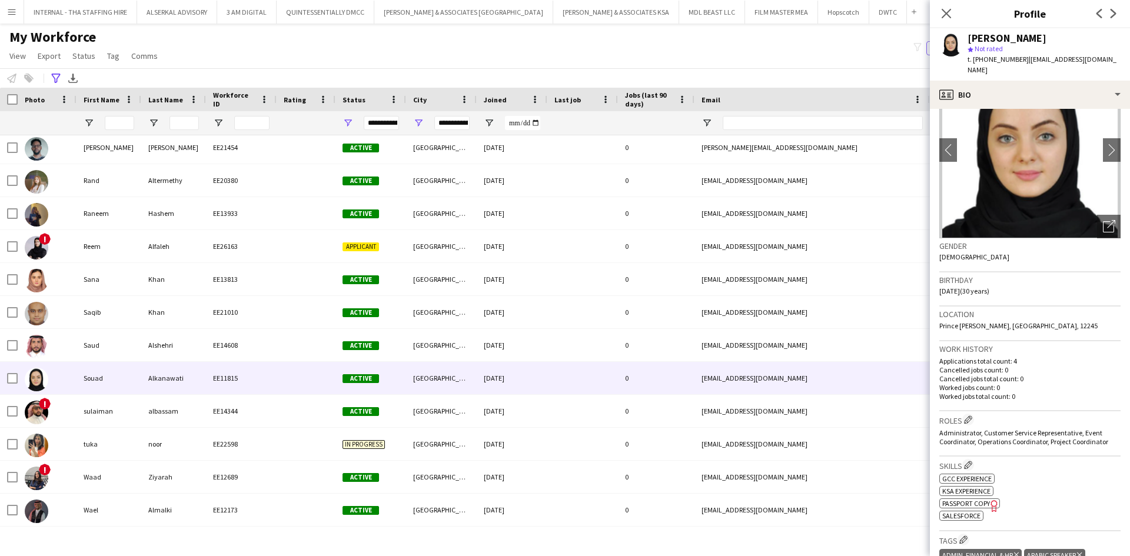
scroll to position [177, 0]
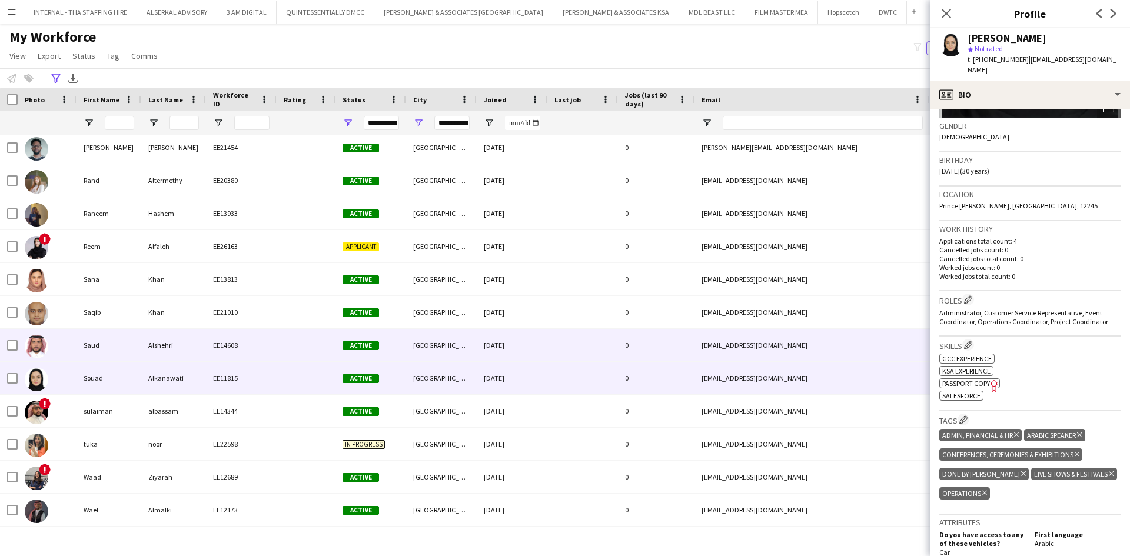
click at [783, 347] on div "dr.saud.alshehri@gmail.com" at bounding box center [812, 345] width 235 height 32
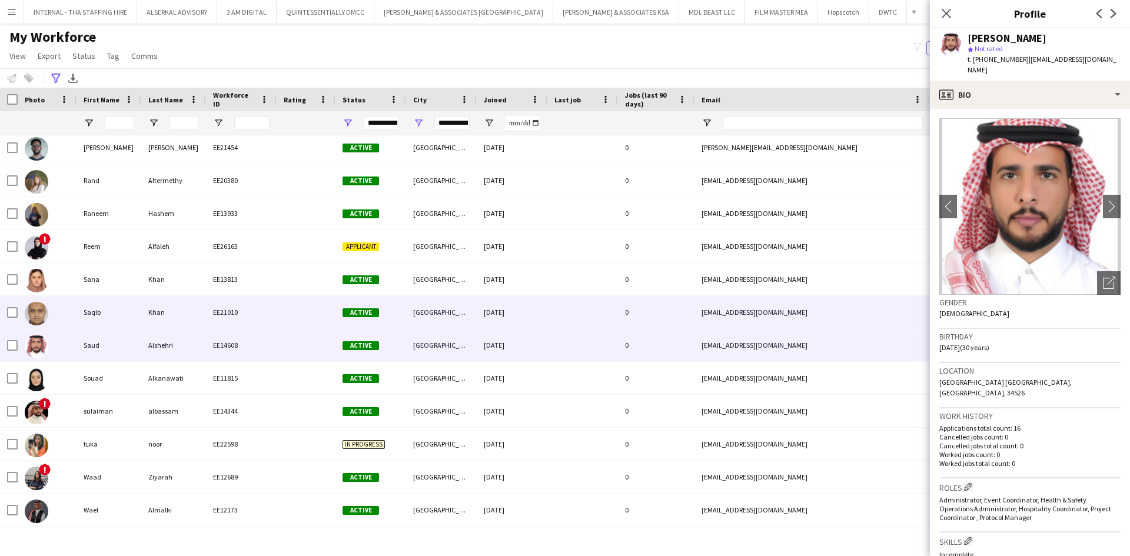
click at [772, 300] on div "sskhan4u@hotmail.com" at bounding box center [812, 312] width 235 height 32
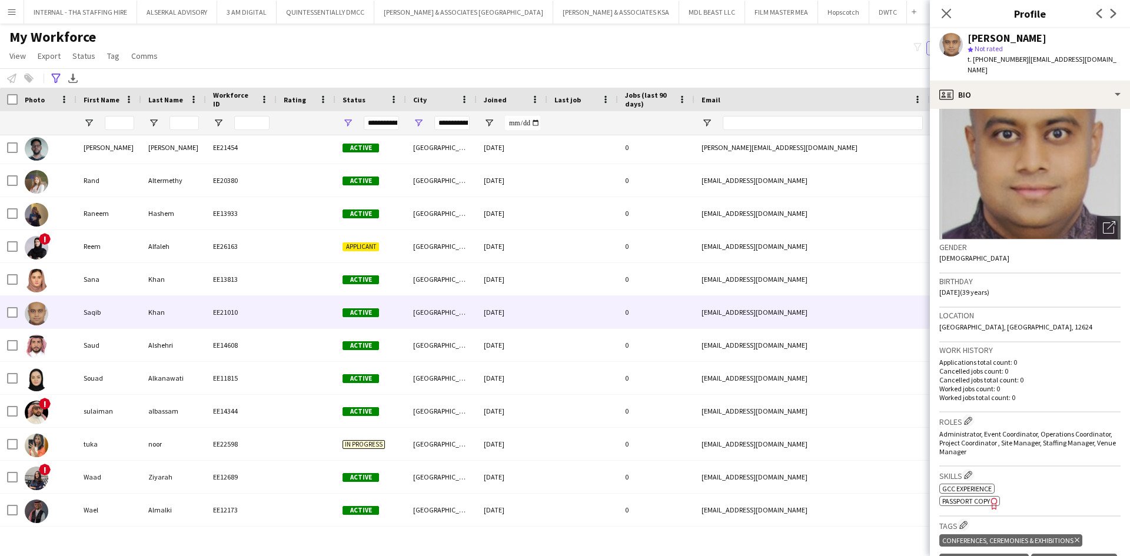
scroll to position [0, 0]
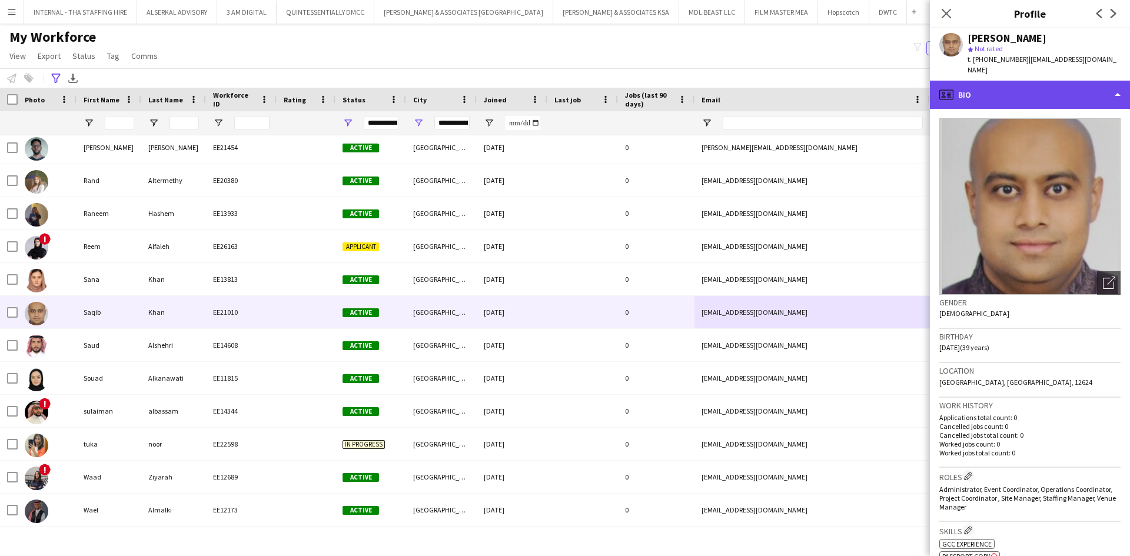
click at [1044, 97] on div "profile Bio" at bounding box center [1030, 95] width 200 height 28
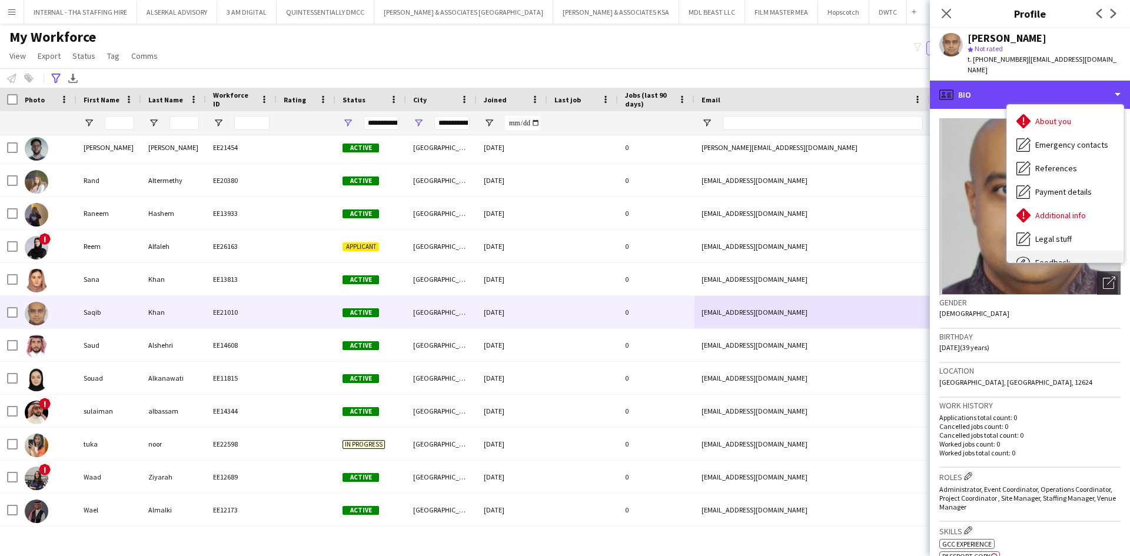
scroll to position [87, 0]
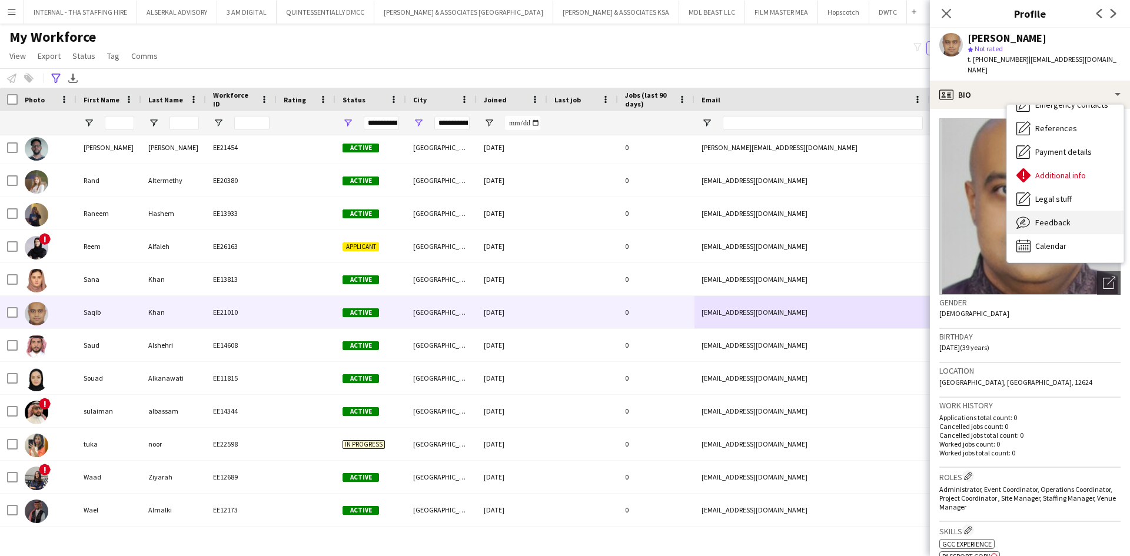
click at [1052, 217] on span "Feedback" at bounding box center [1053, 222] width 35 height 11
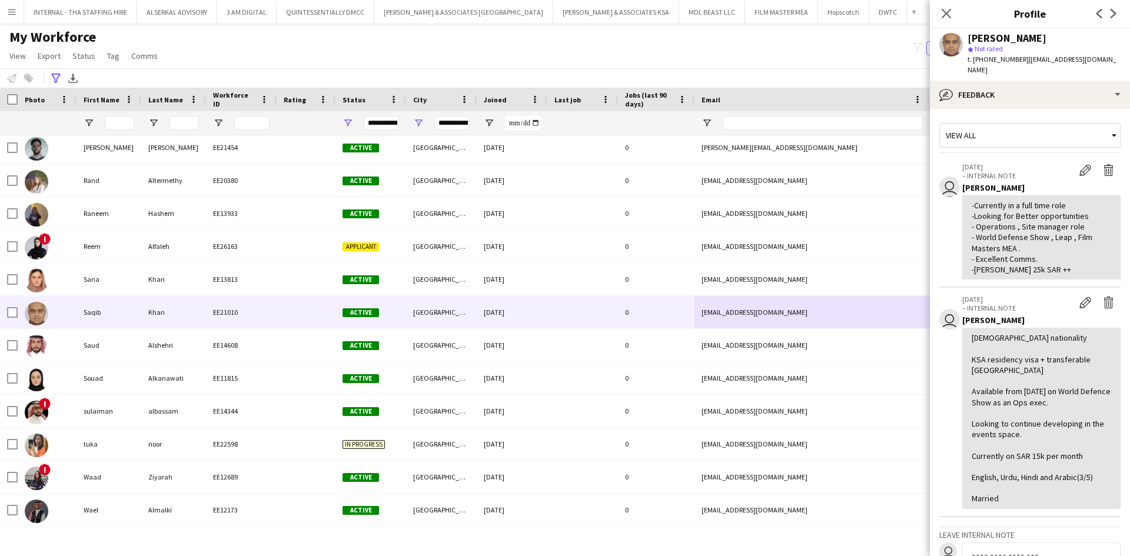
drag, startPoint x: 1033, startPoint y: 260, endPoint x: 960, endPoint y: 186, distance: 103.7
click at [960, 186] on app-crew-profile-feedback-item "user 29-10-2024 – INTERNAL NOTE Edit internal note Delete internal note Nickola…" at bounding box center [1030, 221] width 181 height 133
click at [991, 226] on div "-Currently in a full time role -Looking for Better opportunities - Operations ,…" at bounding box center [1042, 237] width 140 height 75
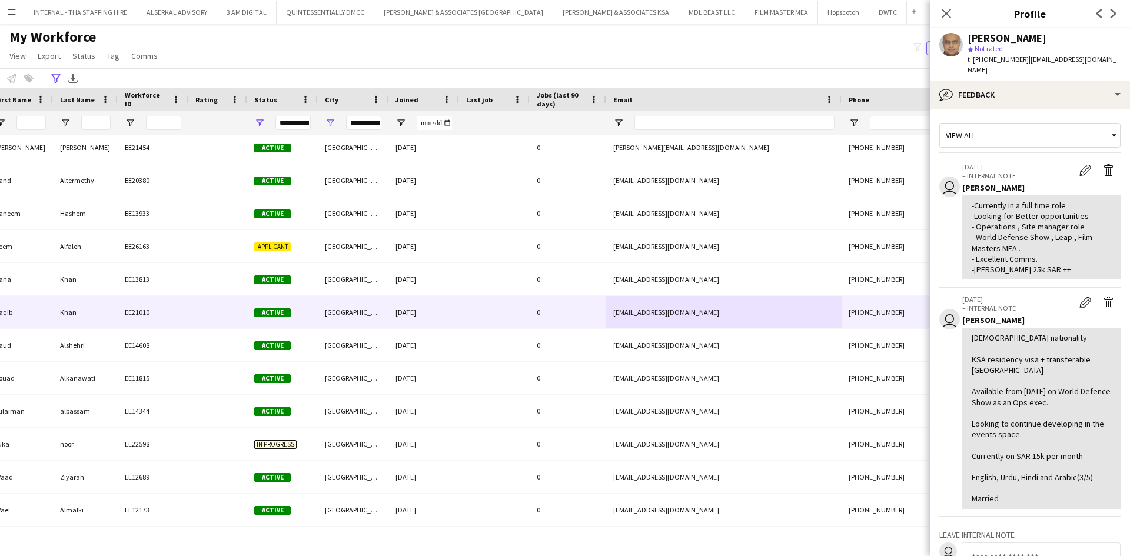
scroll to position [0, 0]
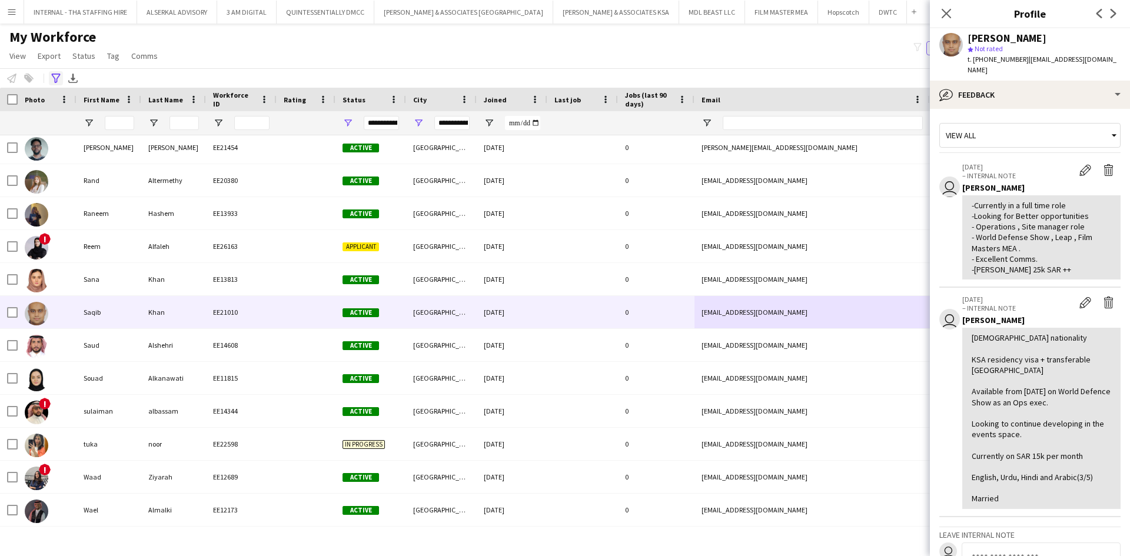
click at [54, 74] on icon "Advanced filters" at bounding box center [55, 78] width 9 height 9
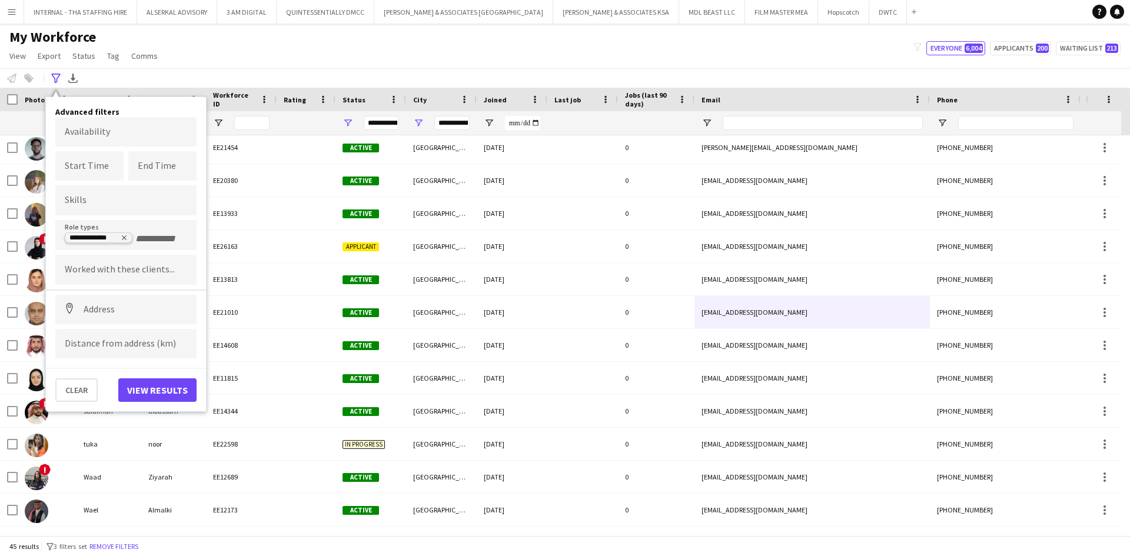
click at [122, 234] on icon "Remove tag" at bounding box center [124, 237] width 7 height 7
click at [113, 244] on input "Type to search role types..." at bounding box center [126, 239] width 122 height 11
type input "***"
click at [112, 321] on div "CAD Specialist" at bounding box center [125, 324] width 141 height 28
click at [157, 238] on input "+ Role type" at bounding box center [159, 239] width 50 height 11
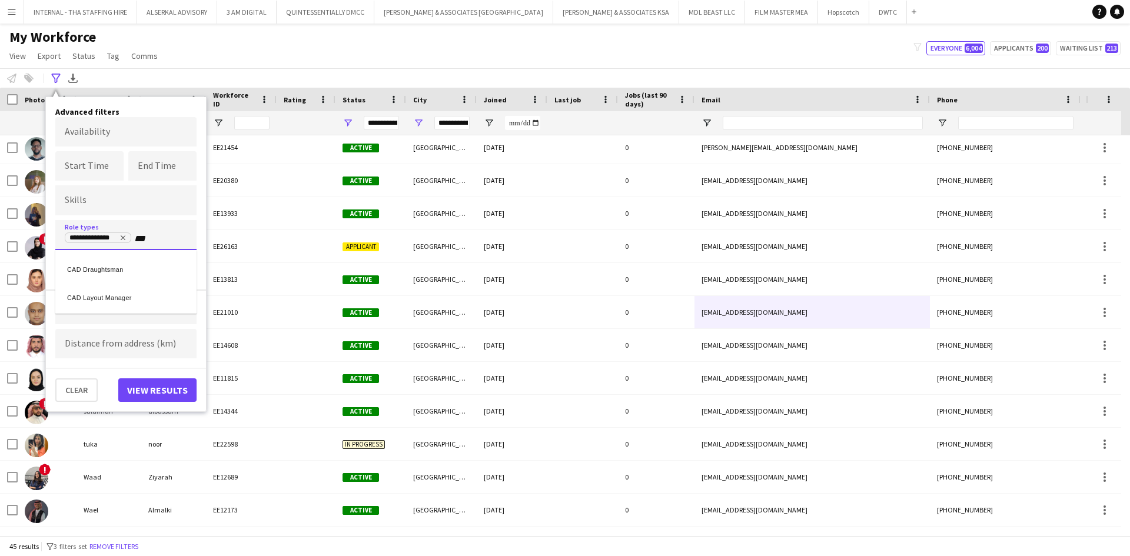
type input "***"
click at [128, 270] on div "CAD Draughtsman" at bounding box center [125, 268] width 141 height 28
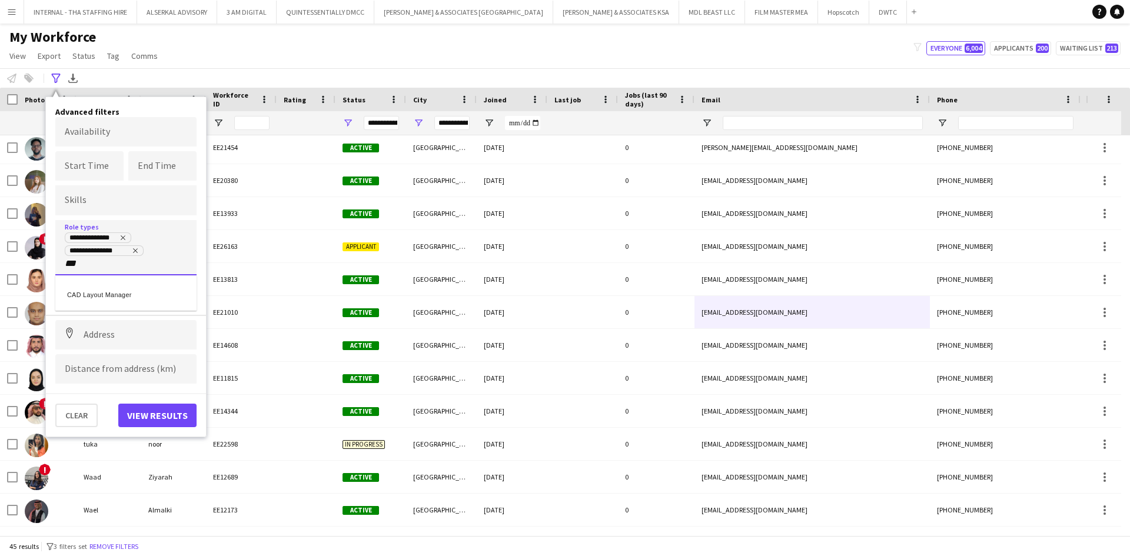
type input "***"
click at [100, 294] on div "CAD Layout Manager" at bounding box center [125, 293] width 141 height 28
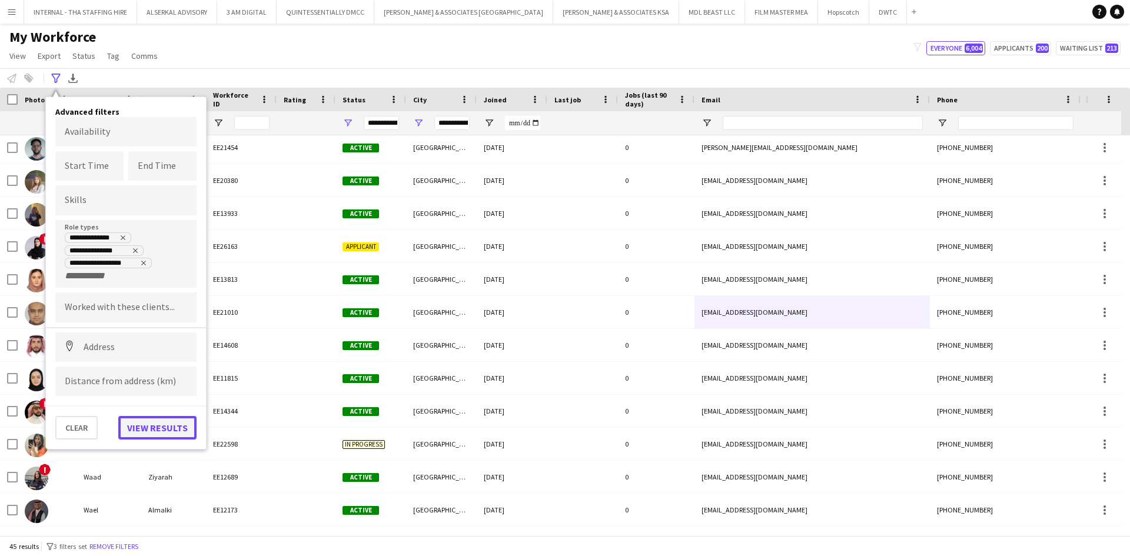
click at [155, 430] on button "View results" at bounding box center [157, 428] width 78 height 24
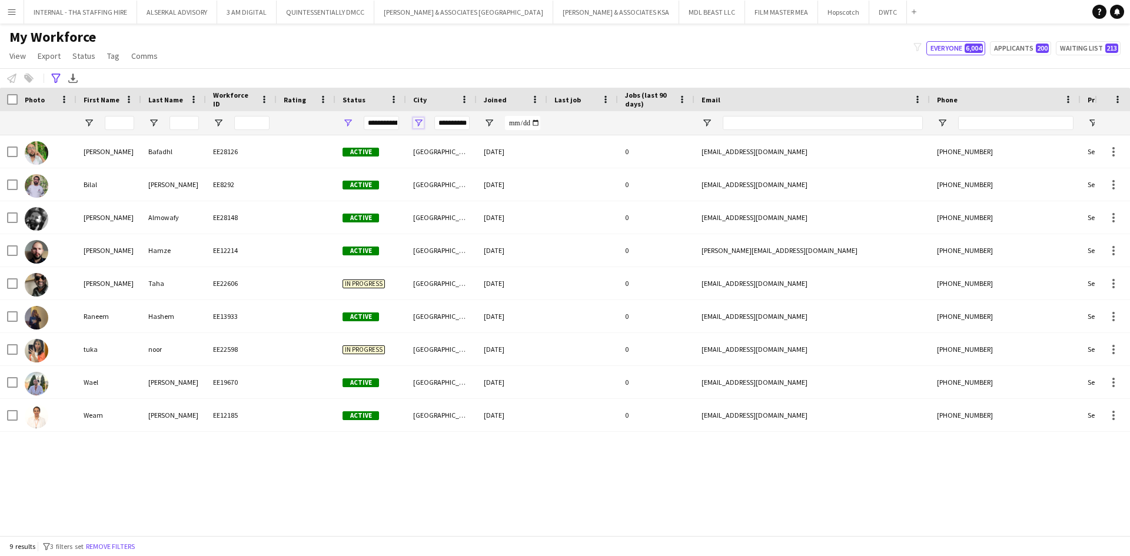
click at [418, 124] on span "Open Filter Menu" at bounding box center [418, 123] width 11 height 11
type input "***"
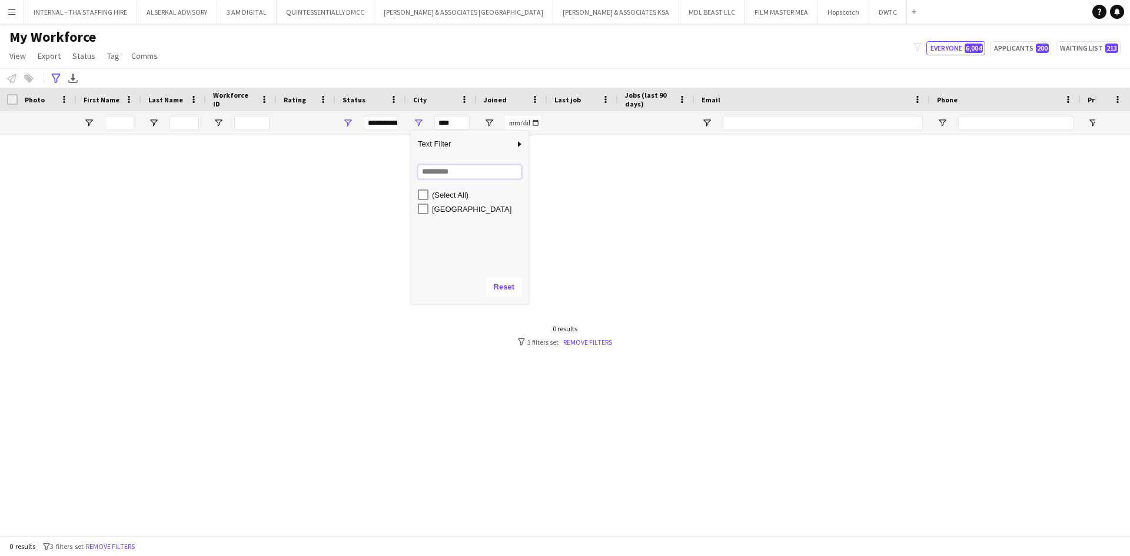
click at [451, 173] on input "Search filter values" at bounding box center [470, 172] width 104 height 14
click at [426, 46] on div "My Workforce View Views Default view [PERSON_NAME] New view Update view Delete …" at bounding box center [565, 48] width 1130 height 40
click at [127, 549] on button "Remove filters" at bounding box center [111, 546] width 54 height 13
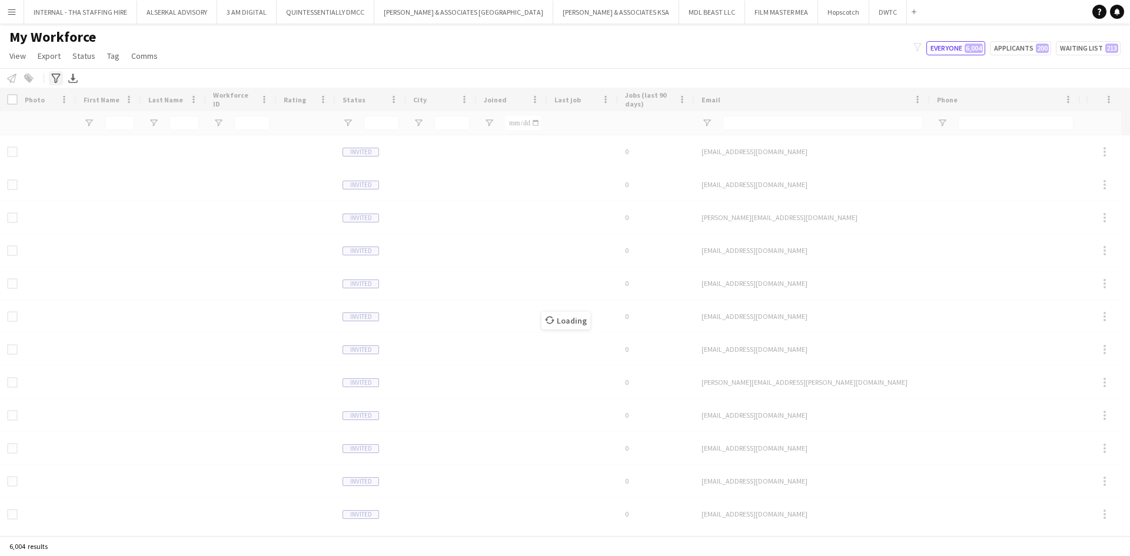
click at [54, 77] on icon at bounding box center [55, 78] width 9 height 9
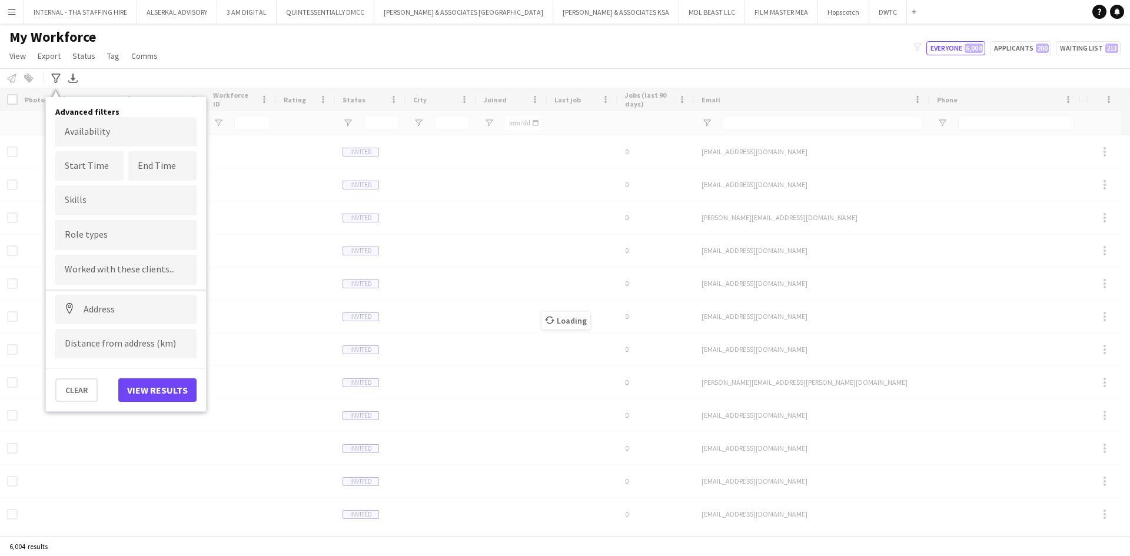
click at [85, 238] on input "Type to search role types..." at bounding box center [126, 235] width 122 height 11
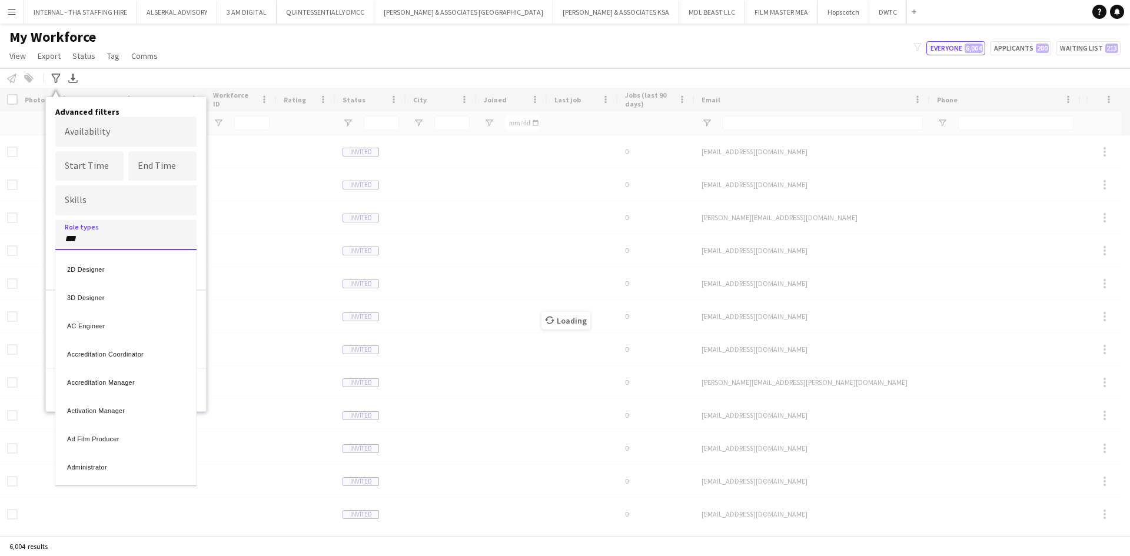
type input "***"
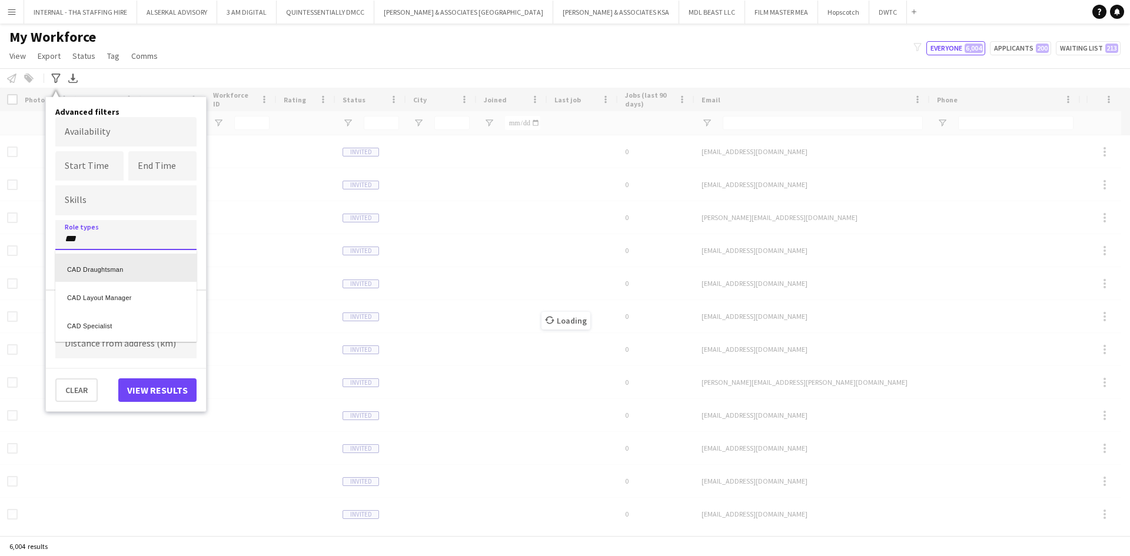
click at [98, 269] on div "CAD Draughtsman" at bounding box center [125, 268] width 141 height 28
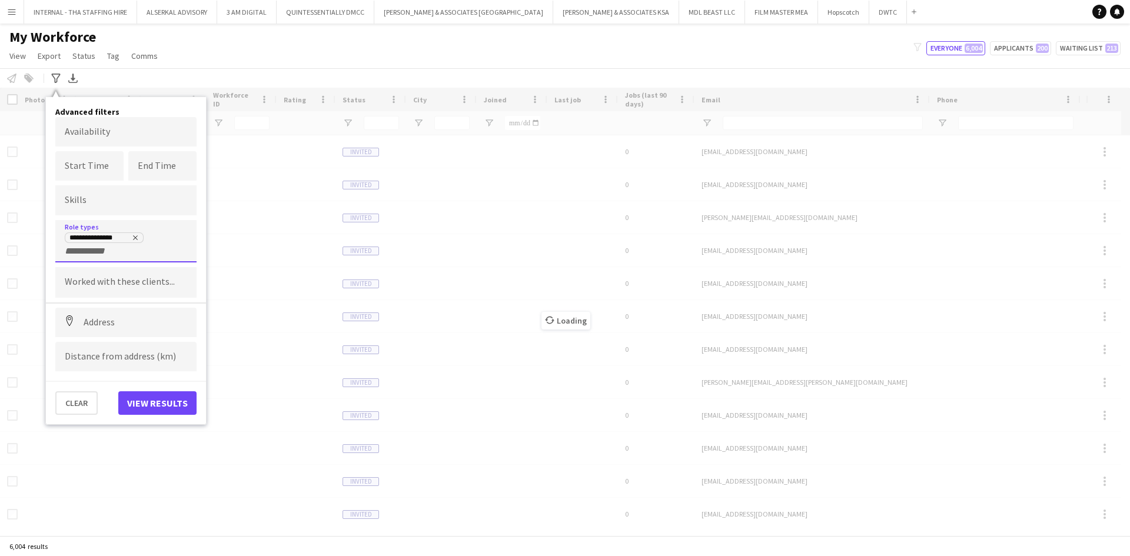
click at [109, 253] on input "+ Role type" at bounding box center [90, 251] width 50 height 11
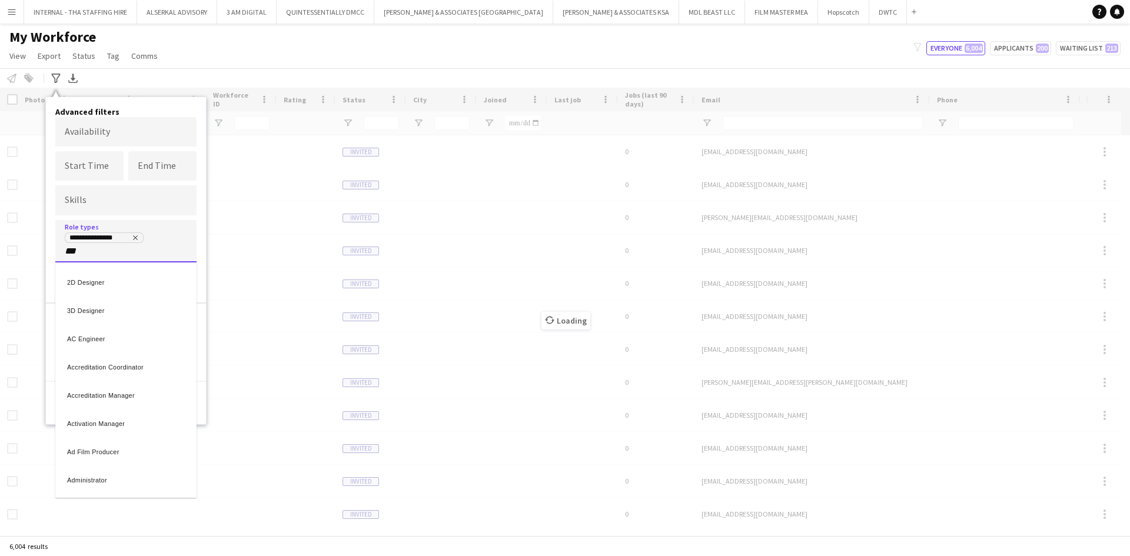
type input "***"
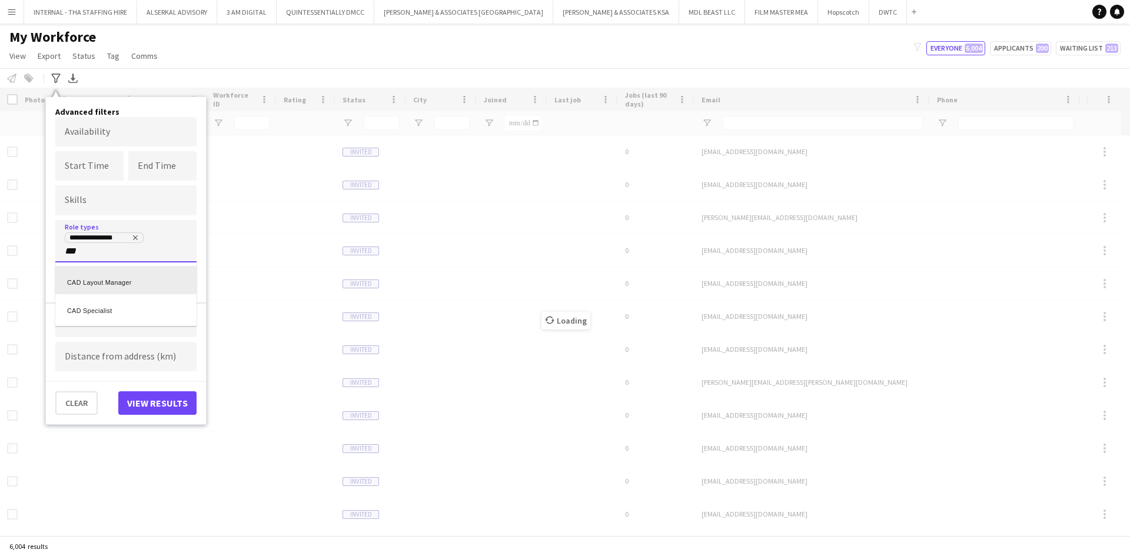
click at [102, 283] on div "CAD Layout Manager" at bounding box center [125, 280] width 141 height 28
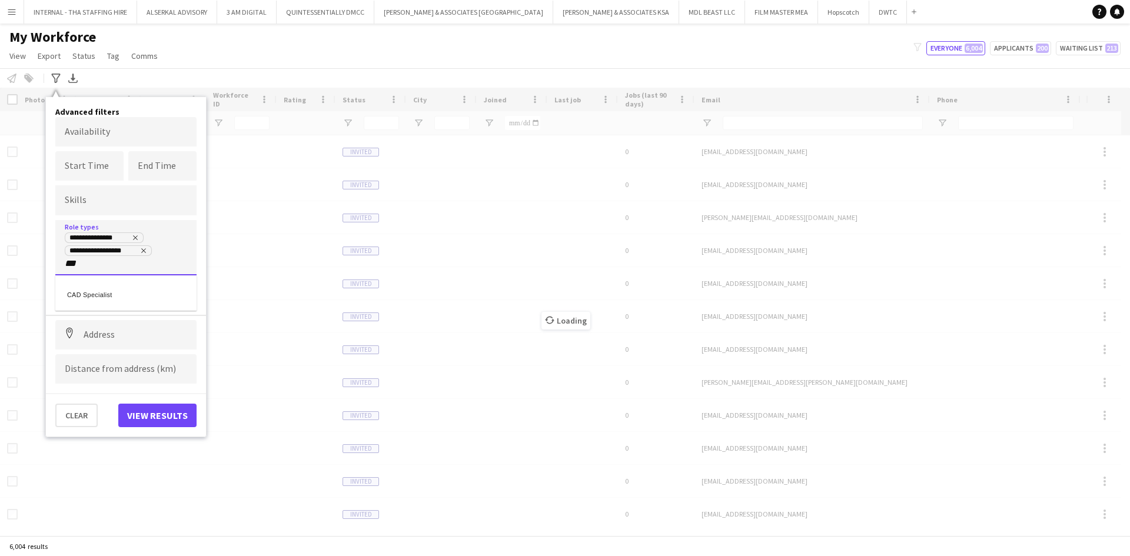
type input "***"
click at [105, 296] on div "CAD Specialist" at bounding box center [125, 293] width 141 height 28
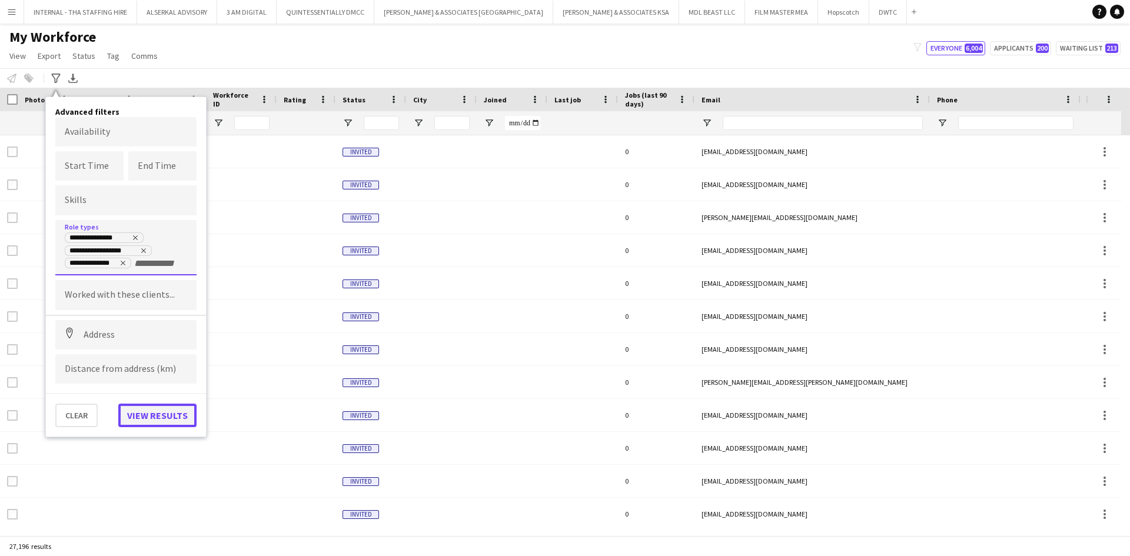
click at [161, 414] on button "View results" at bounding box center [157, 416] width 78 height 24
type input "**********"
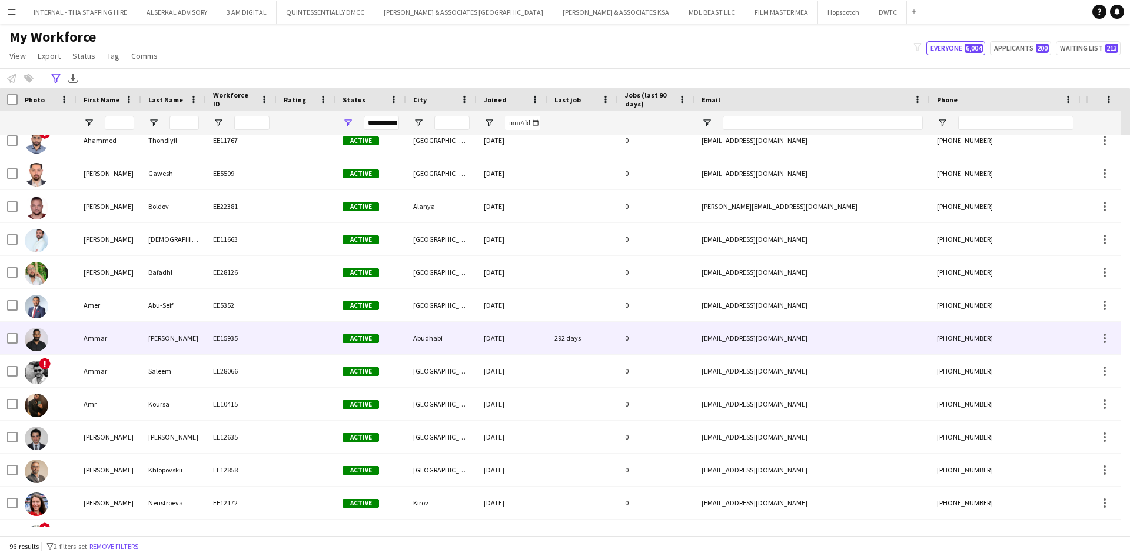
scroll to position [177, 0]
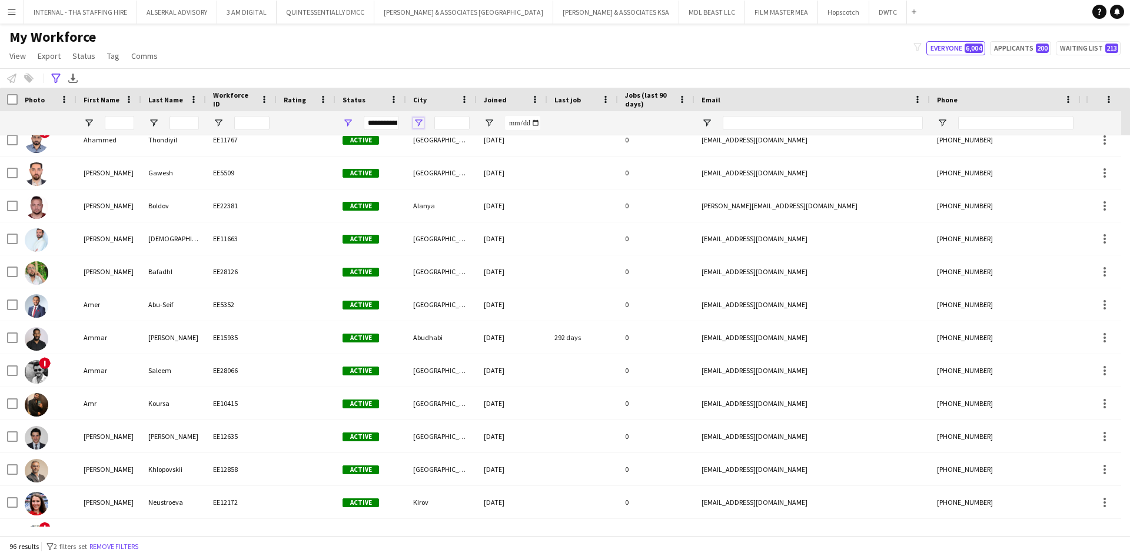
click at [419, 122] on span "Open Filter Menu" at bounding box center [418, 123] width 11 height 11
type input "***"
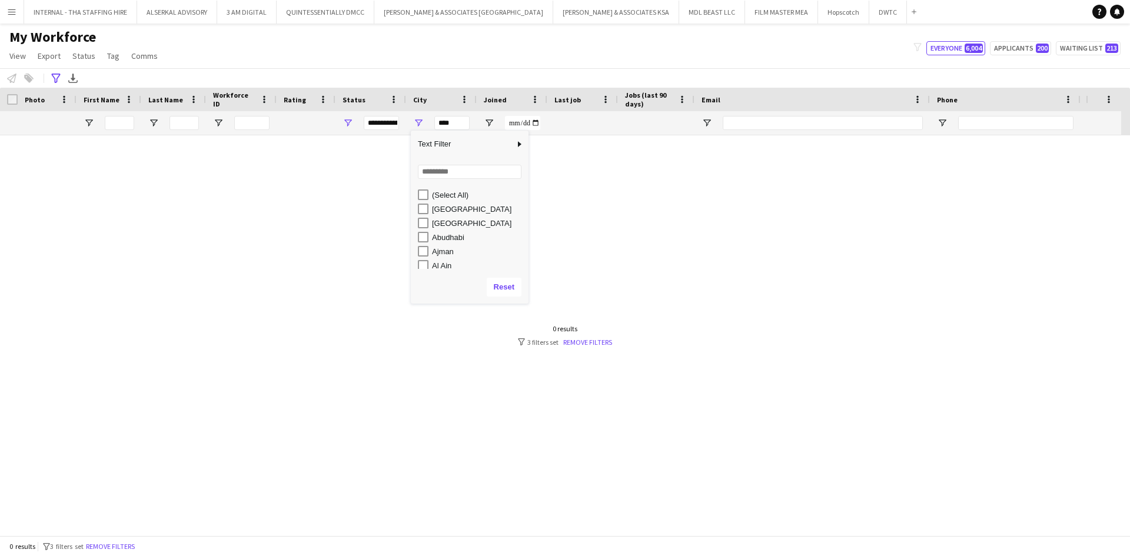
scroll to position [0, 0]
click at [435, 172] on input "Search filter values" at bounding box center [470, 172] width 104 height 14
type input "****"
click at [441, 210] on div "[GEOGRAPHIC_DATA]" at bounding box center [478, 209] width 93 height 9
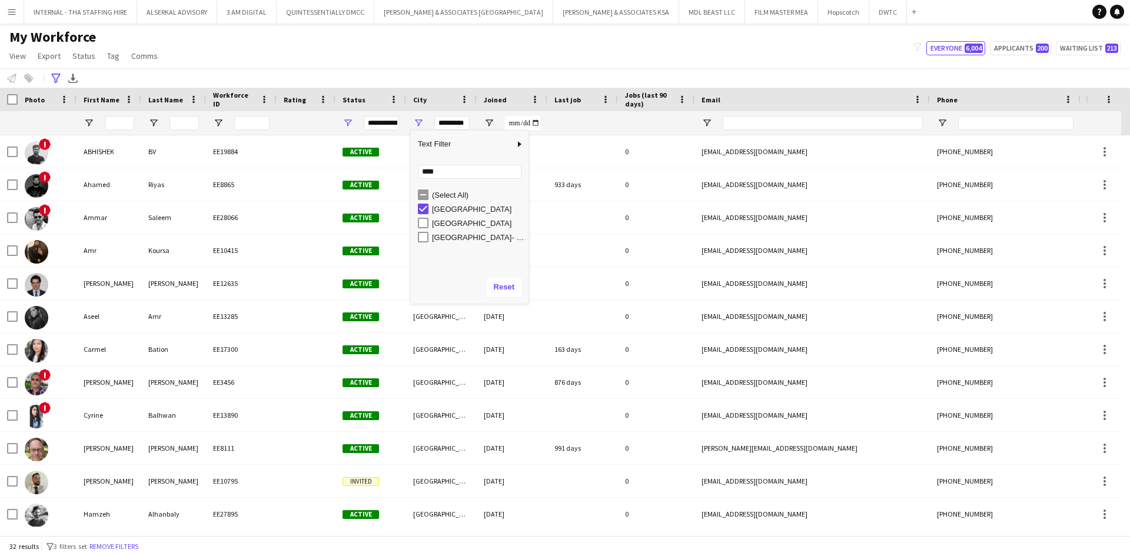
click at [437, 221] on div "[GEOGRAPHIC_DATA]" at bounding box center [478, 223] width 93 height 9
click at [434, 236] on div "Dubai- abudhabi" at bounding box center [478, 237] width 93 height 9
type input "**********"
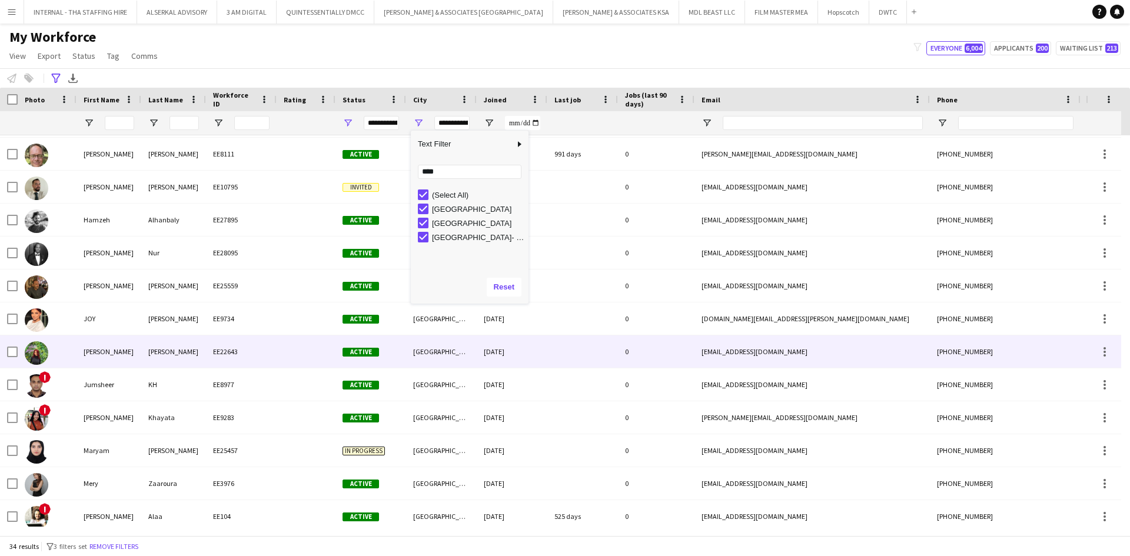
scroll to position [294, 0]
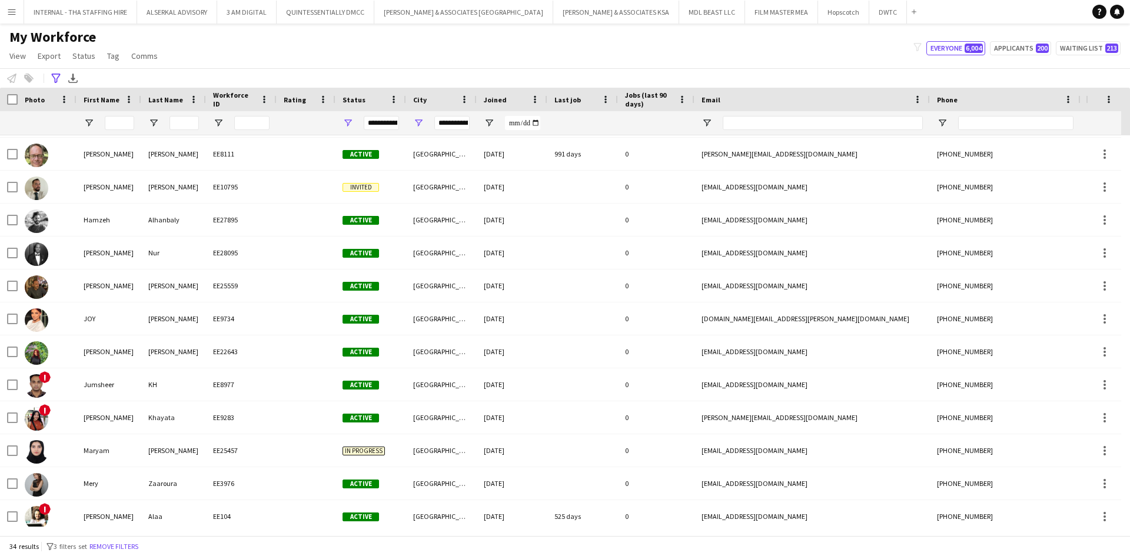
click at [470, 56] on div "My Workforce View Views Default view [PERSON_NAME] New view Update view Delete …" at bounding box center [565, 48] width 1130 height 40
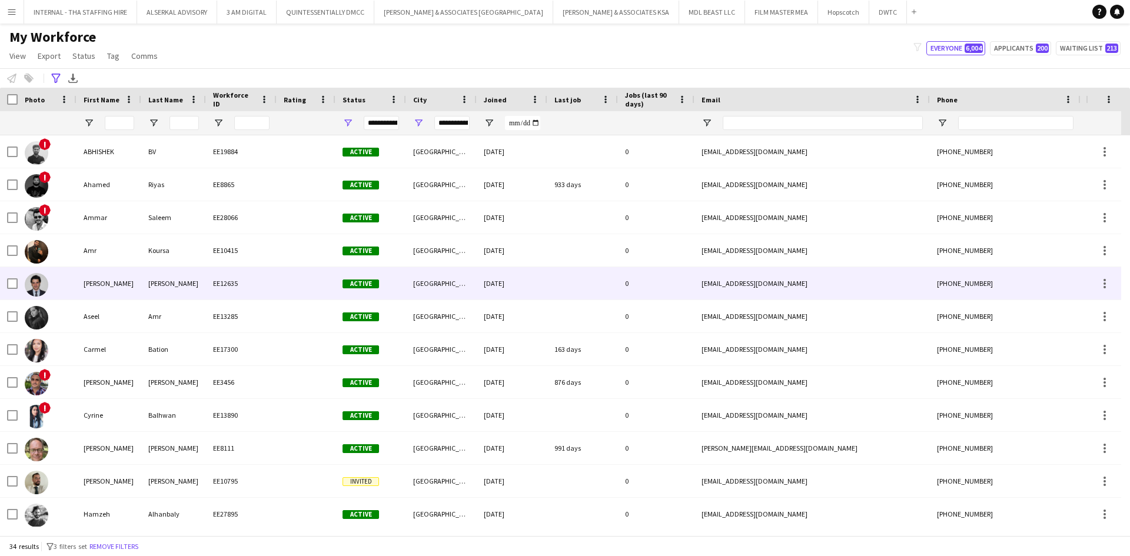
scroll to position [235, 0]
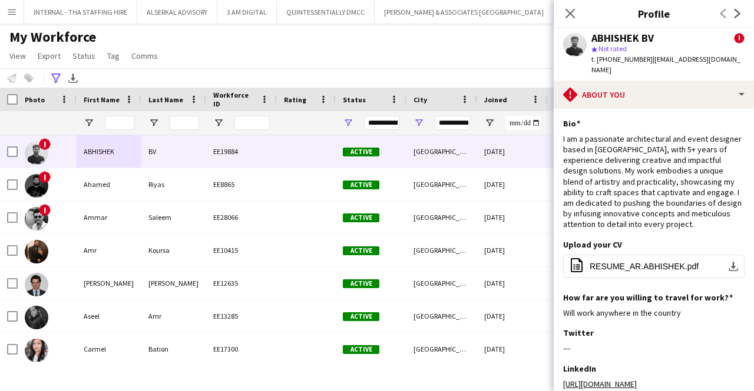
scroll to position [0, 4]
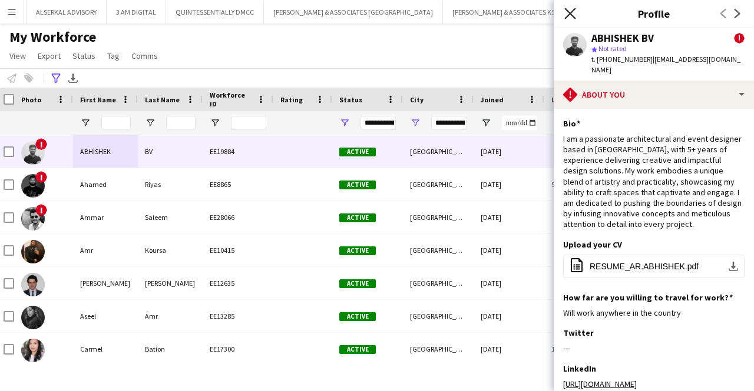
click at [568, 14] on icon "Close pop-in" at bounding box center [569, 13] width 11 height 11
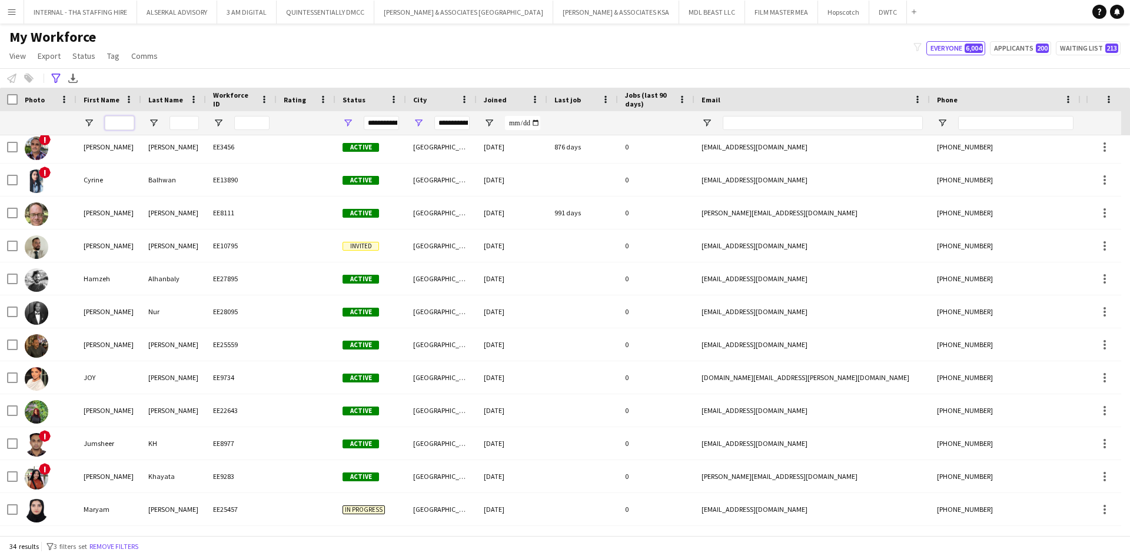
click at [120, 120] on input "First Name Filter Input" at bounding box center [119, 123] width 29 height 14
click at [55, 83] on icon "Advanced filters" at bounding box center [55, 78] width 9 height 9
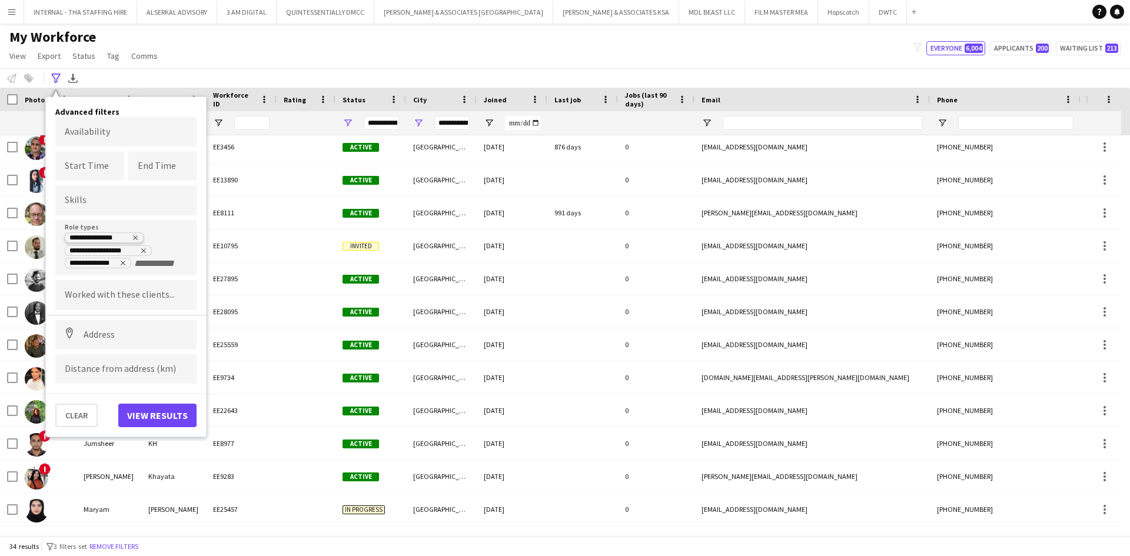
click at [133, 237] on icon "Remove tag" at bounding box center [135, 237] width 7 height 7
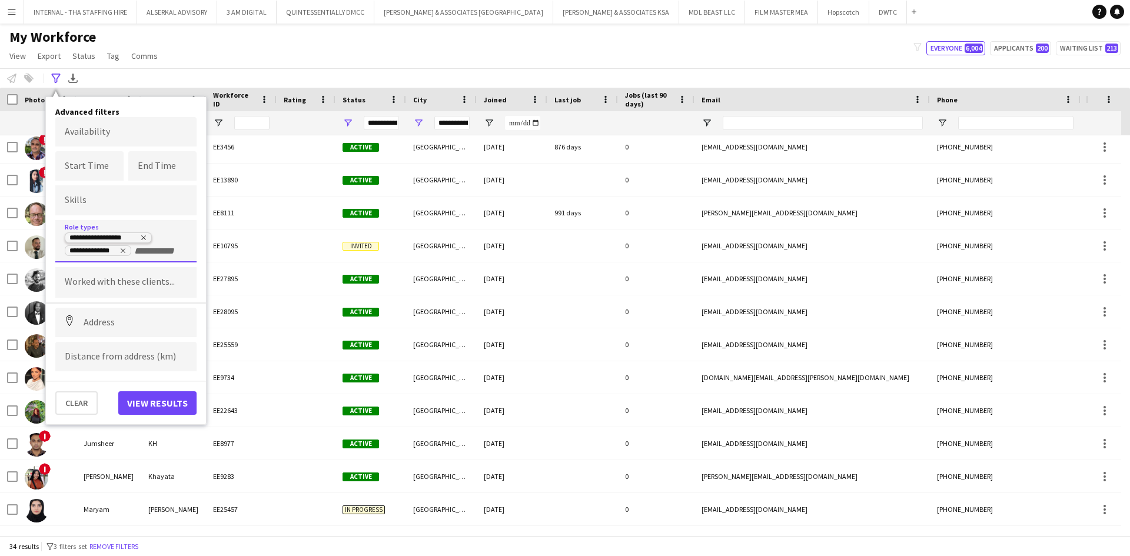
click at [144, 237] on icon "Remove tag" at bounding box center [143, 237] width 7 height 7
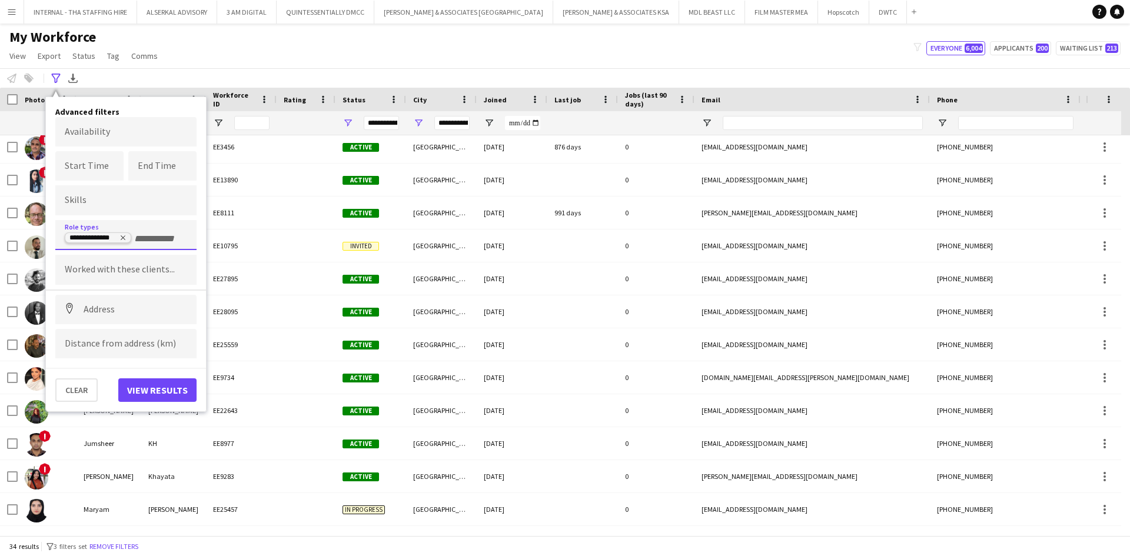
click at [125, 234] on tag "**********" at bounding box center [98, 238] width 67 height 11
click at [122, 237] on icon "Remove tag" at bounding box center [123, 237] width 7 height 7
click at [117, 244] on input "Type to search role types..." at bounding box center [126, 239] width 122 height 11
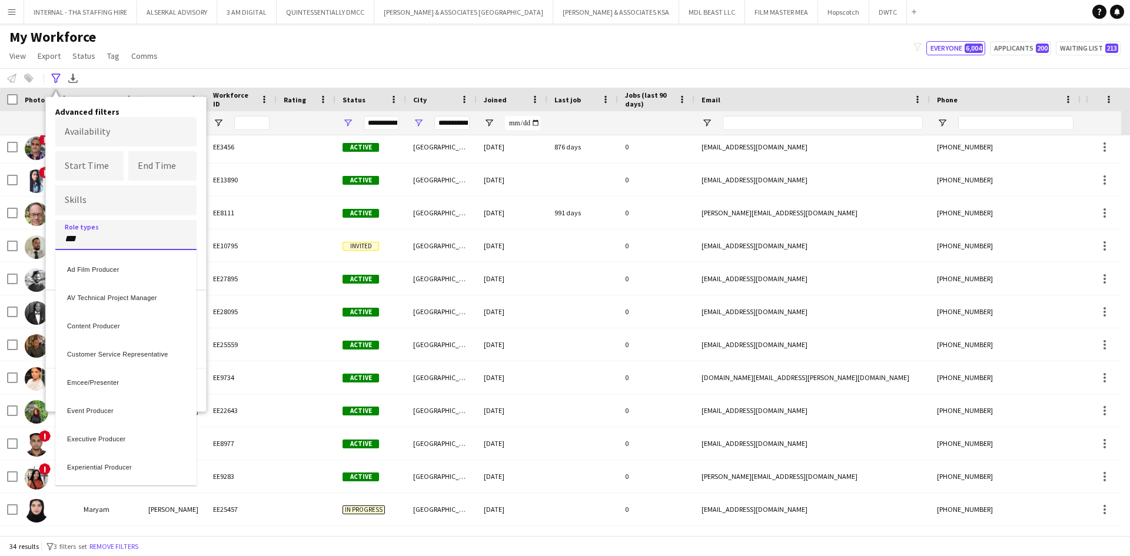
type input "***"
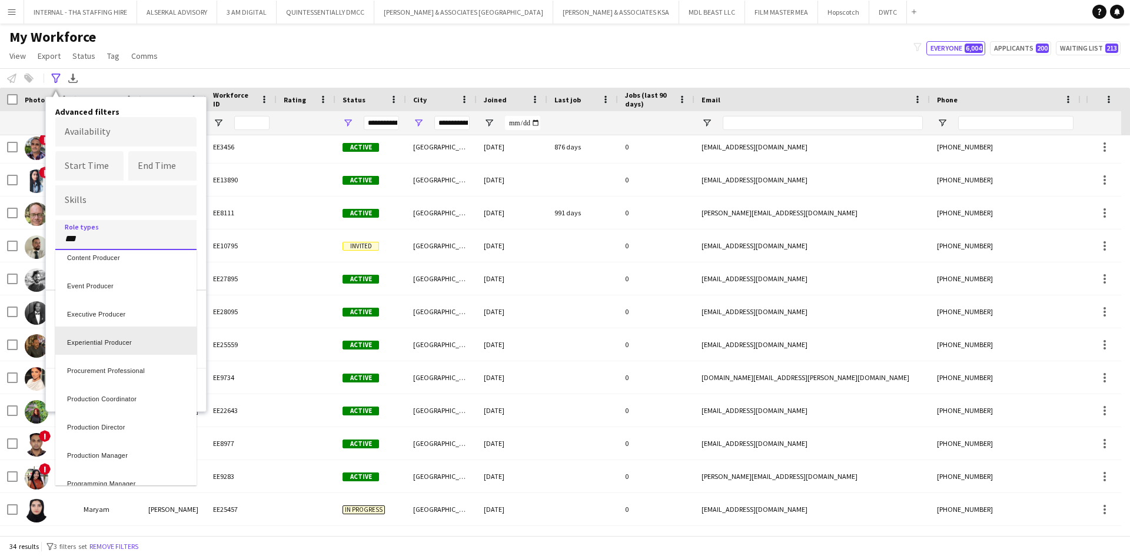
scroll to position [177, 0]
click at [113, 346] on div "Production Manager" at bounding box center [125, 345] width 141 height 28
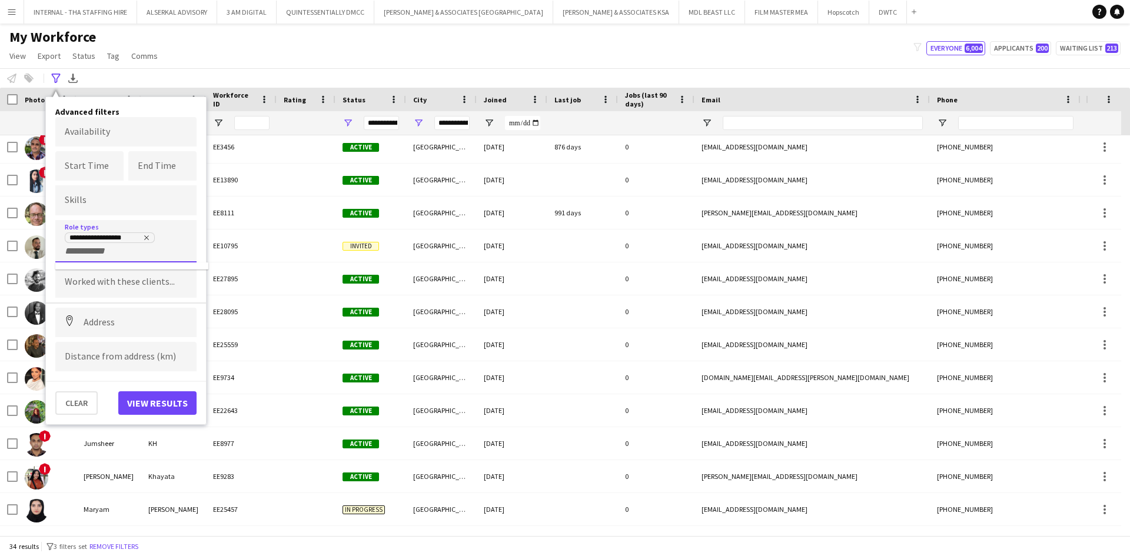
scroll to position [0, 0]
click at [147, 404] on button "View results" at bounding box center [157, 403] width 78 height 24
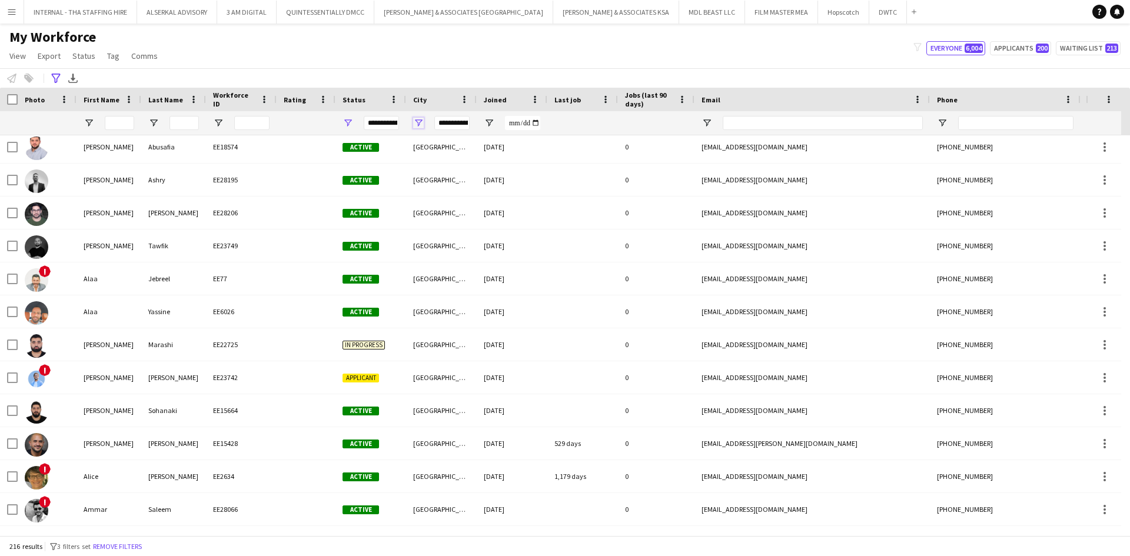
click at [414, 121] on span "Open Filter Menu" at bounding box center [418, 123] width 11 height 11
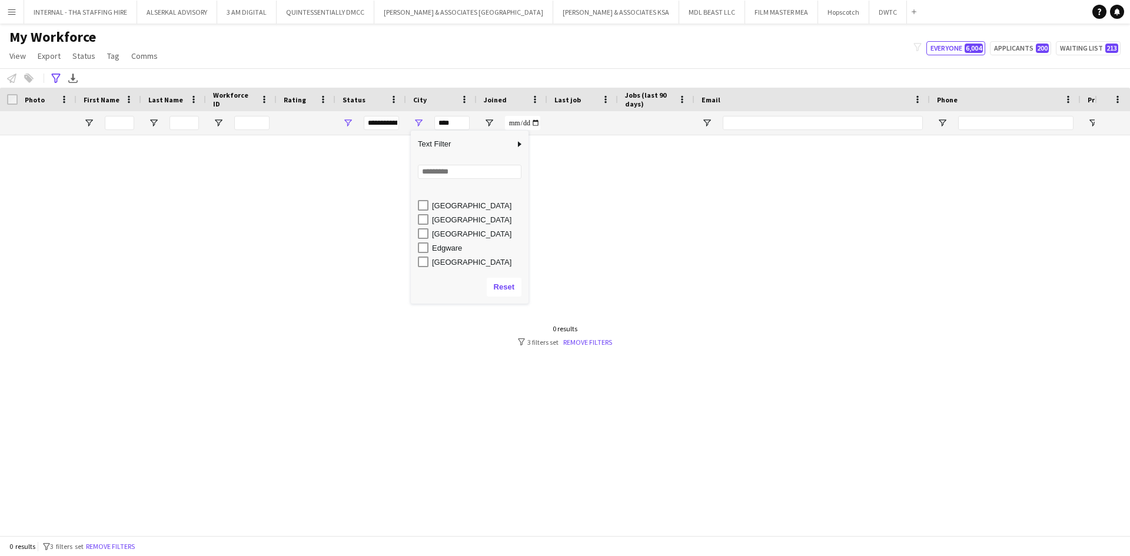
scroll to position [589, 0]
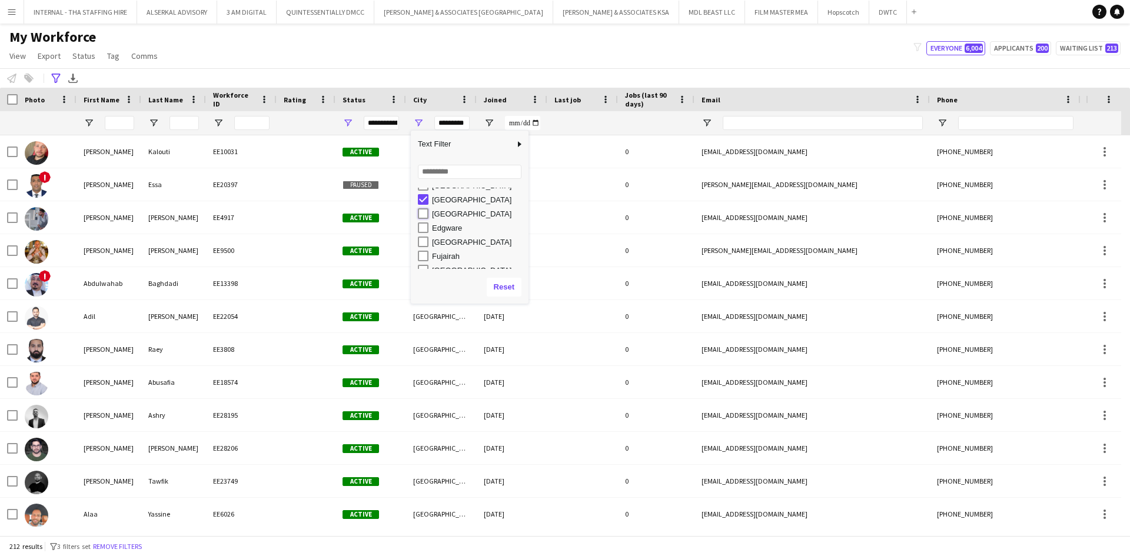
type input "**********"
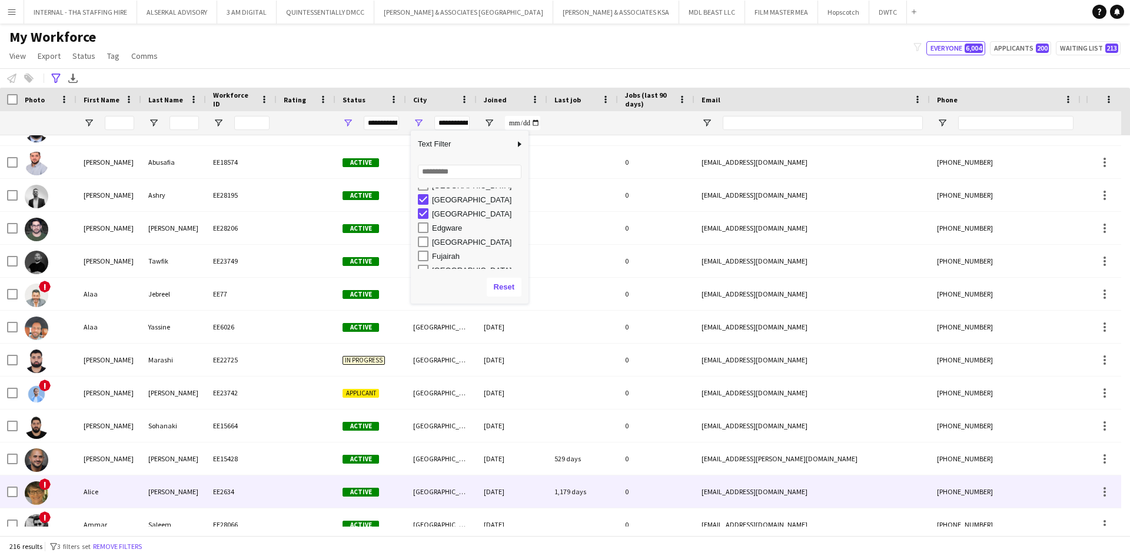
scroll to position [353, 0]
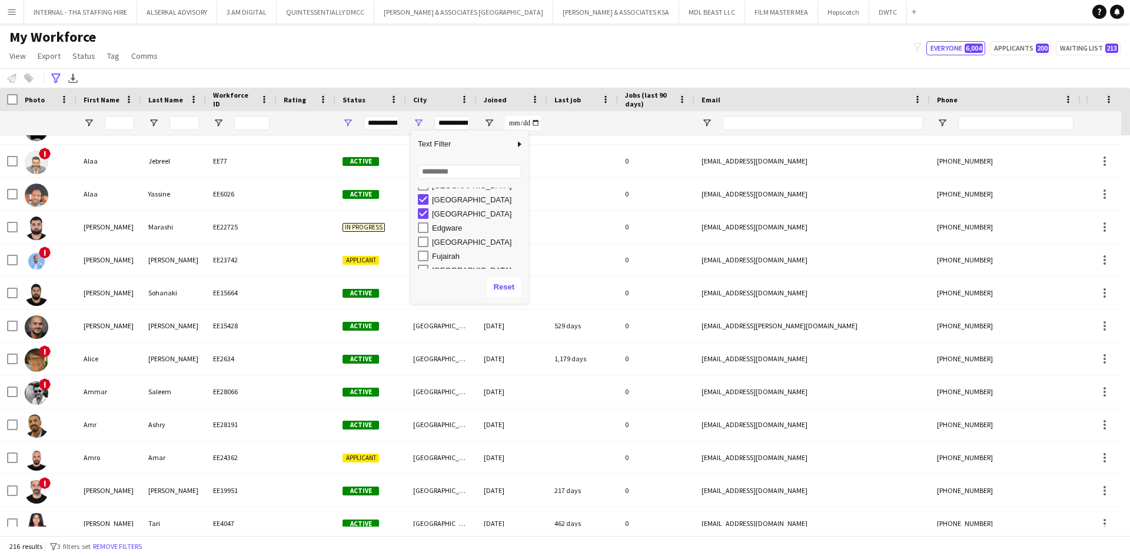
click at [406, 59] on div "My Workforce View Views Default view [PERSON_NAME] New view Update view Delete …" at bounding box center [565, 48] width 1130 height 40
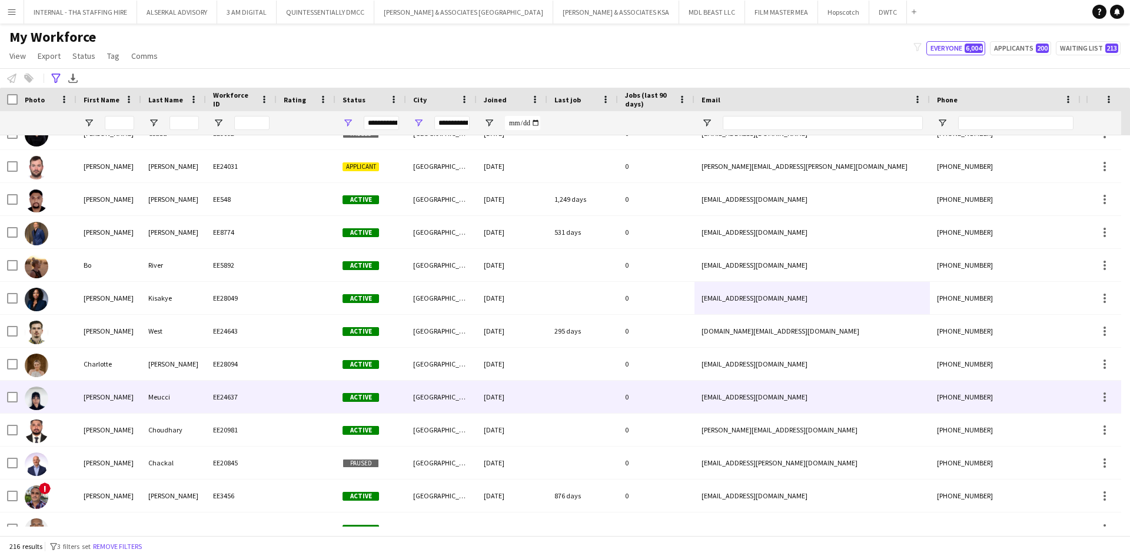
scroll to position [1236, 0]
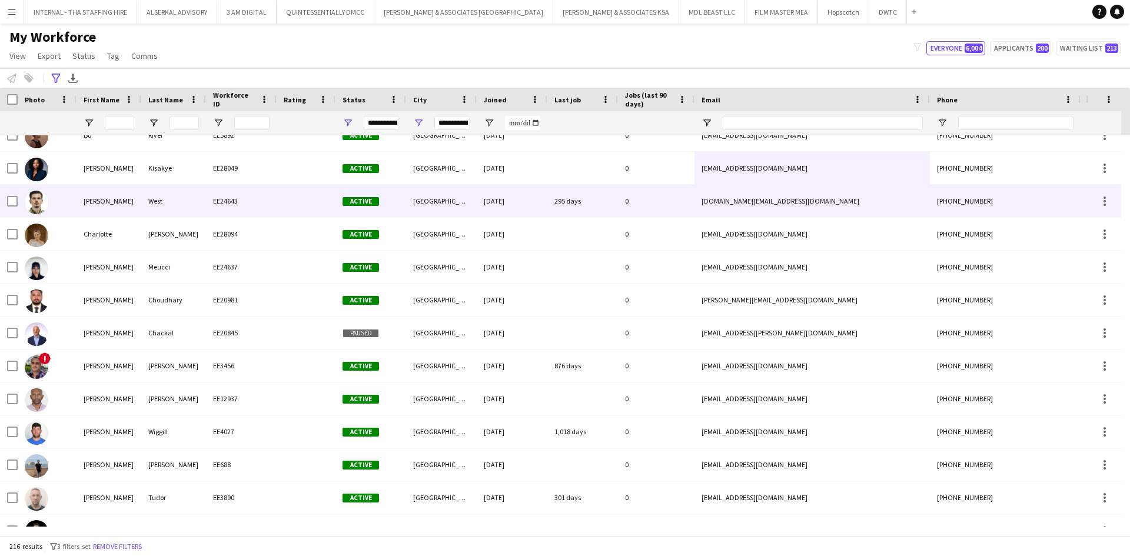
click at [240, 203] on div "EE24643" at bounding box center [241, 201] width 71 height 32
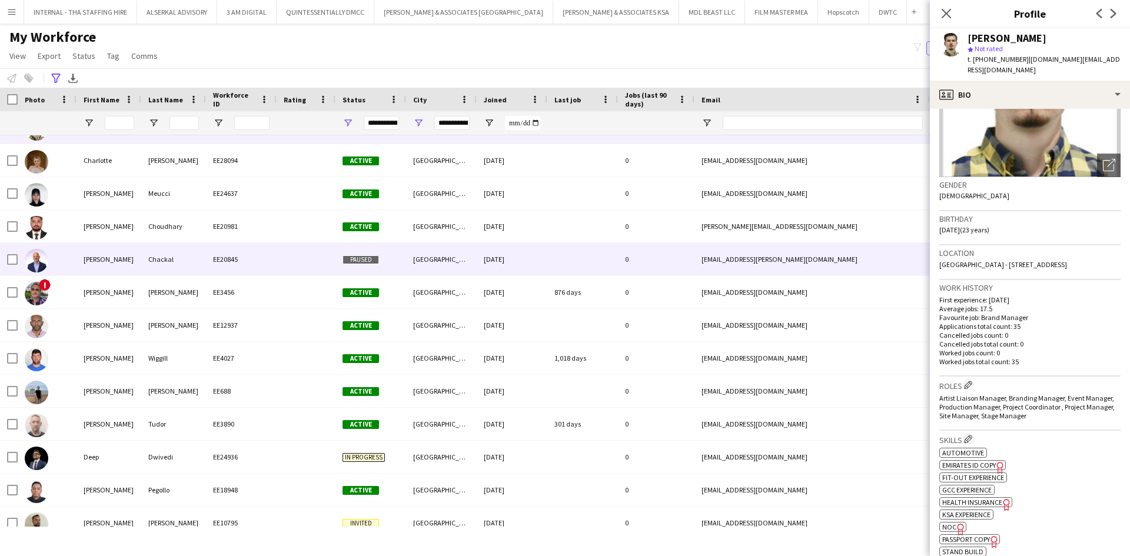
scroll to position [1413, 0]
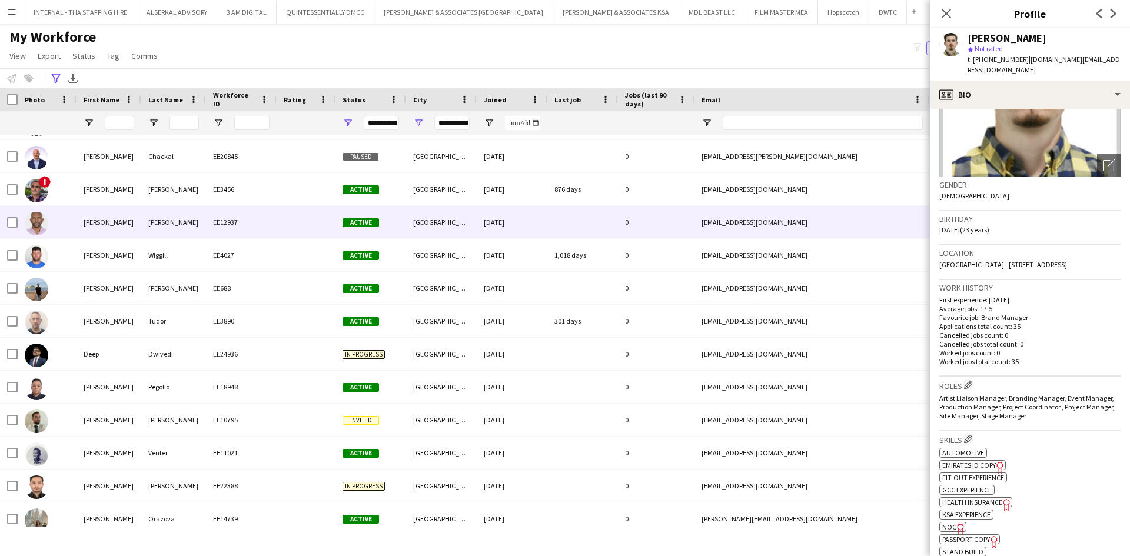
click at [168, 218] on div "Fernandes" at bounding box center [173, 222] width 65 height 32
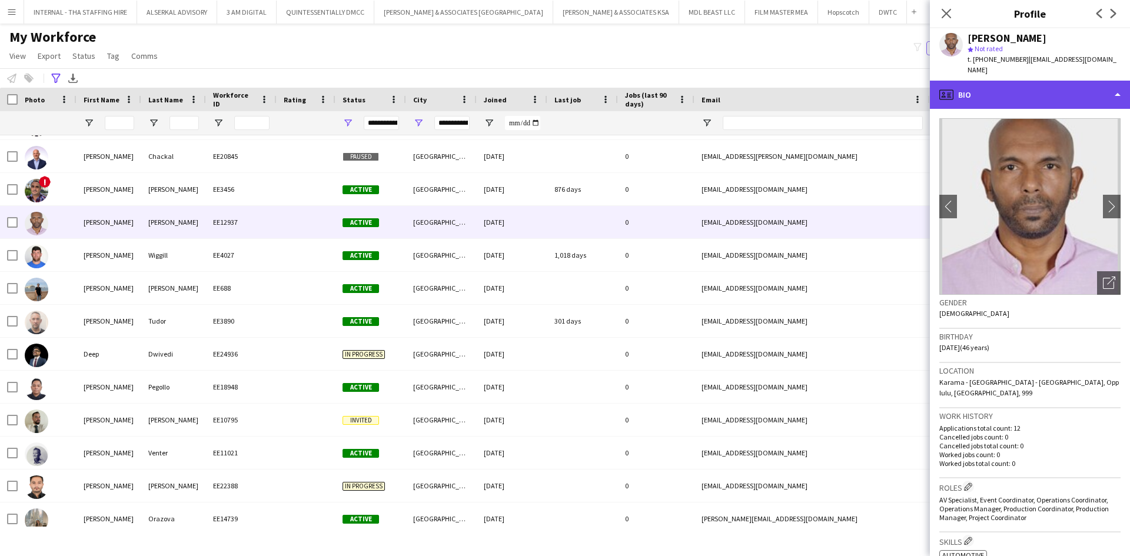
click at [990, 81] on div "profile Bio" at bounding box center [1030, 95] width 200 height 28
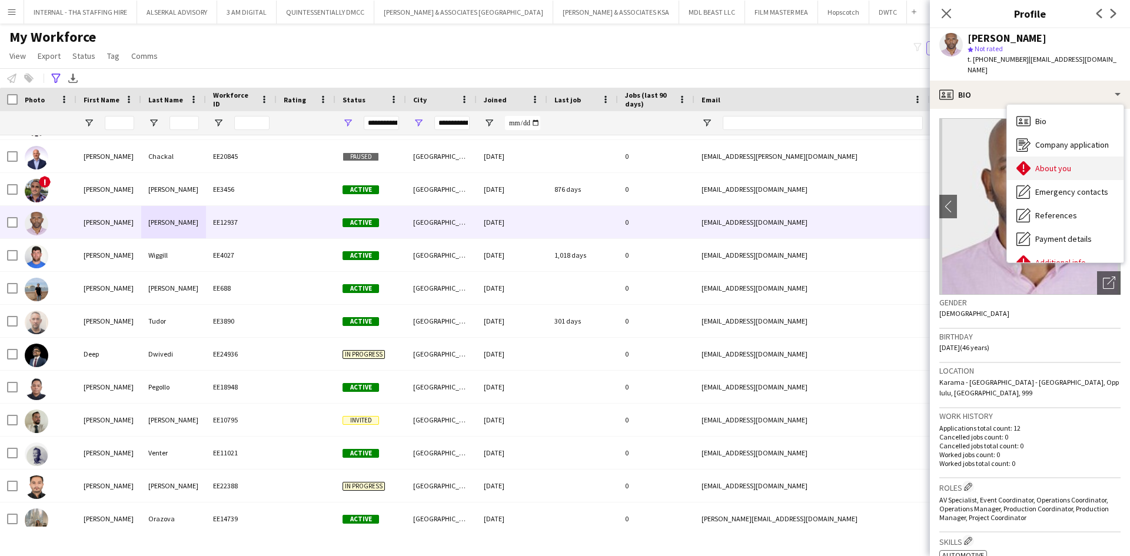
click at [1039, 163] on span "About you" at bounding box center [1054, 168] width 36 height 11
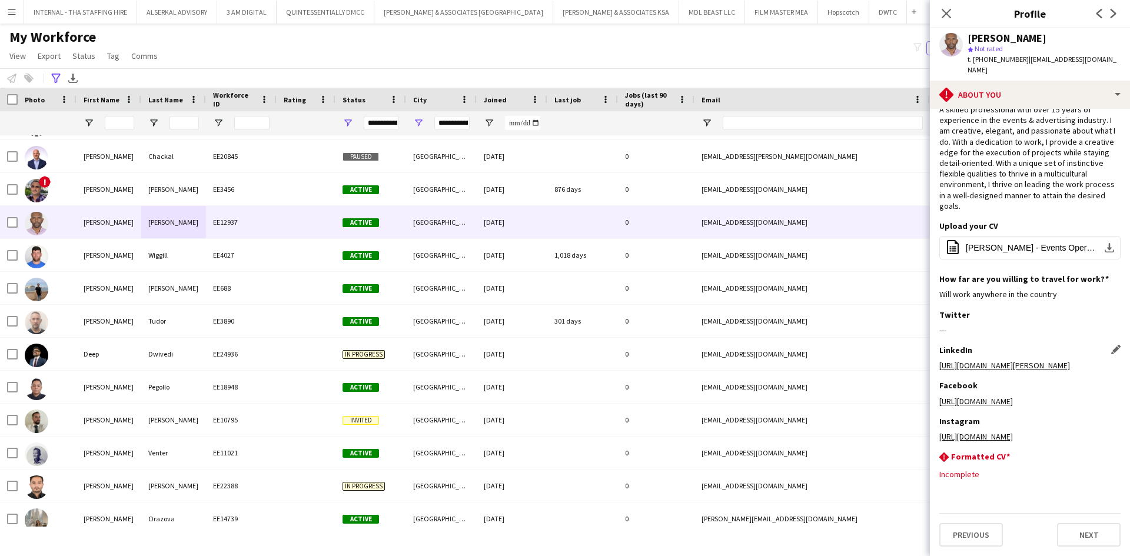
scroll to position [61, 0]
click at [1006, 236] on button "office-file-sheet Daniel Fernandes - Events Operations Professional.docx.pdf do…" at bounding box center [1030, 248] width 181 height 24
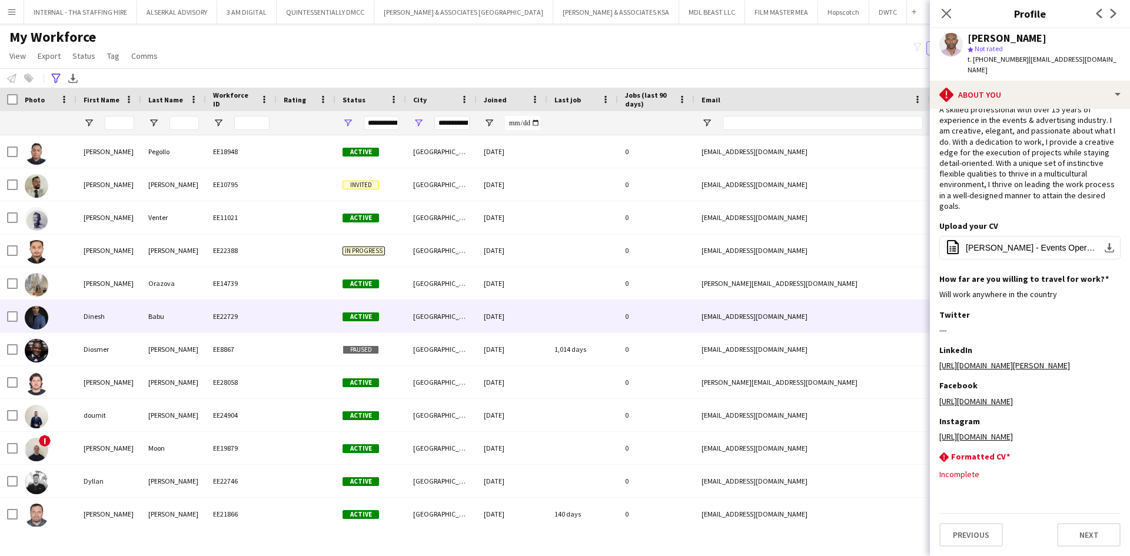
scroll to position [1707, 0]
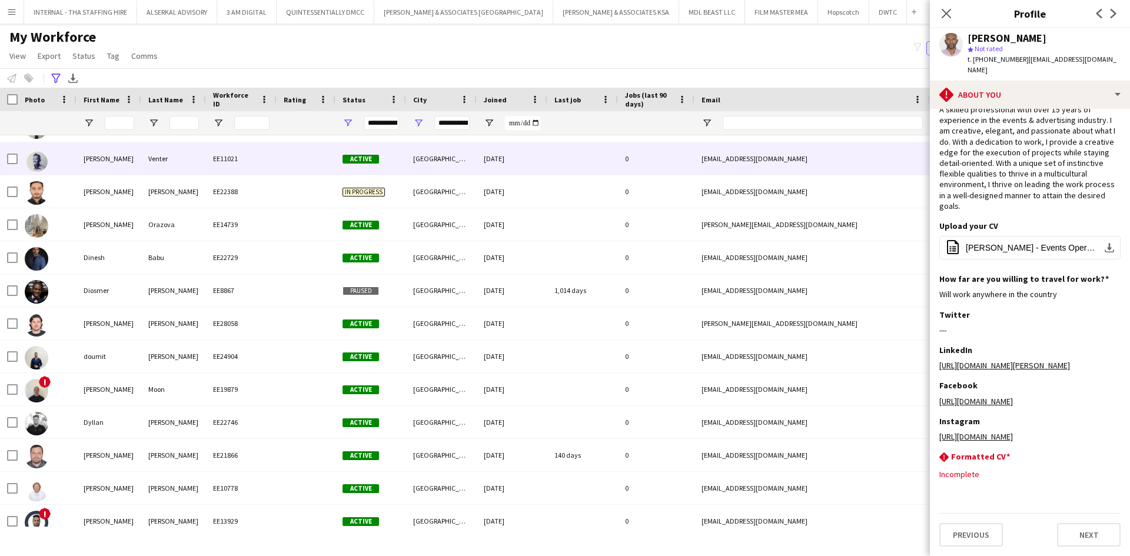
click at [167, 156] on div "Venter" at bounding box center [173, 158] width 65 height 32
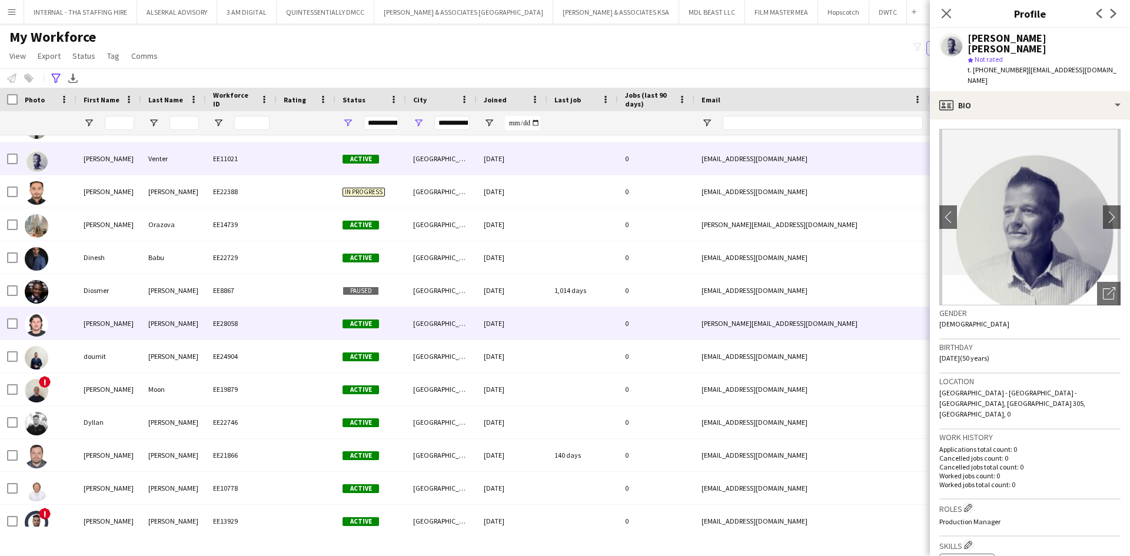
click at [126, 325] on div "Dmitri" at bounding box center [109, 323] width 65 height 32
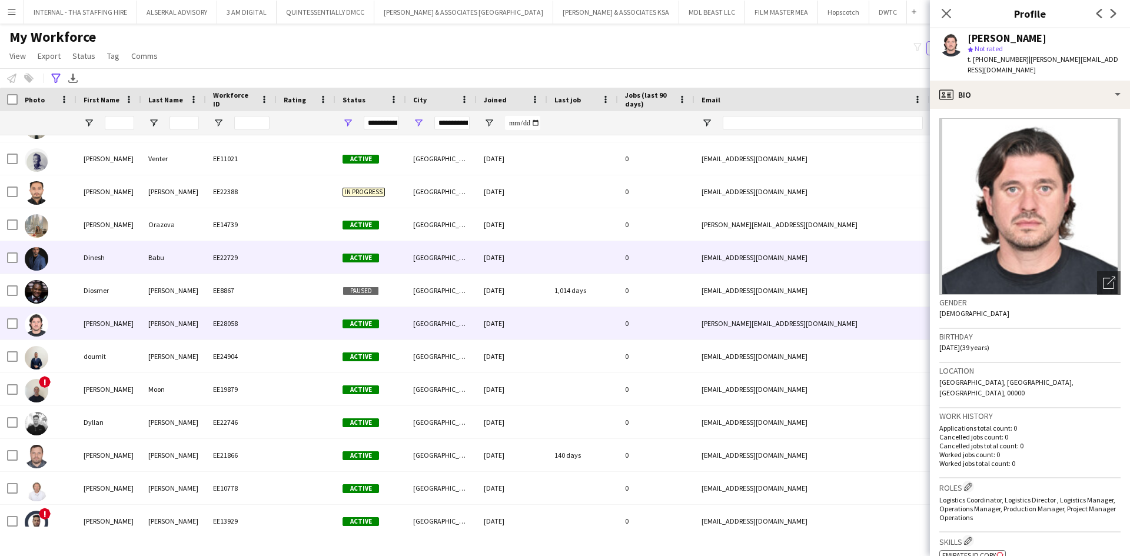
click at [115, 260] on div "Dinesh" at bounding box center [109, 257] width 65 height 32
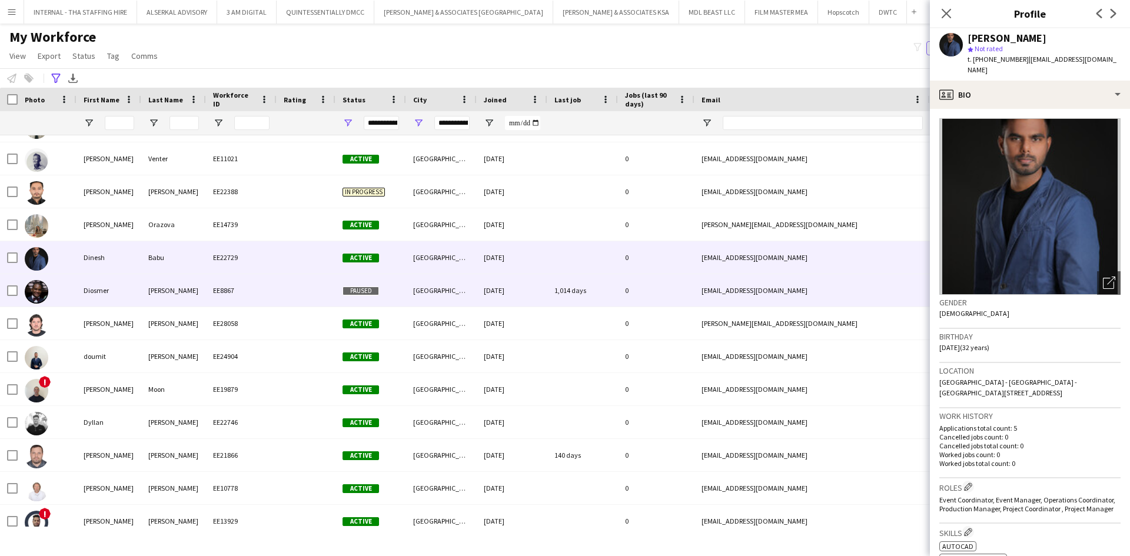
click at [81, 291] on div "Diosmer" at bounding box center [109, 290] width 65 height 32
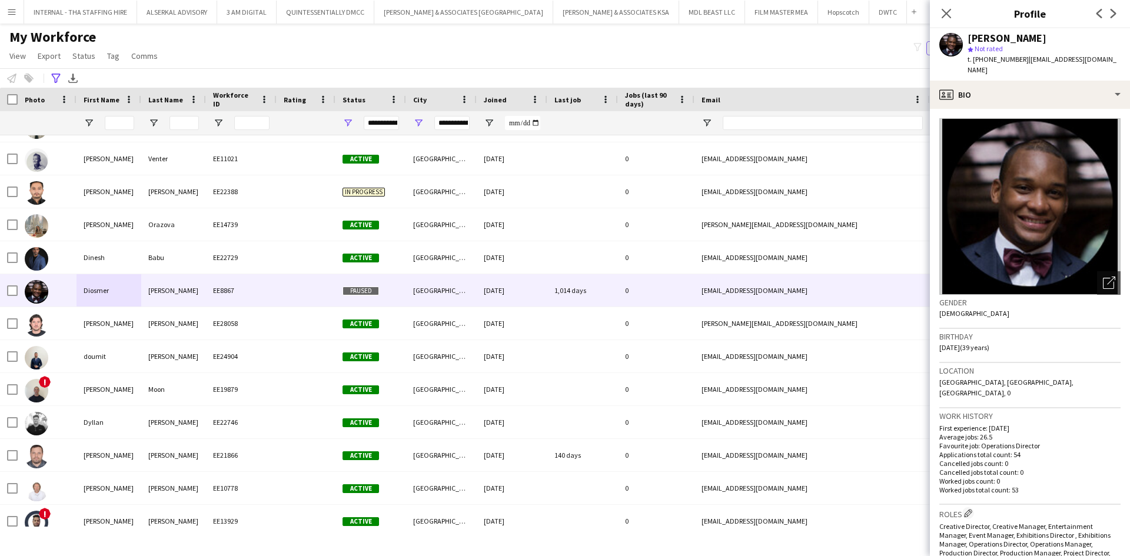
drag, startPoint x: 1020, startPoint y: 59, endPoint x: 974, endPoint y: 65, distance: 46.3
click at [974, 65] on div "t. +971567649659 | dmizenyc@gmail.com" at bounding box center [1044, 64] width 153 height 21
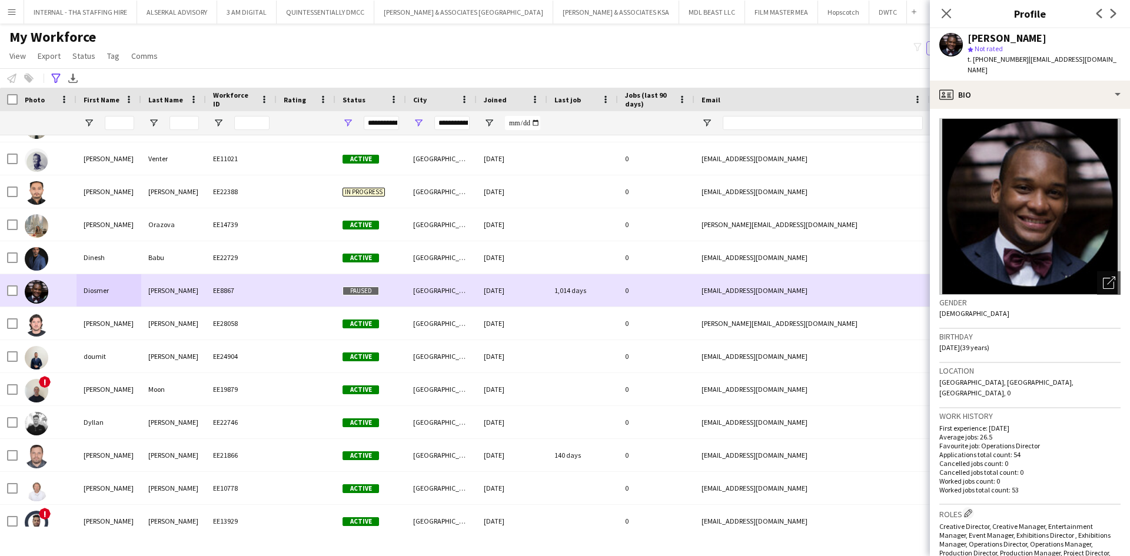
scroll to position [1766, 0]
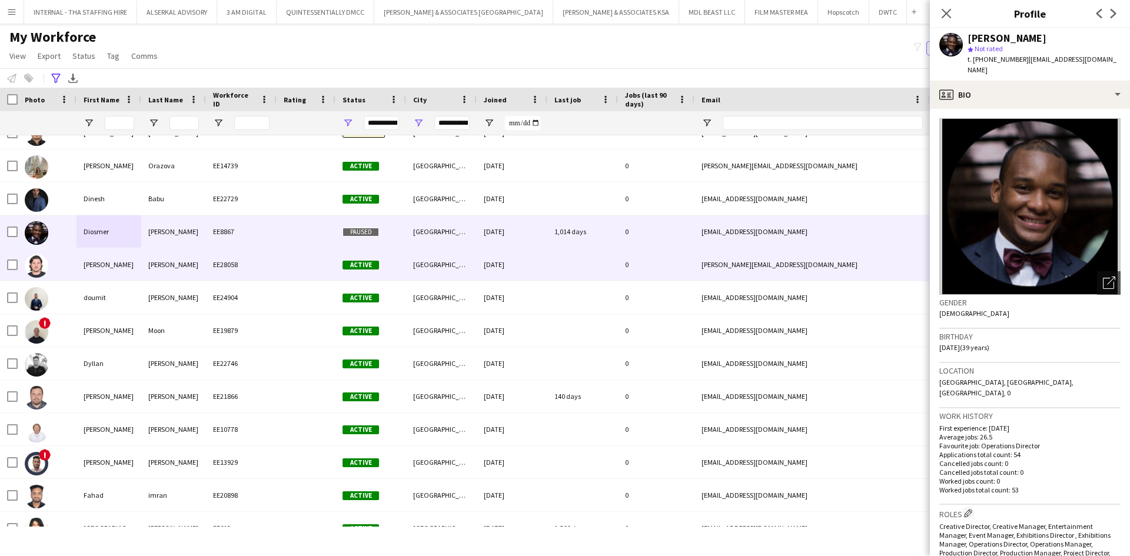
click at [182, 264] on div "Lesnikov" at bounding box center [173, 264] width 65 height 32
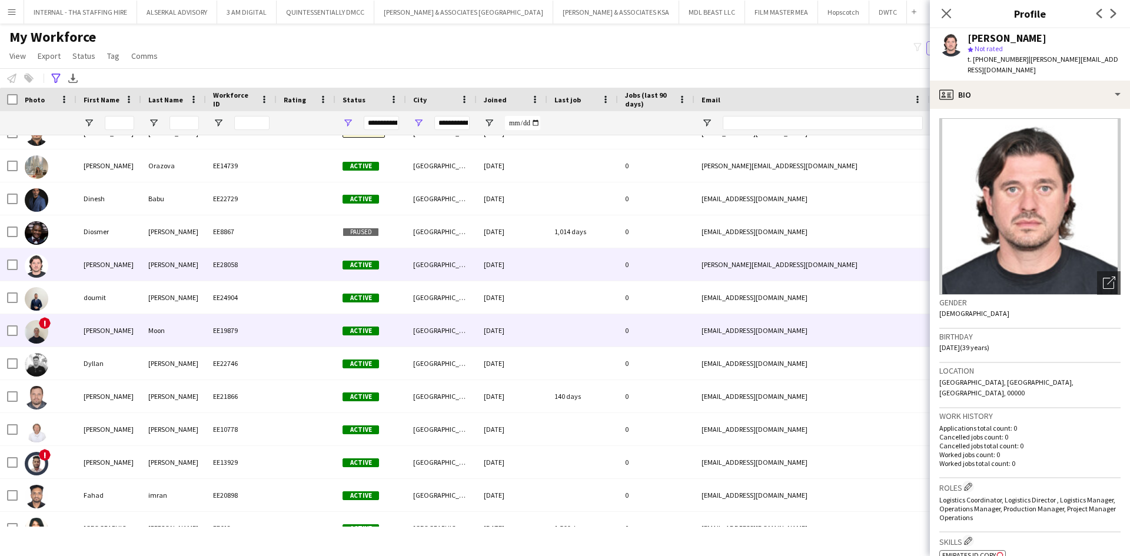
click at [416, 330] on div "[GEOGRAPHIC_DATA]" at bounding box center [441, 330] width 71 height 32
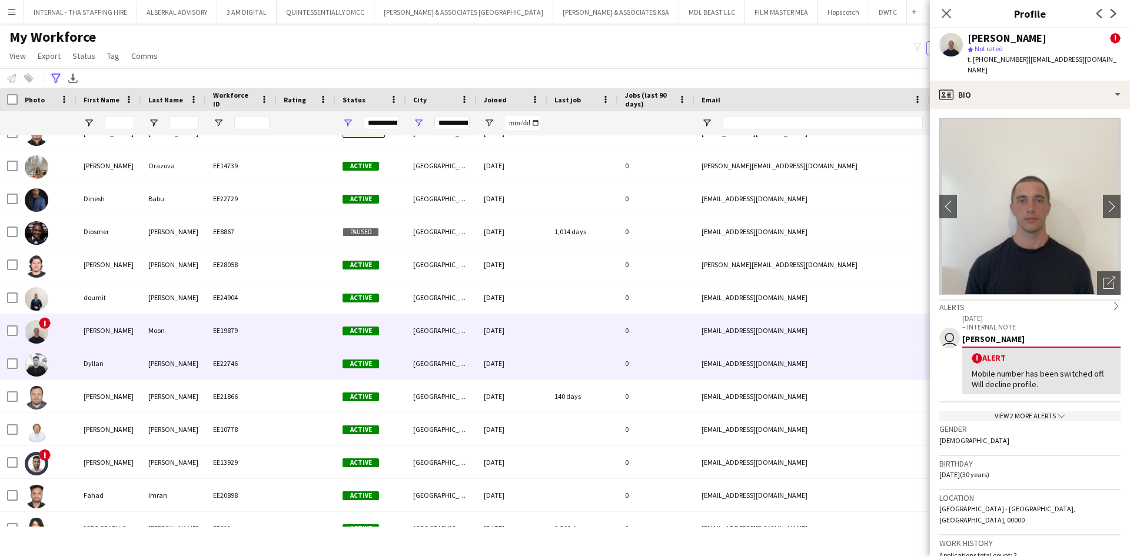
click at [409, 373] on div "[GEOGRAPHIC_DATA]" at bounding box center [441, 363] width 71 height 32
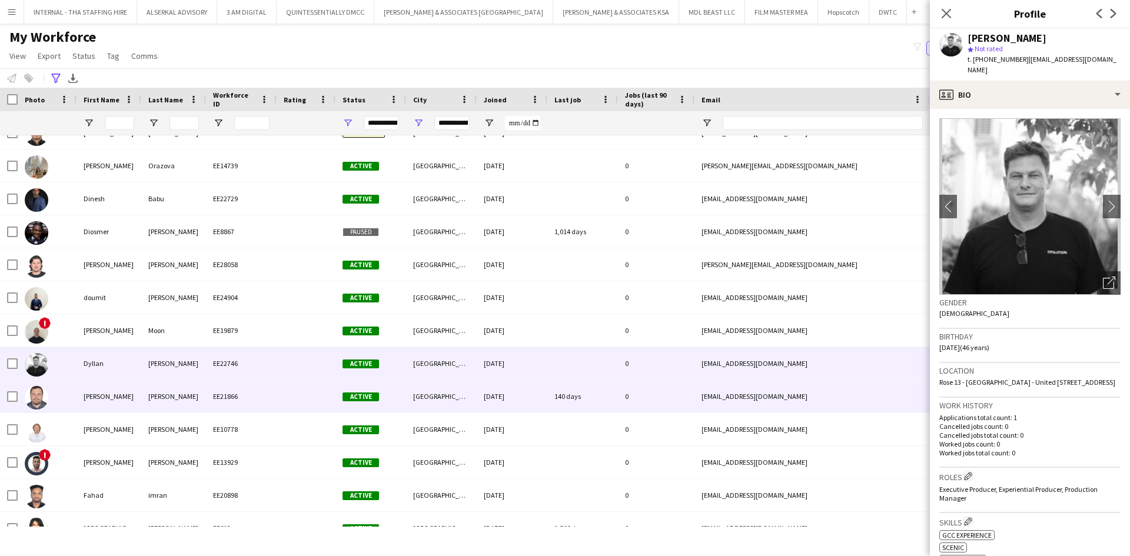
click at [407, 387] on div "[GEOGRAPHIC_DATA]" at bounding box center [441, 396] width 71 height 32
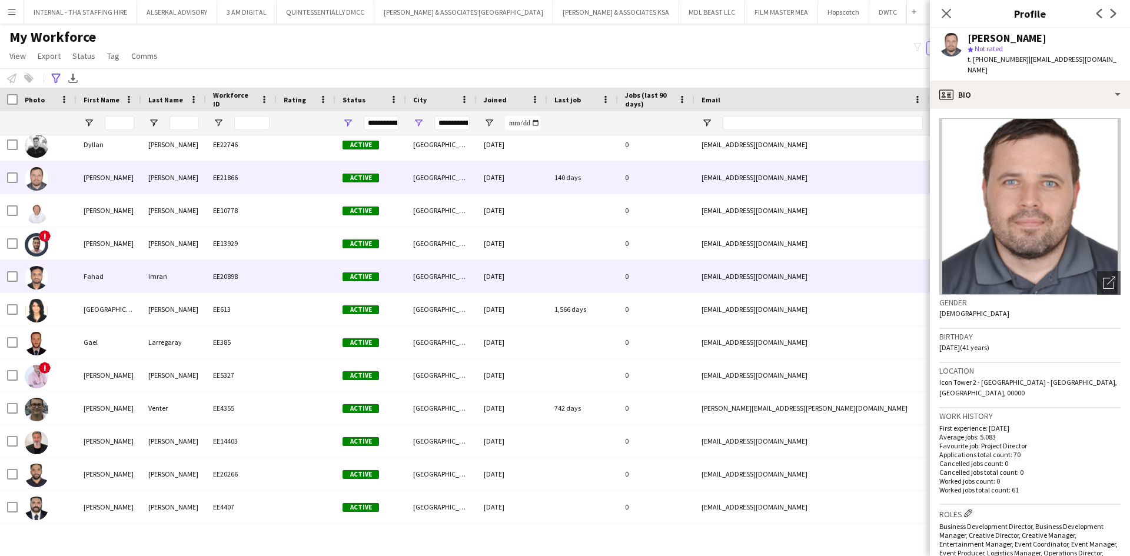
scroll to position [2002, 0]
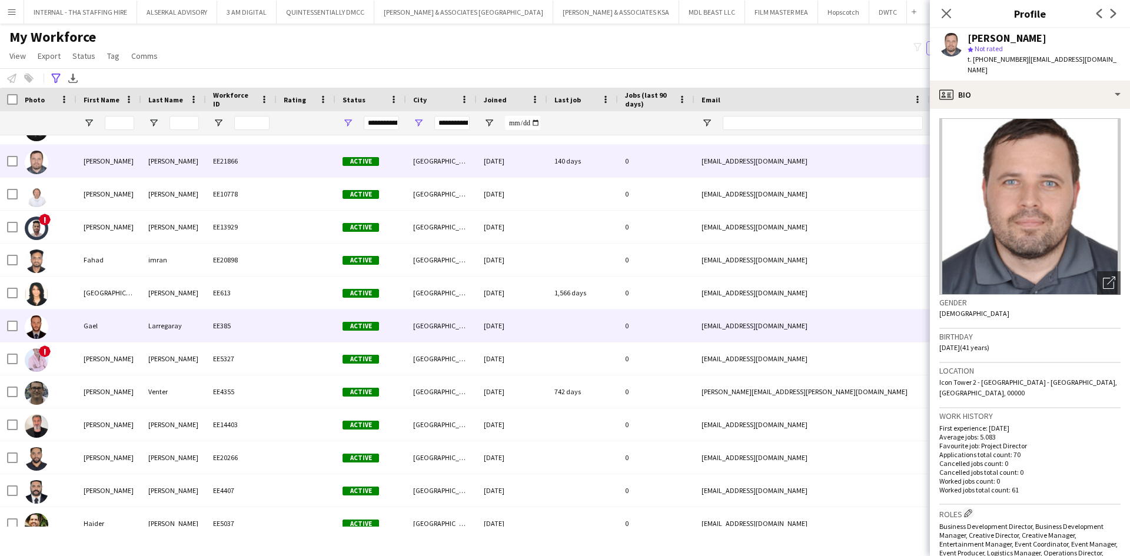
click at [304, 328] on div at bounding box center [306, 326] width 59 height 32
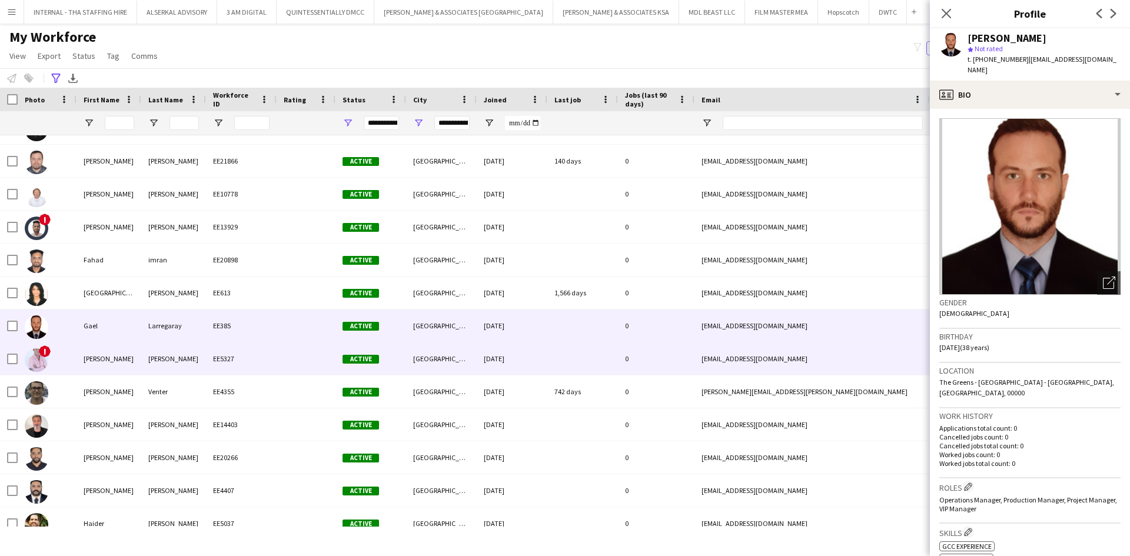
click at [273, 367] on div "EE5327" at bounding box center [241, 359] width 71 height 32
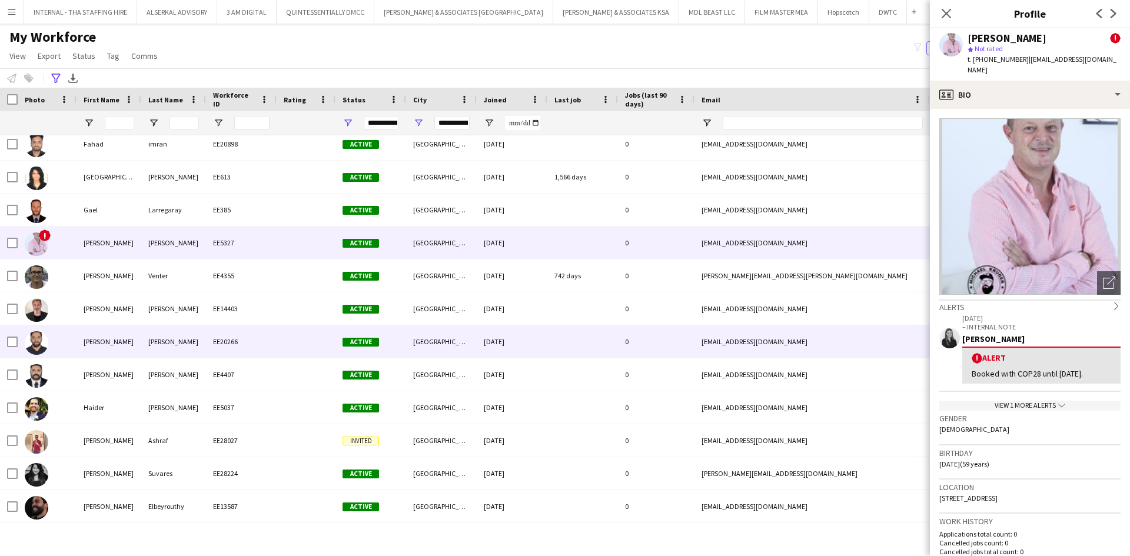
scroll to position [2119, 0]
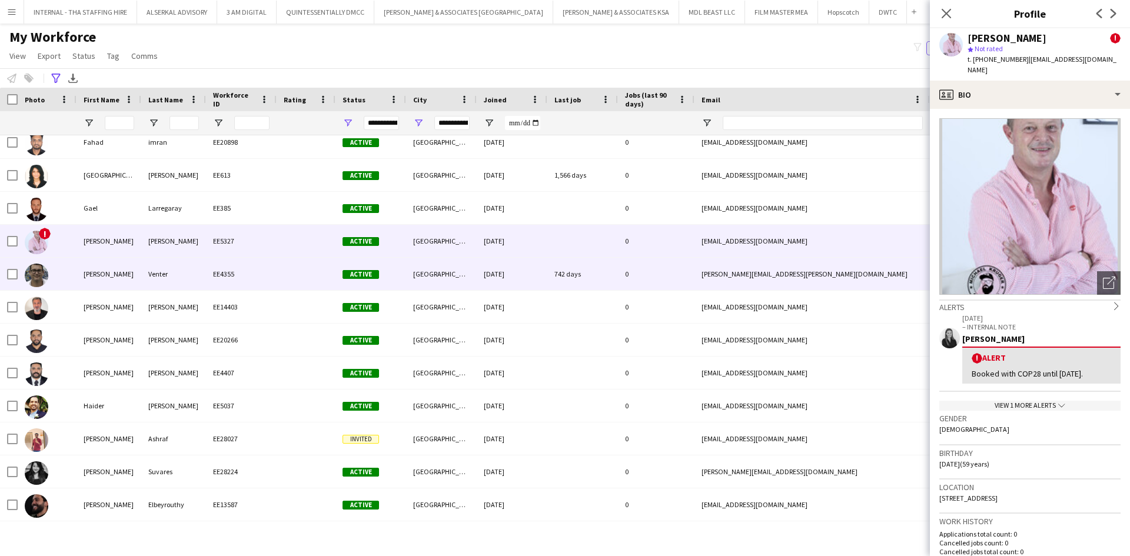
click at [231, 280] on div "EE4355" at bounding box center [241, 274] width 71 height 32
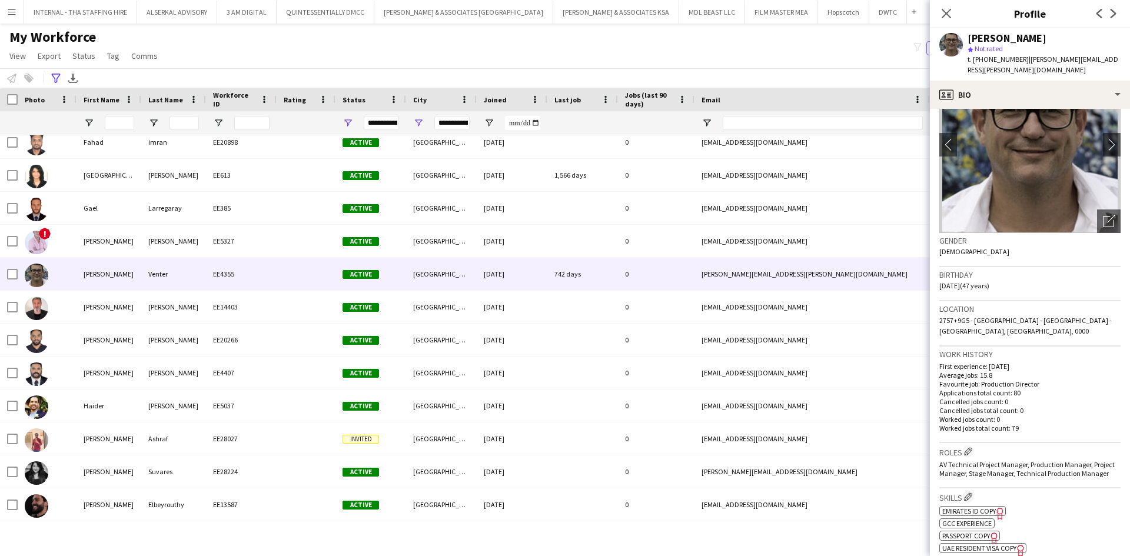
scroll to position [118, 0]
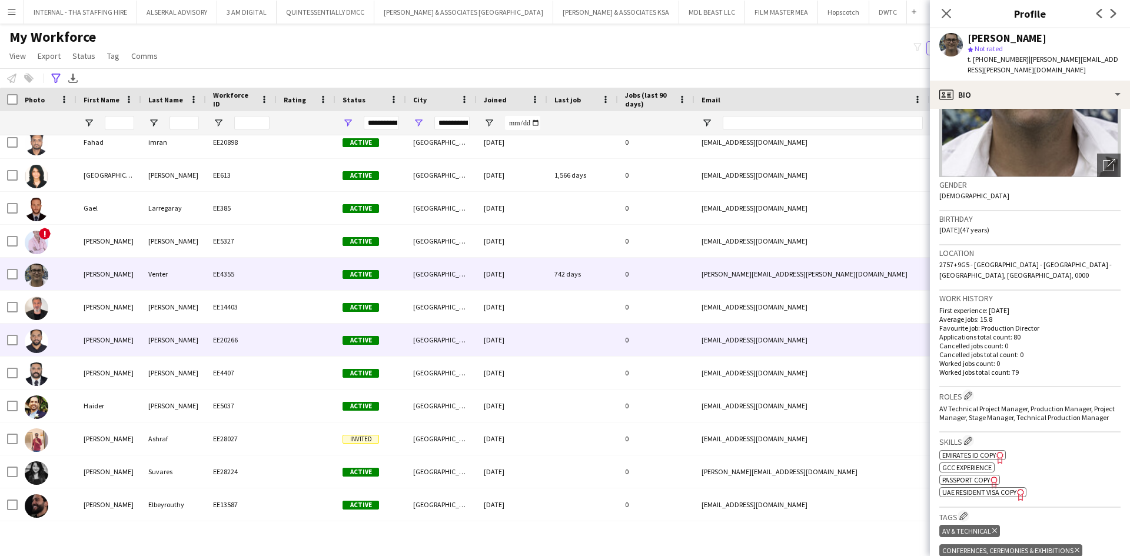
click at [193, 339] on div "Castelino" at bounding box center [173, 340] width 65 height 32
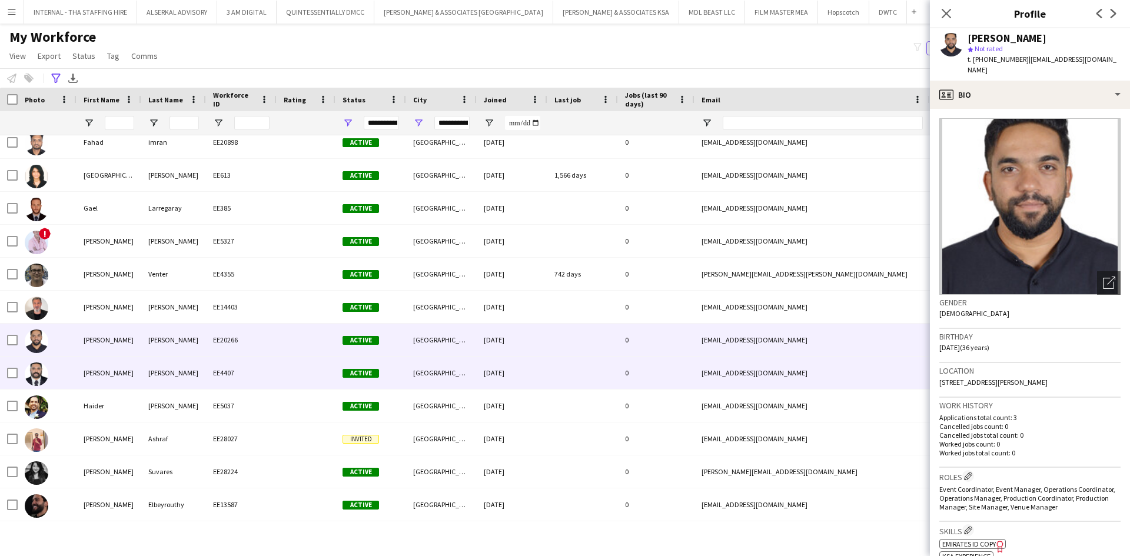
click at [559, 373] on div at bounding box center [582, 373] width 71 height 32
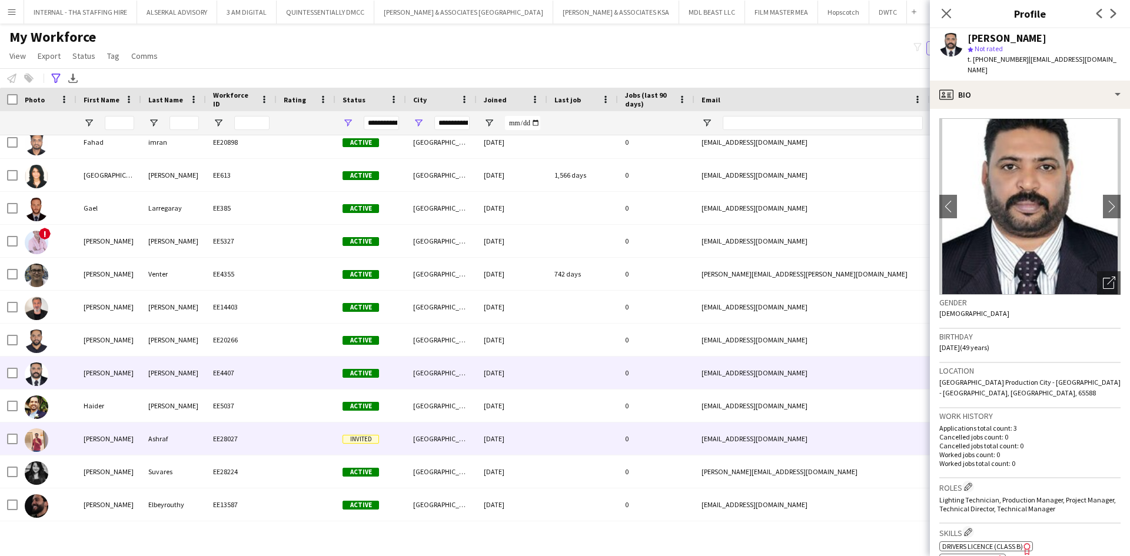
click at [544, 434] on div "11-08-2025" at bounding box center [512, 439] width 71 height 32
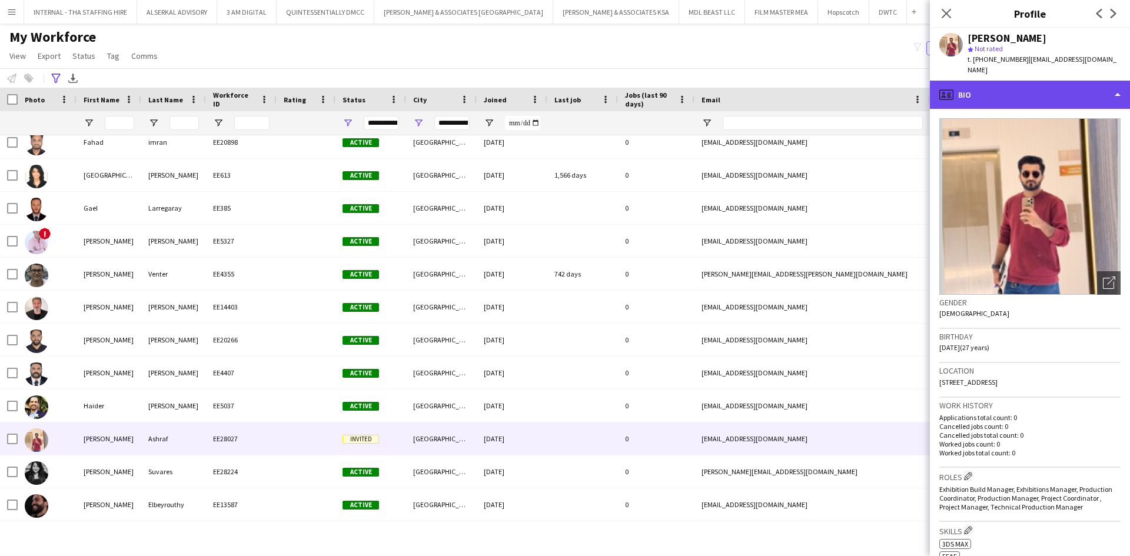
click at [1019, 82] on div "profile Bio" at bounding box center [1030, 95] width 200 height 28
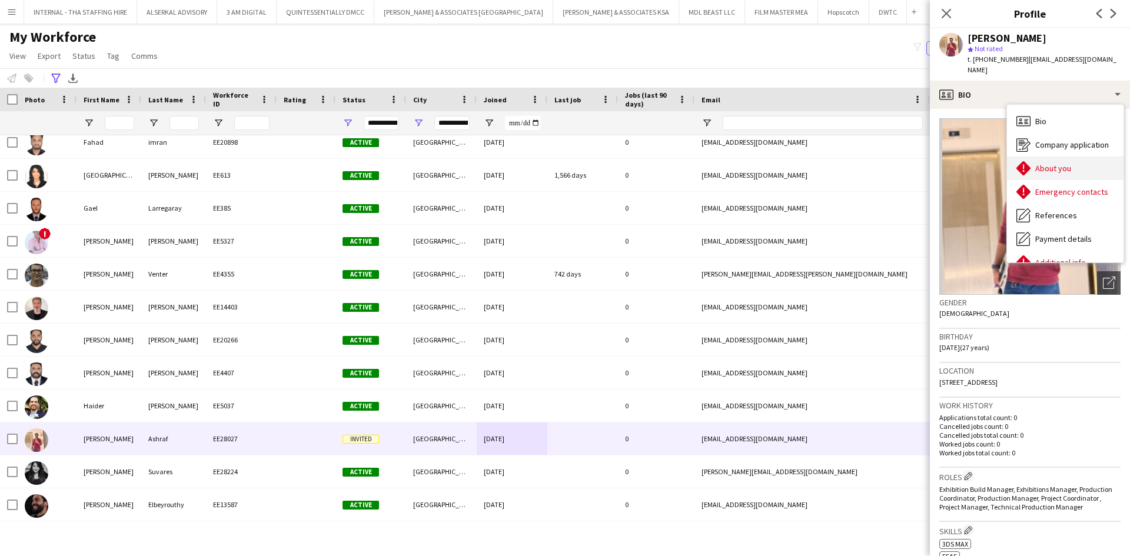
click at [1058, 163] on span "About you" at bounding box center [1054, 168] width 36 height 11
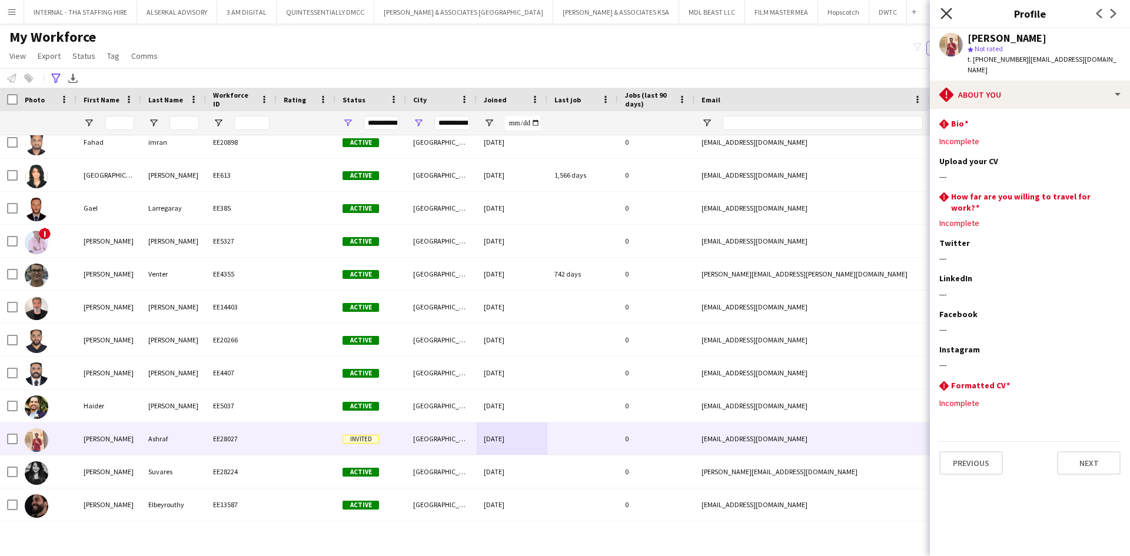
click at [948, 12] on icon at bounding box center [946, 13] width 11 height 11
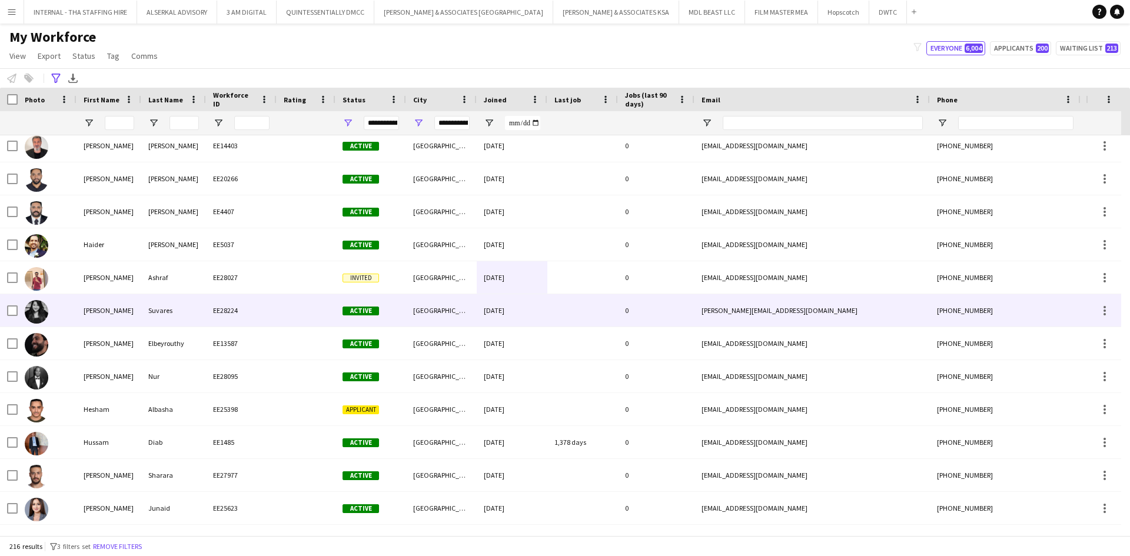
scroll to position [2296, 0]
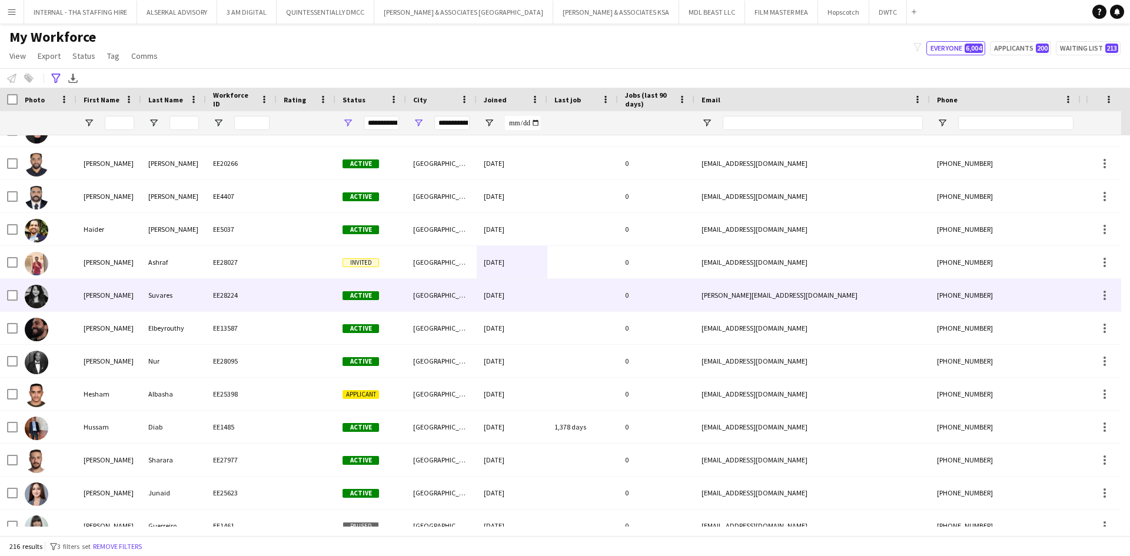
click at [376, 297] on span "Active" at bounding box center [361, 295] width 36 height 9
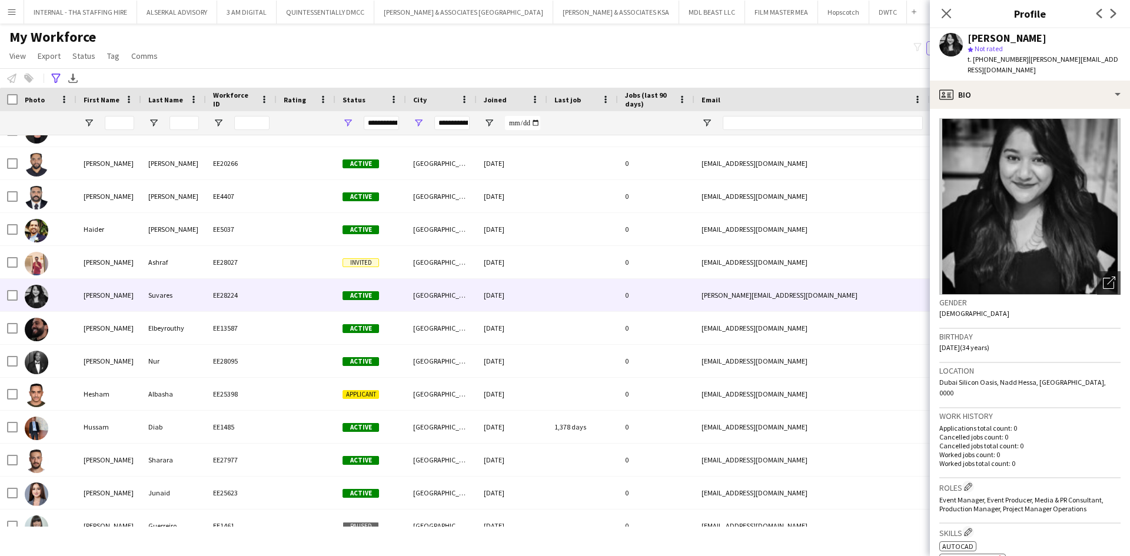
scroll to position [59, 0]
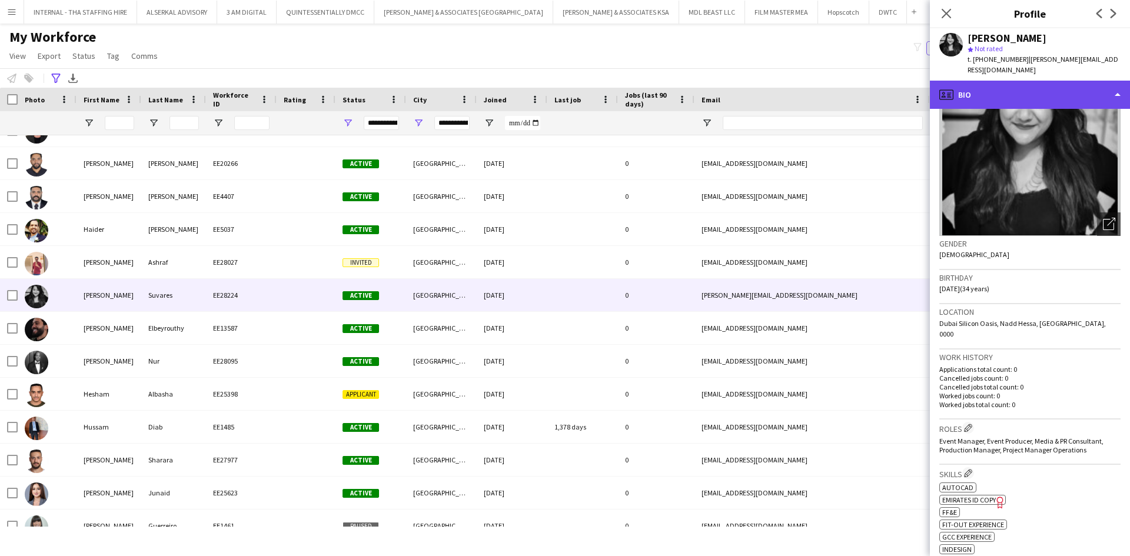
click at [1003, 82] on div "profile Bio" at bounding box center [1030, 95] width 200 height 28
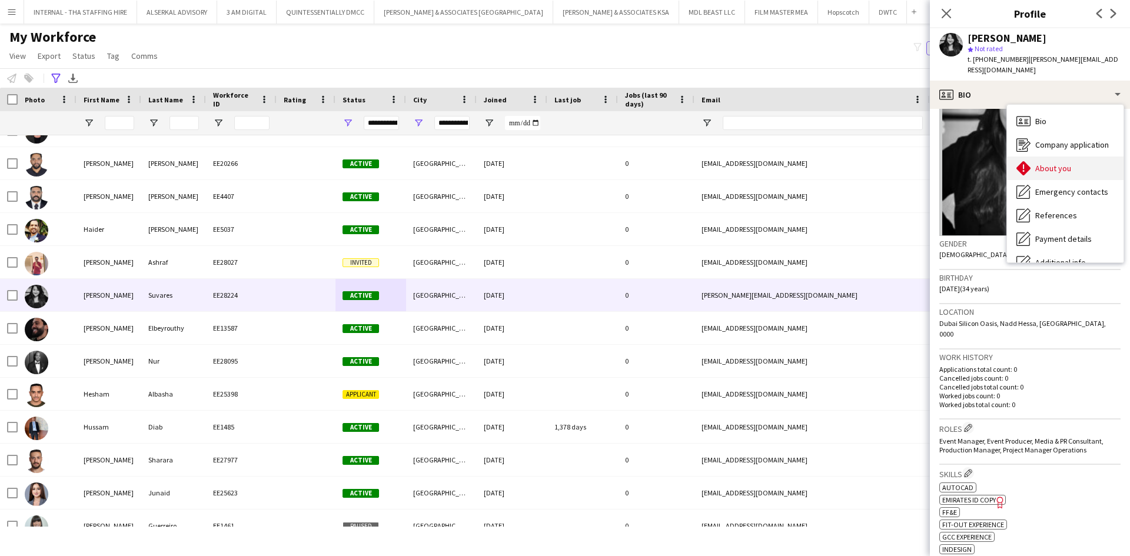
click at [1061, 163] on span "About you" at bounding box center [1054, 168] width 36 height 11
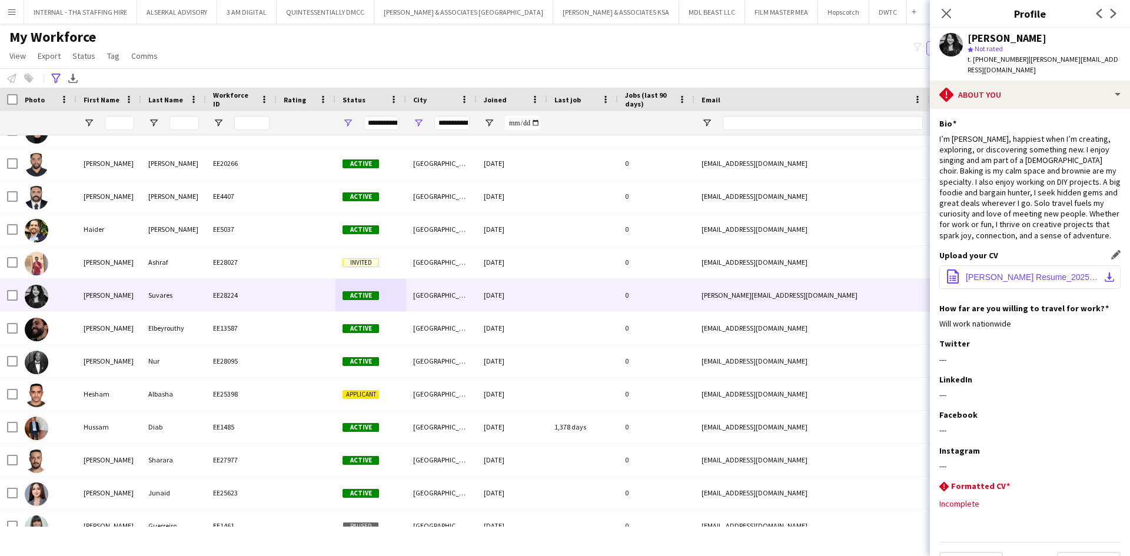
click at [1008, 273] on span "Harriet Resume_2025_.pdf" at bounding box center [1032, 277] width 133 height 9
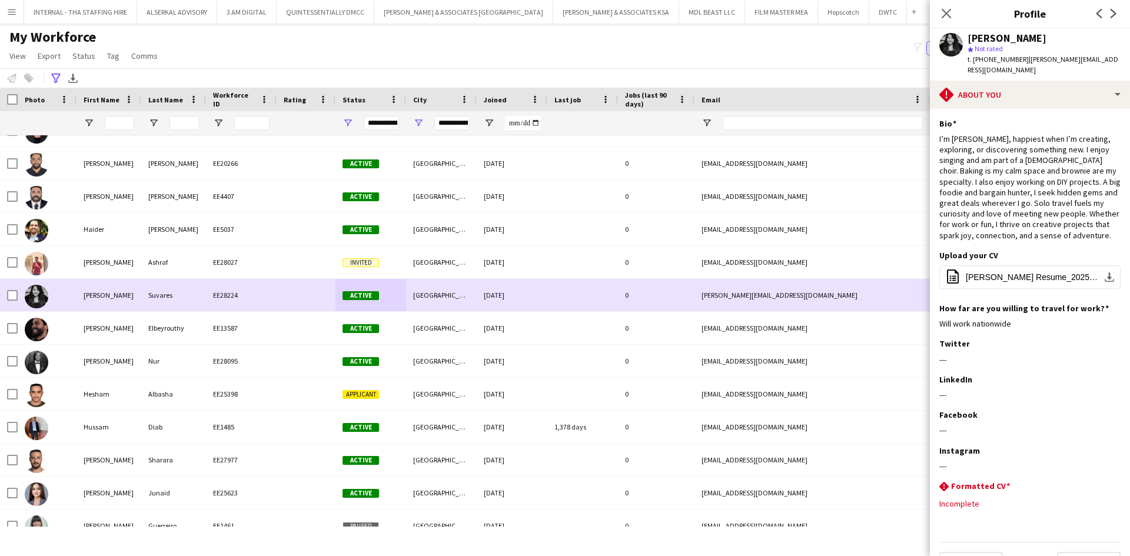
scroll to position [2414, 0]
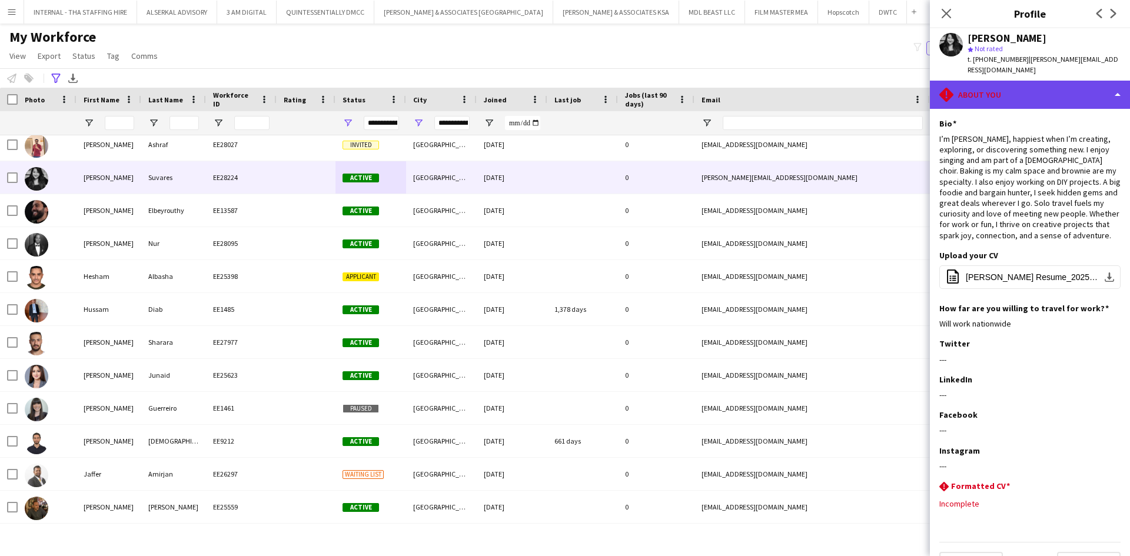
click at [1009, 86] on div "rhombus-alert About you" at bounding box center [1030, 95] width 200 height 28
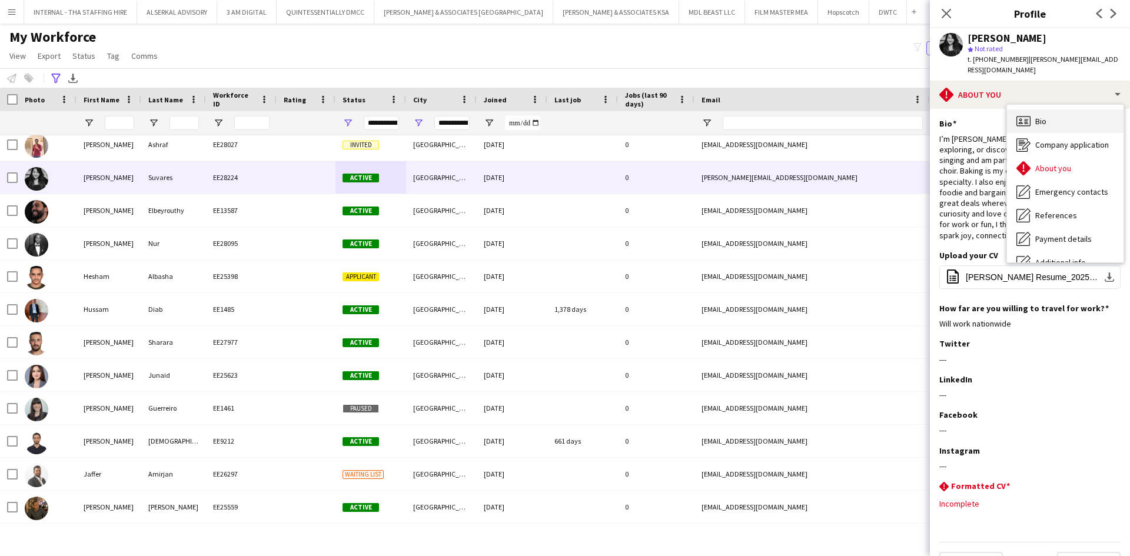
click at [1061, 112] on div "Bio Bio" at bounding box center [1065, 121] width 117 height 24
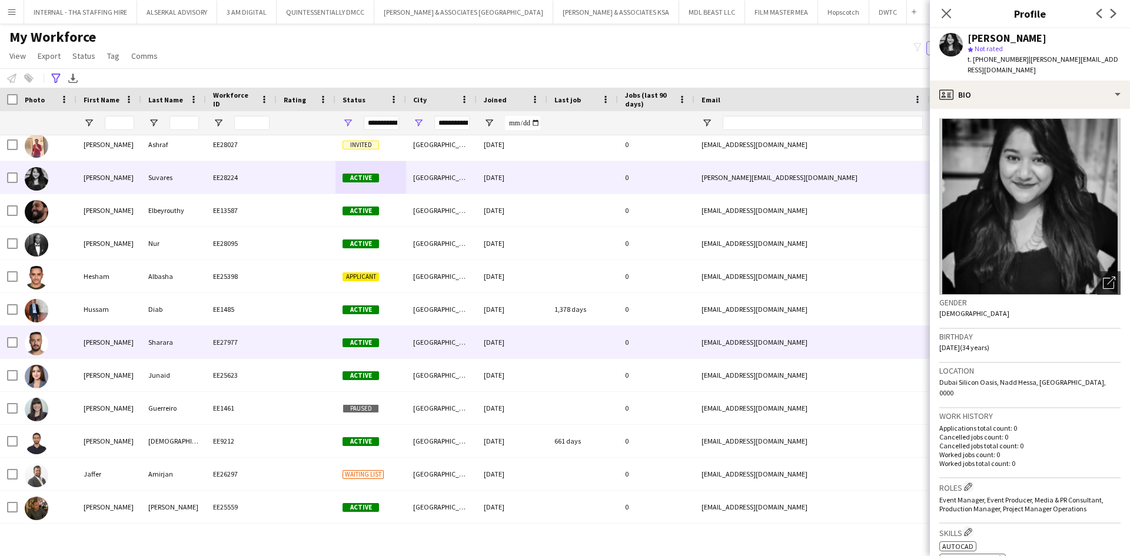
scroll to position [2531, 0]
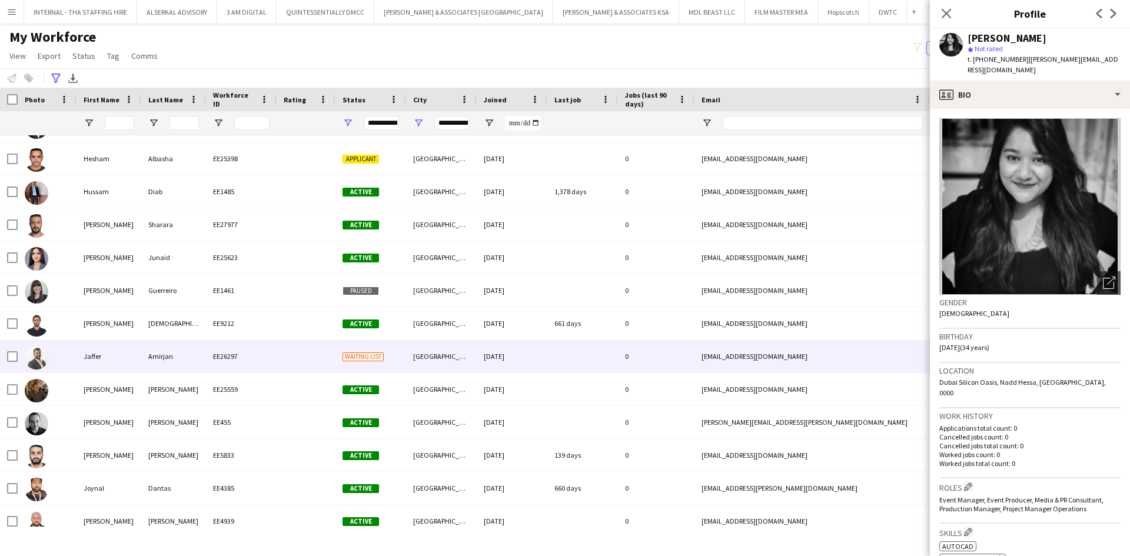
click at [94, 351] on div "Jaffer" at bounding box center [109, 356] width 65 height 32
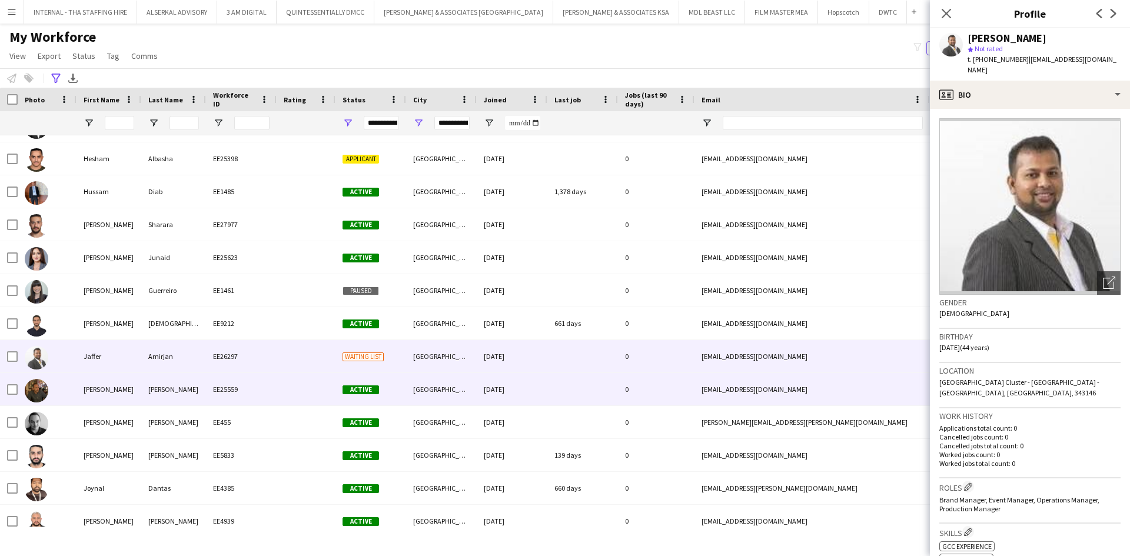
click at [443, 393] on div "[GEOGRAPHIC_DATA]" at bounding box center [441, 389] width 71 height 32
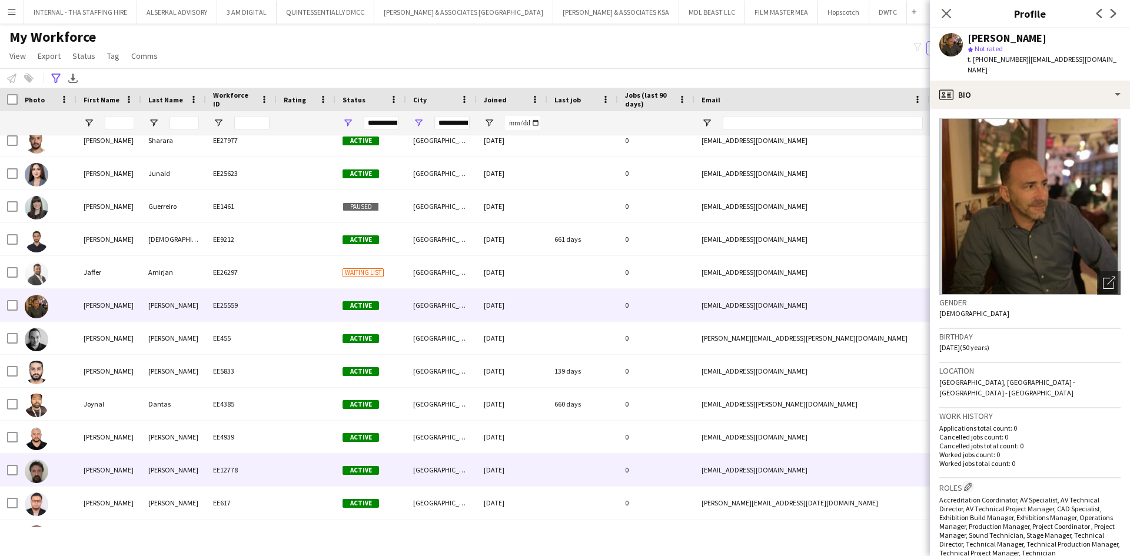
scroll to position [2708, 0]
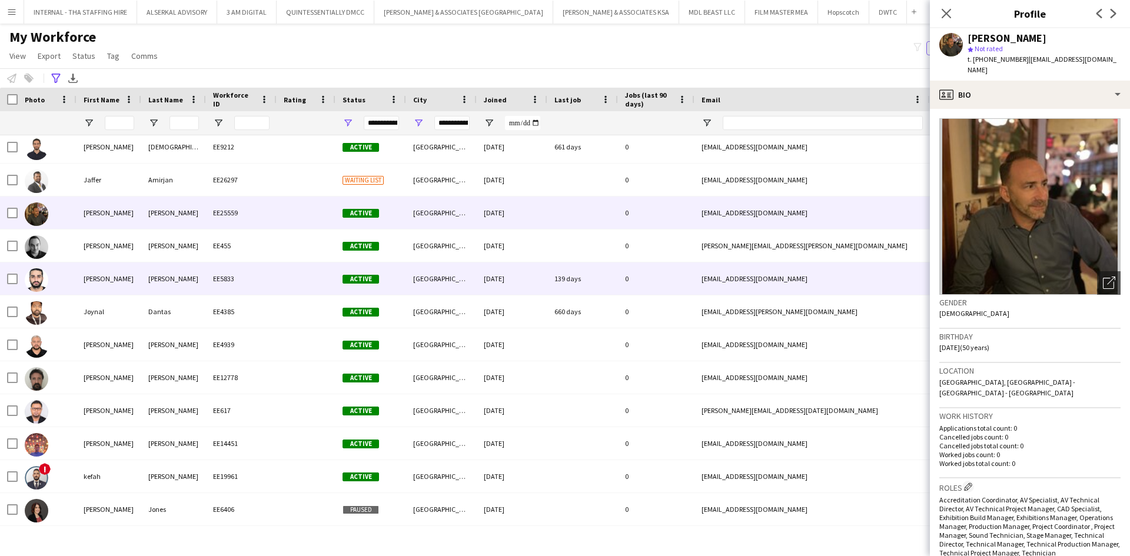
click at [104, 286] on div "Johnny" at bounding box center [109, 279] width 65 height 32
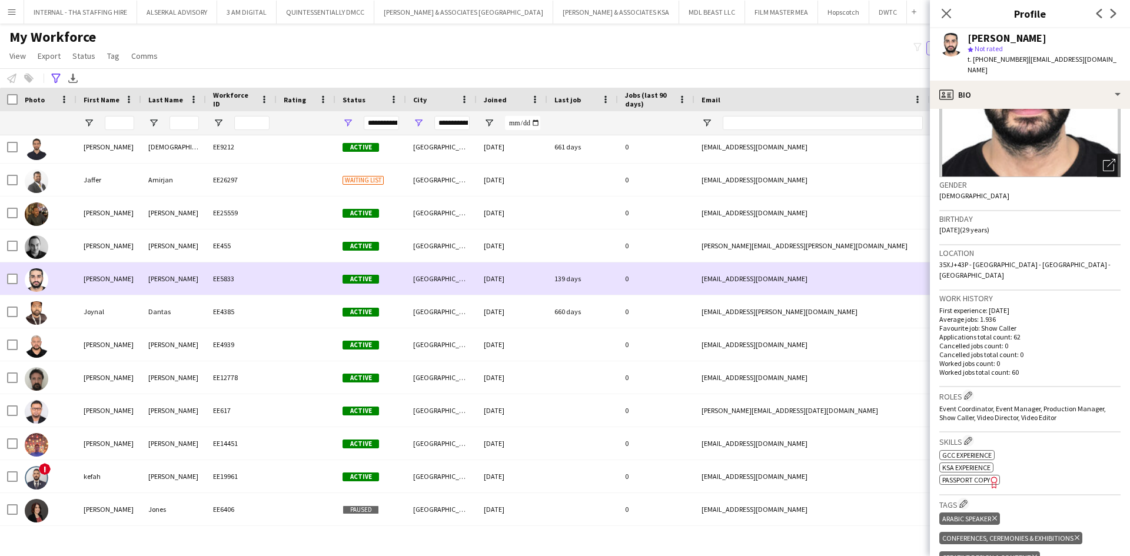
scroll to position [2767, 0]
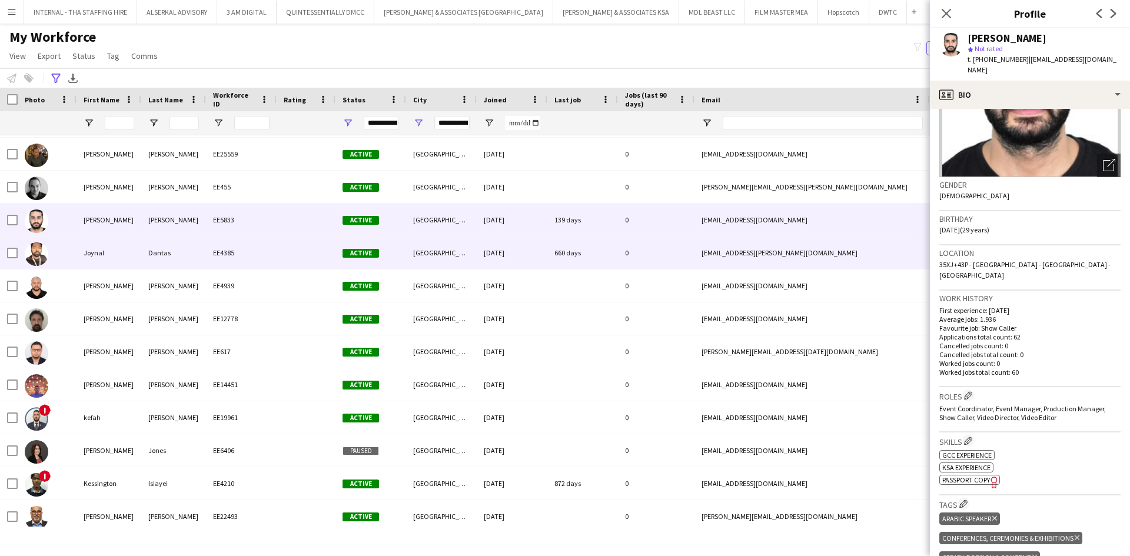
click at [108, 265] on div "Joynal" at bounding box center [109, 253] width 65 height 32
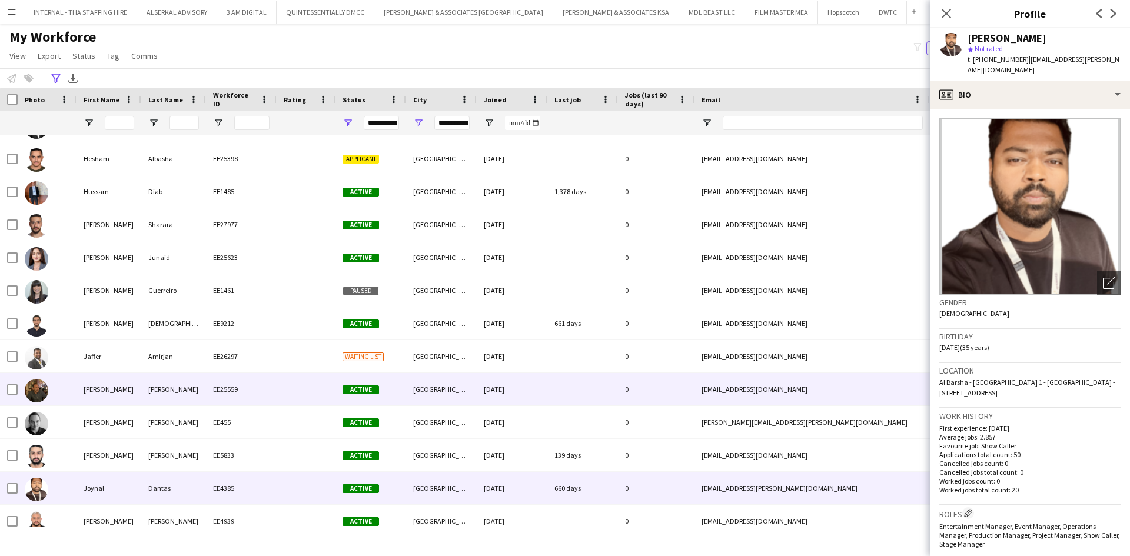
scroll to position [2296, 0]
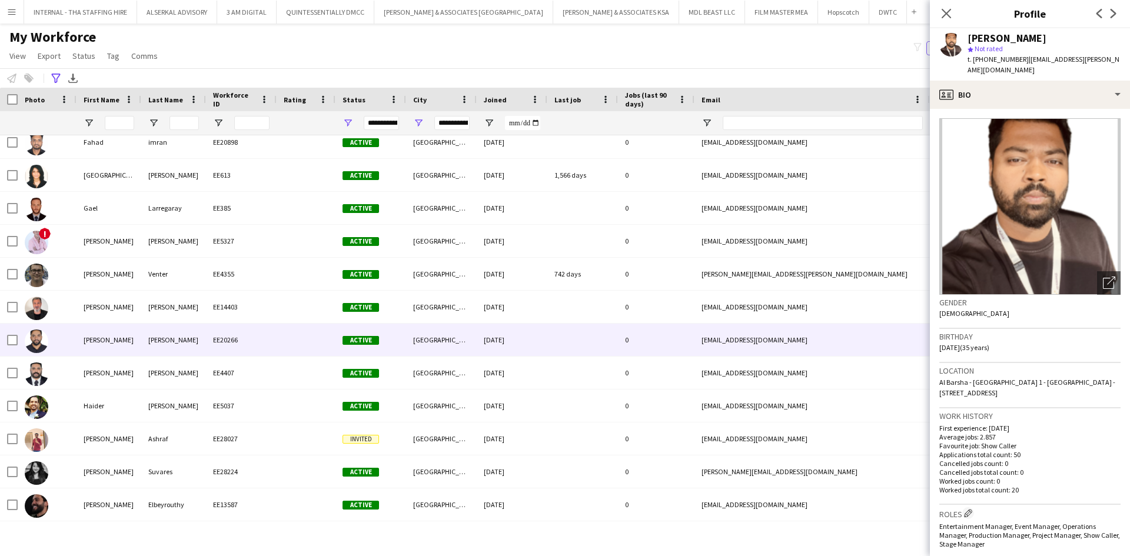
click at [475, 338] on div "[GEOGRAPHIC_DATA]" at bounding box center [441, 340] width 71 height 32
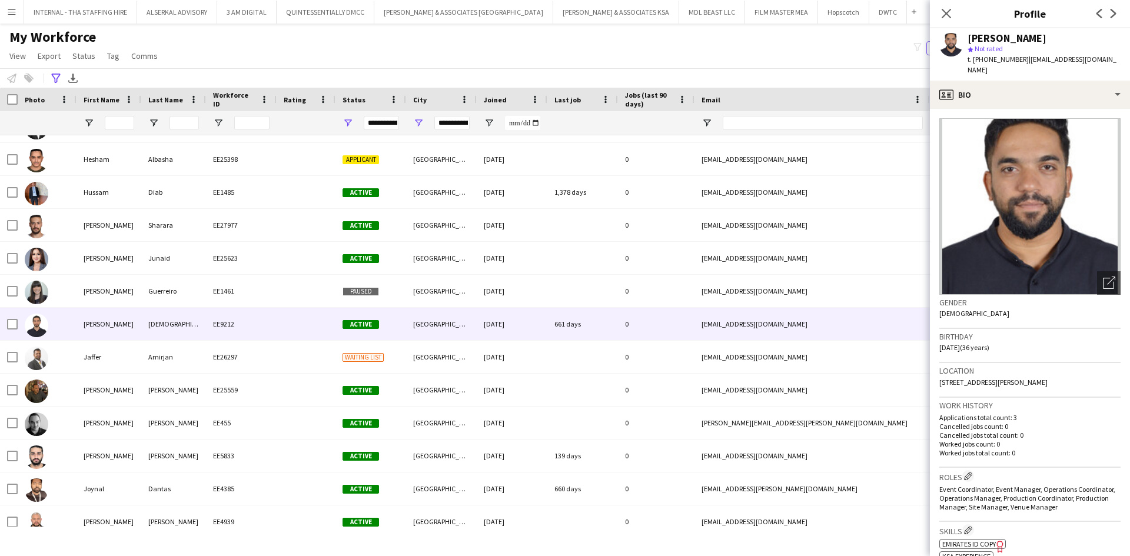
scroll to position [2531, 0]
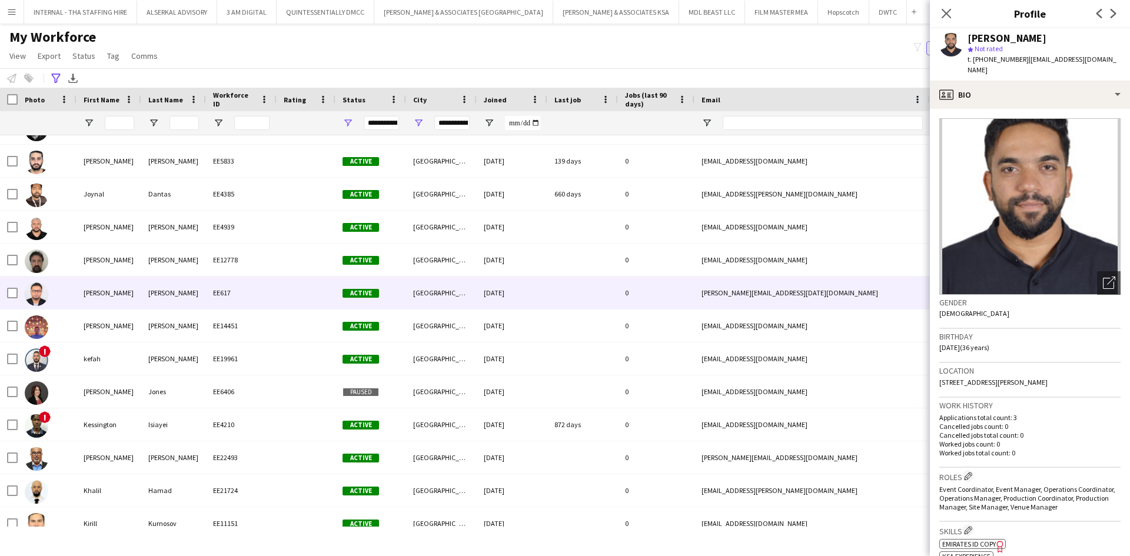
click at [491, 295] on div "17-06-2021" at bounding box center [512, 293] width 71 height 32
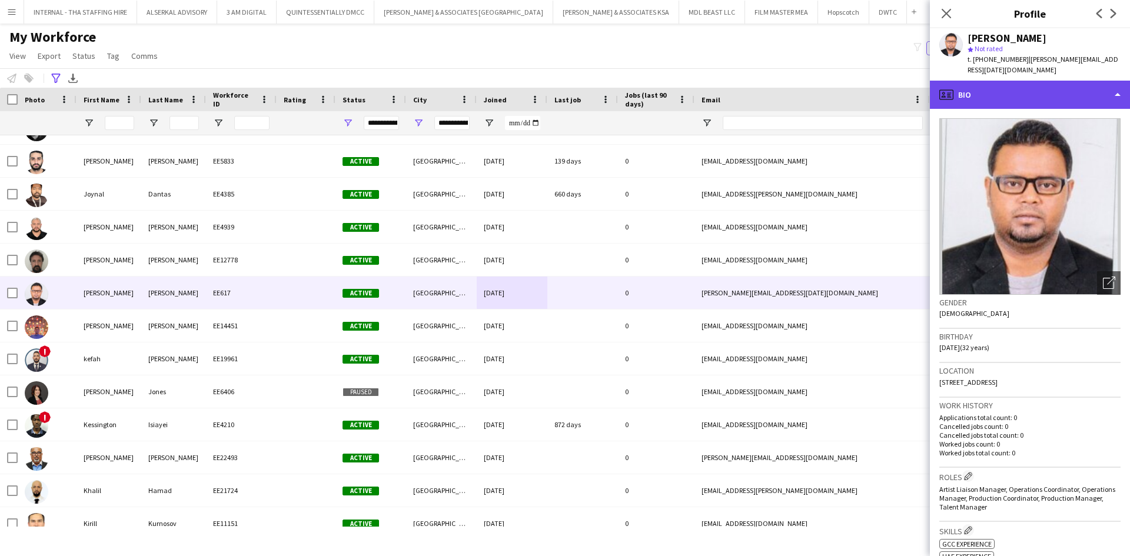
click at [1033, 89] on div "profile Bio" at bounding box center [1030, 95] width 200 height 28
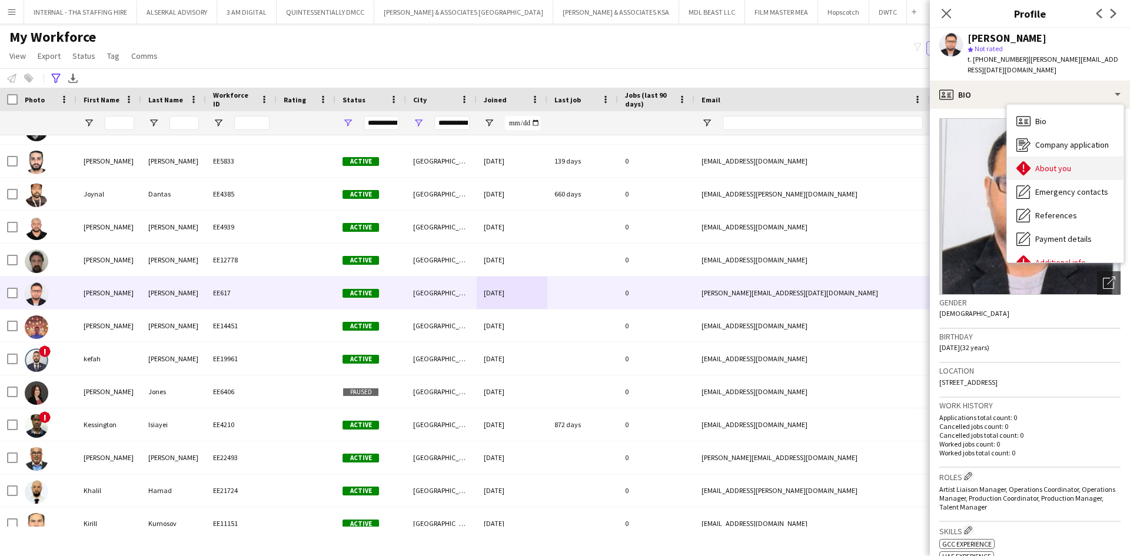
click at [1050, 163] on span "About you" at bounding box center [1054, 168] width 36 height 11
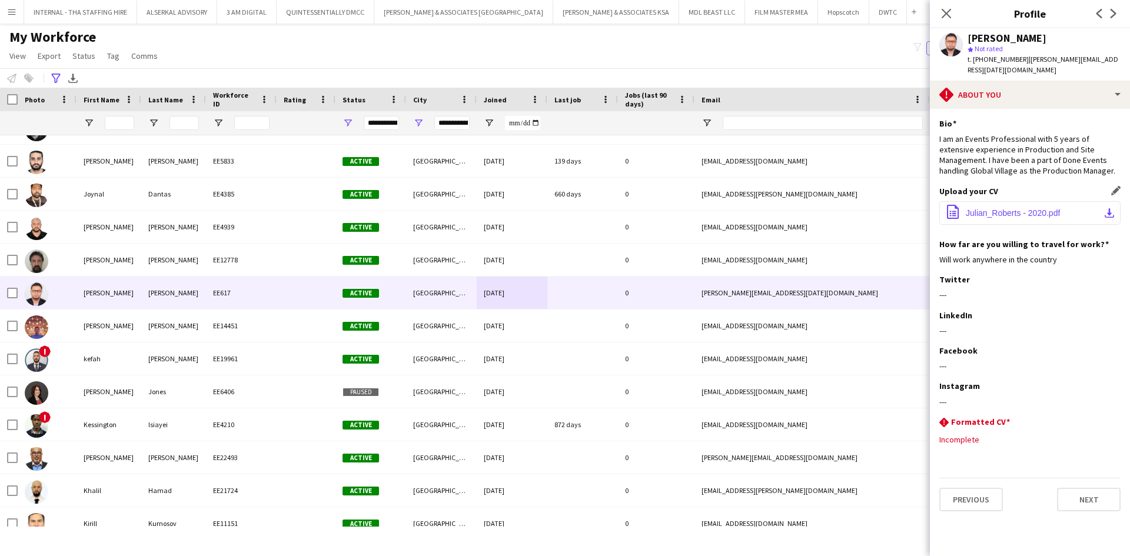
click at [1010, 208] on span "Julian_Roberts - 2020.pdf" at bounding box center [1013, 212] width 94 height 9
click at [1011, 208] on span "Julian_Roberts - 2020.pdf" at bounding box center [1013, 212] width 94 height 9
drag, startPoint x: 1018, startPoint y: 58, endPoint x: 973, endPoint y: 57, distance: 44.8
click at [973, 57] on span "t. +971561706260" at bounding box center [998, 59] width 61 height 9
copy span "+971561706260"
